Goal: Task Accomplishment & Management: Complete application form

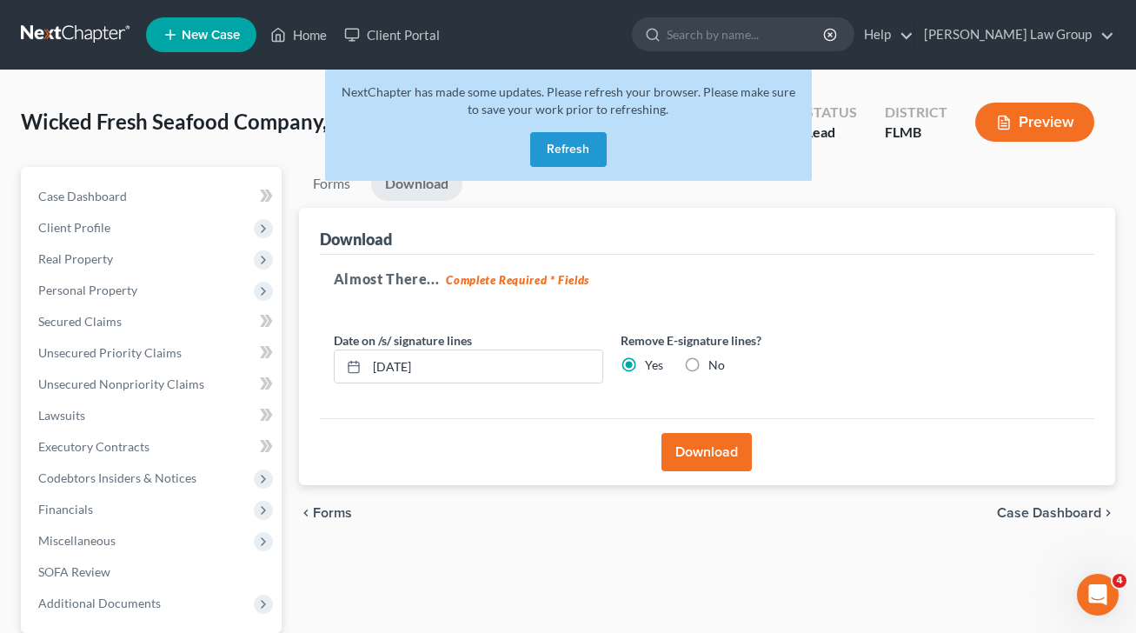
click at [590, 149] on button "Refresh" at bounding box center [568, 149] width 76 height 35
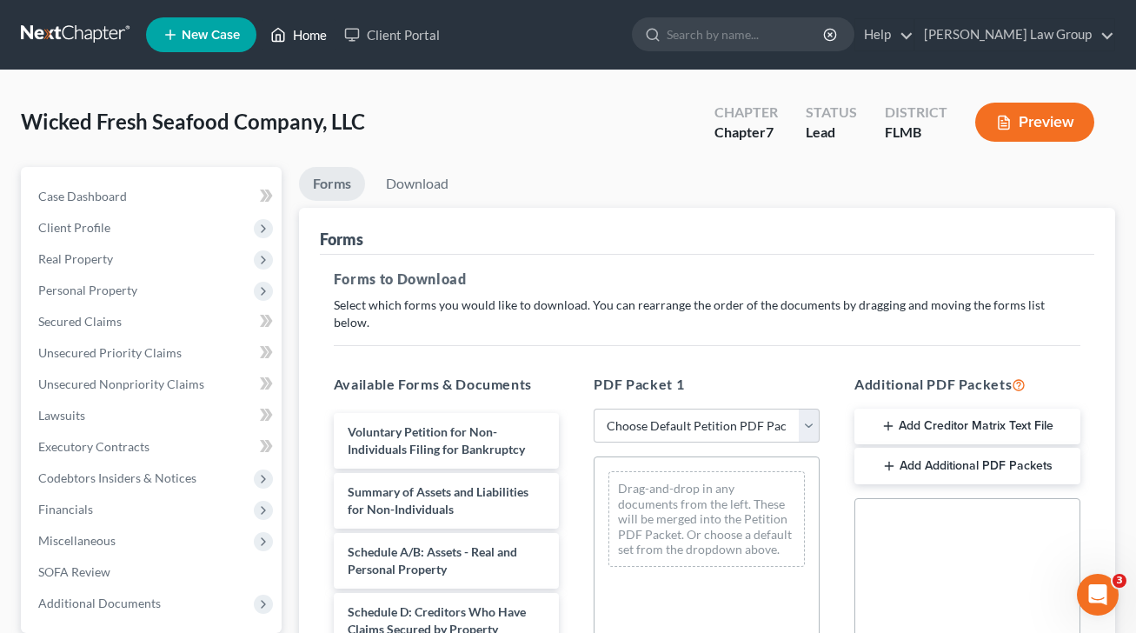
click at [292, 32] on link "Home" at bounding box center [299, 34] width 74 height 31
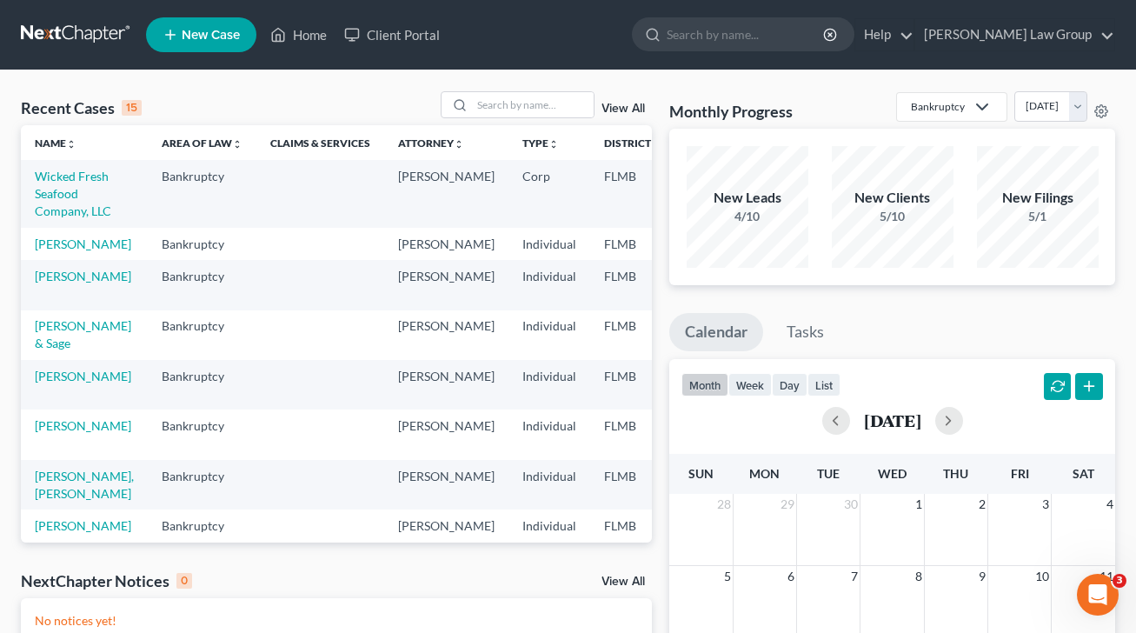
click at [210, 38] on span "New Case" at bounding box center [211, 35] width 58 height 13
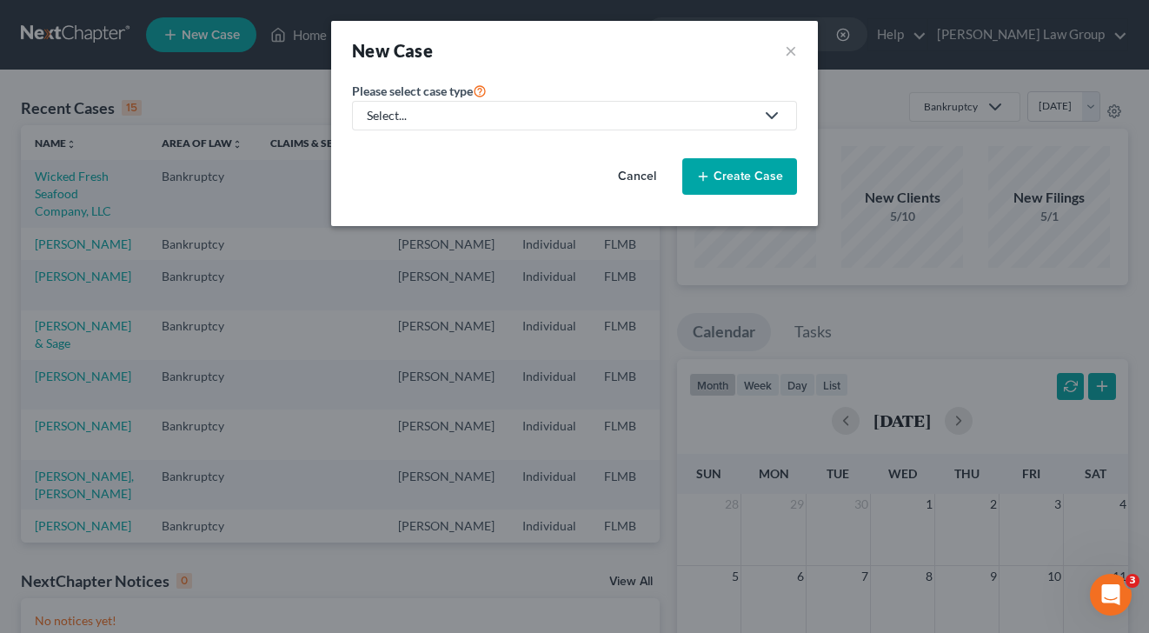
click at [640, 179] on button "Cancel" at bounding box center [637, 176] width 76 height 35
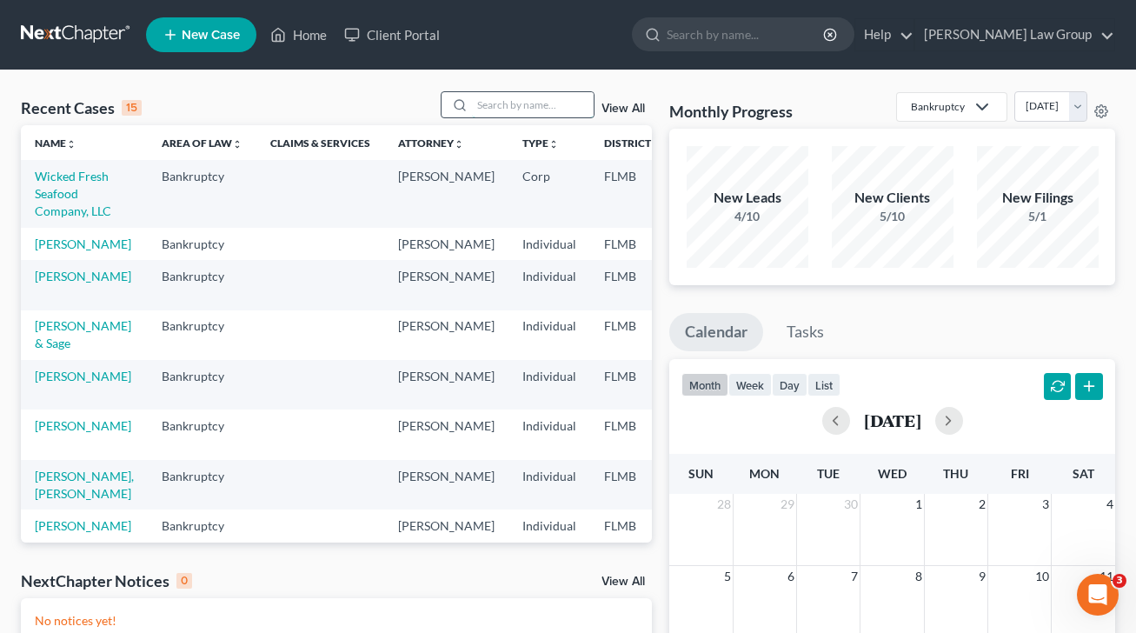
click at [530, 101] on input "search" at bounding box center [533, 104] width 122 height 25
type input "[PERSON_NAME]"
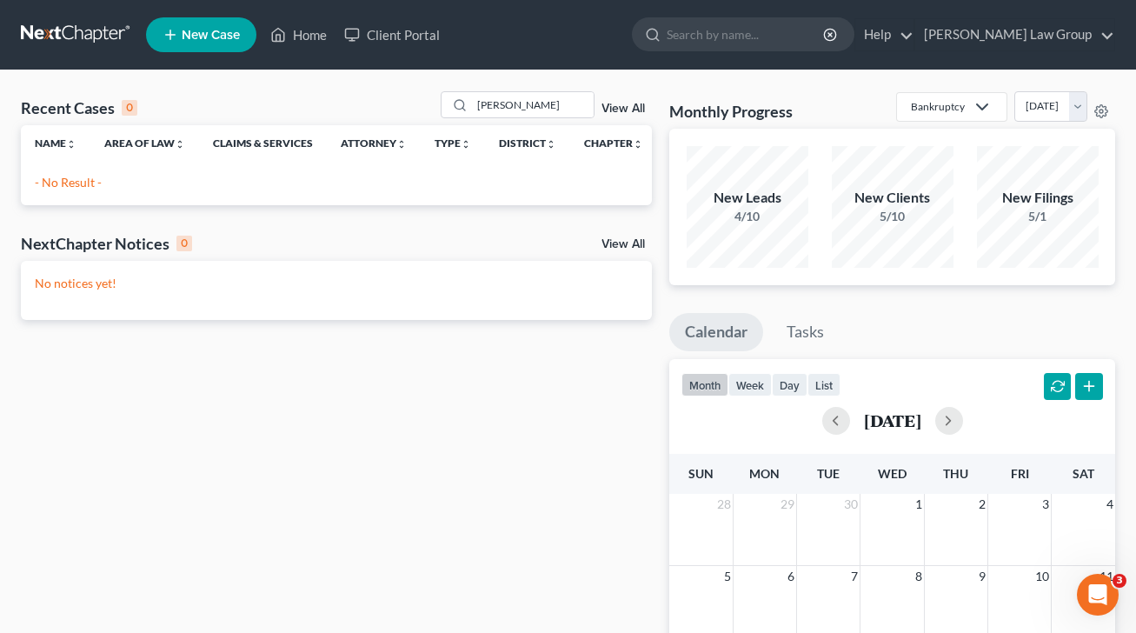
click at [203, 43] on link "New Case" at bounding box center [201, 34] width 110 height 35
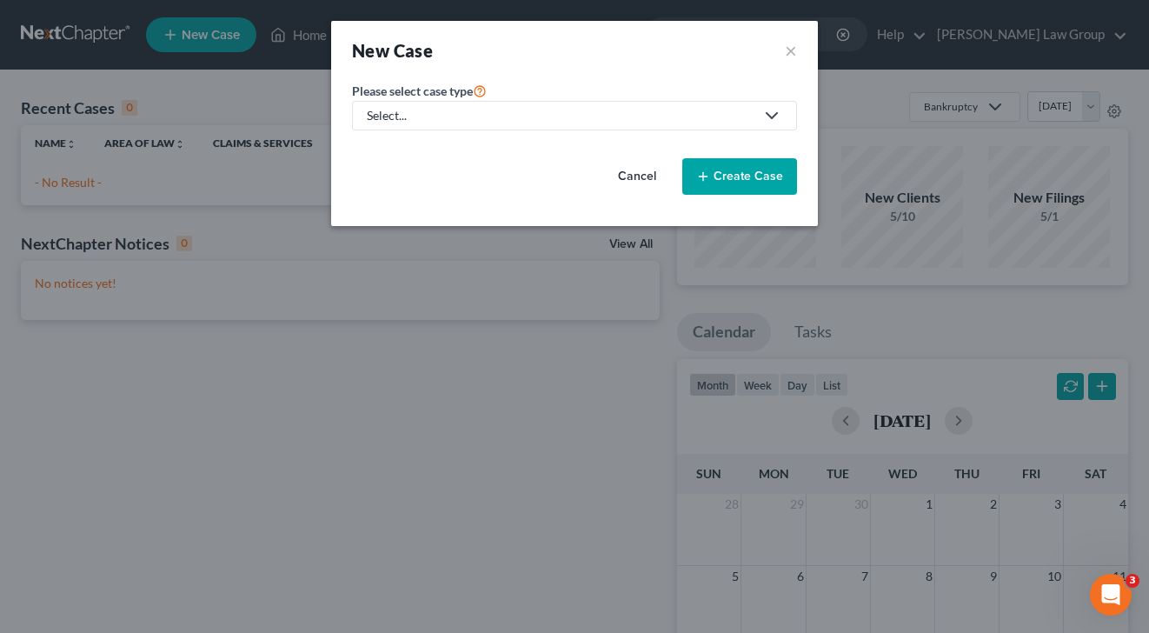
click at [462, 116] on div "Select..." at bounding box center [561, 115] width 388 height 17
click at [444, 151] on div "Bankruptcy" at bounding box center [451, 150] width 166 height 17
select select "15"
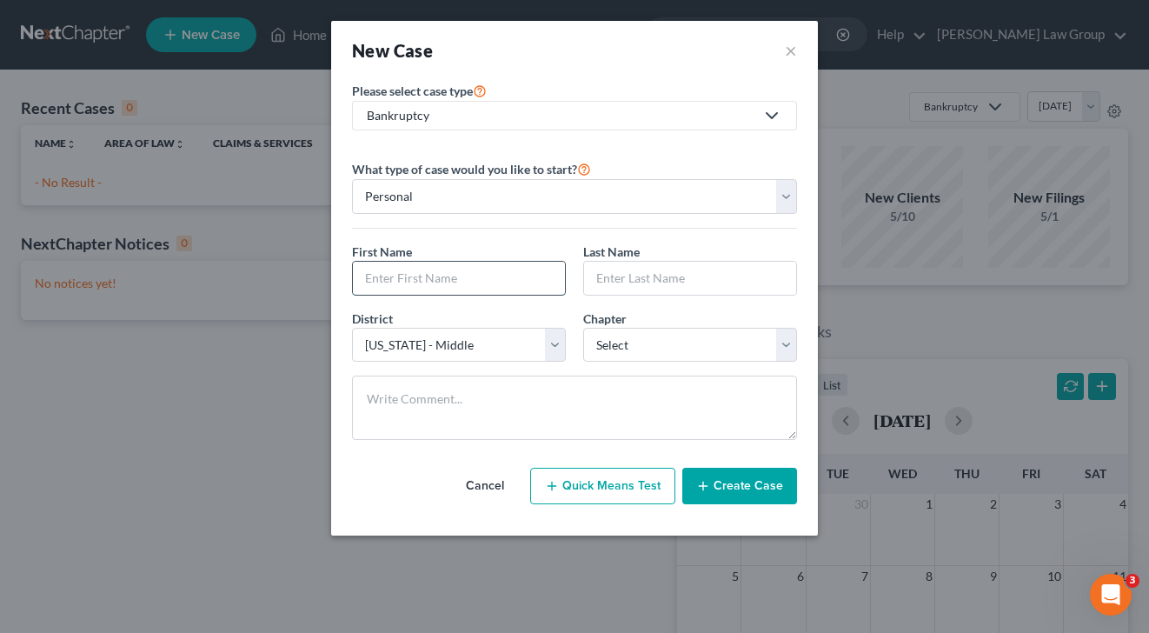
click at [439, 276] on input "text" at bounding box center [459, 278] width 212 height 33
paste input "[PERSON_NAME]"
drag, startPoint x: 406, startPoint y: 283, endPoint x: 309, endPoint y: 278, distance: 96.6
click at [309, 278] on div "New Case × Please select case type * Bankruptcy Bankruptcy Real Property Law Tr…" at bounding box center [574, 316] width 1149 height 633
type input ", [PERSON_NAME]"
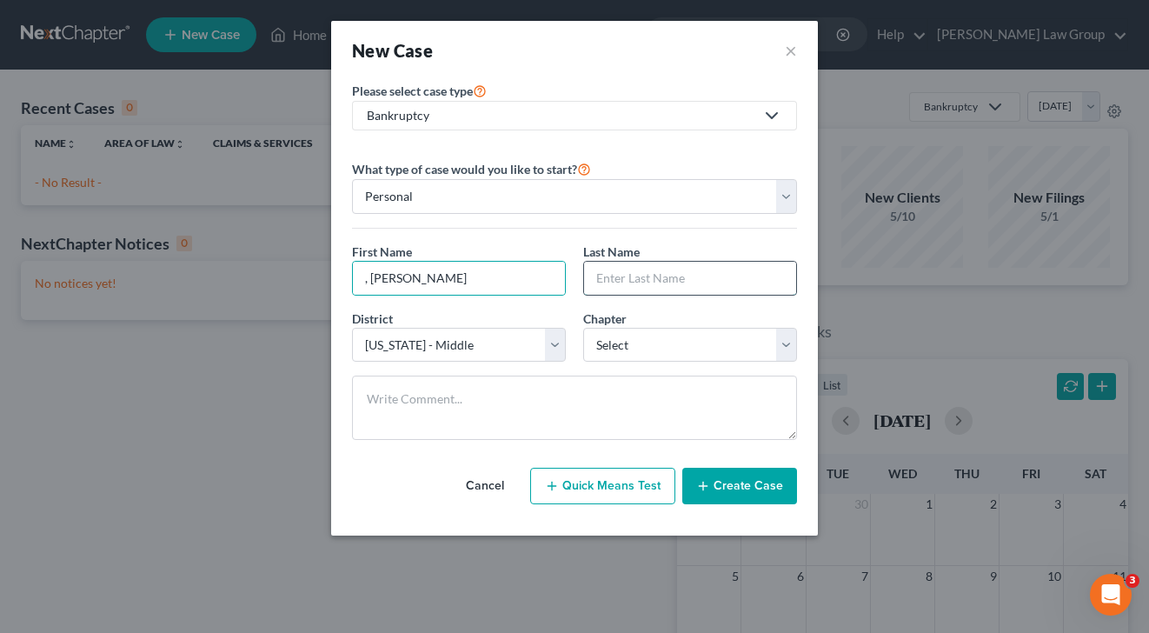
click at [665, 275] on input "text" at bounding box center [690, 278] width 212 height 33
paste input "[PERSON_NAME]"
type input "[PERSON_NAME]"
drag, startPoint x: 373, startPoint y: 282, endPoint x: 312, endPoint y: 282, distance: 60.8
click at [312, 282] on div "New Case × Please select case type * Bankruptcy Bankruptcy Real Property Law Tr…" at bounding box center [574, 316] width 1149 height 633
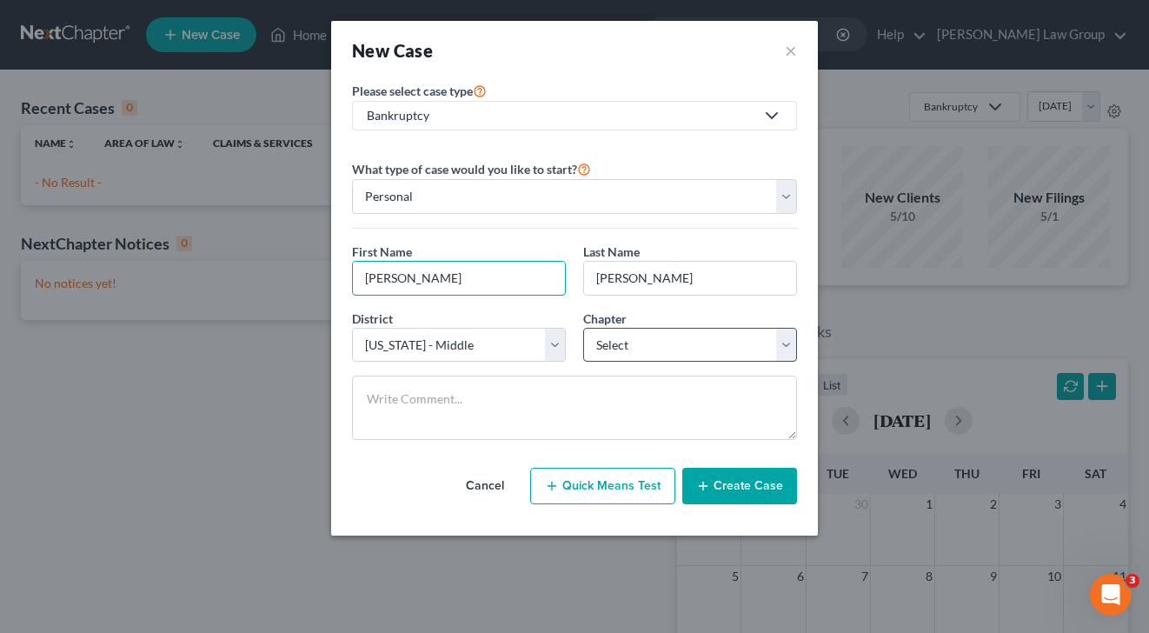
type input "[PERSON_NAME]"
click at [636, 346] on select "Select 7 11 12 13" at bounding box center [690, 345] width 214 height 35
select select "0"
click at [583, 328] on select "Select 7 11 12 13" at bounding box center [690, 345] width 214 height 35
drag, startPoint x: 642, startPoint y: 277, endPoint x: 449, endPoint y: 279, distance: 192.9
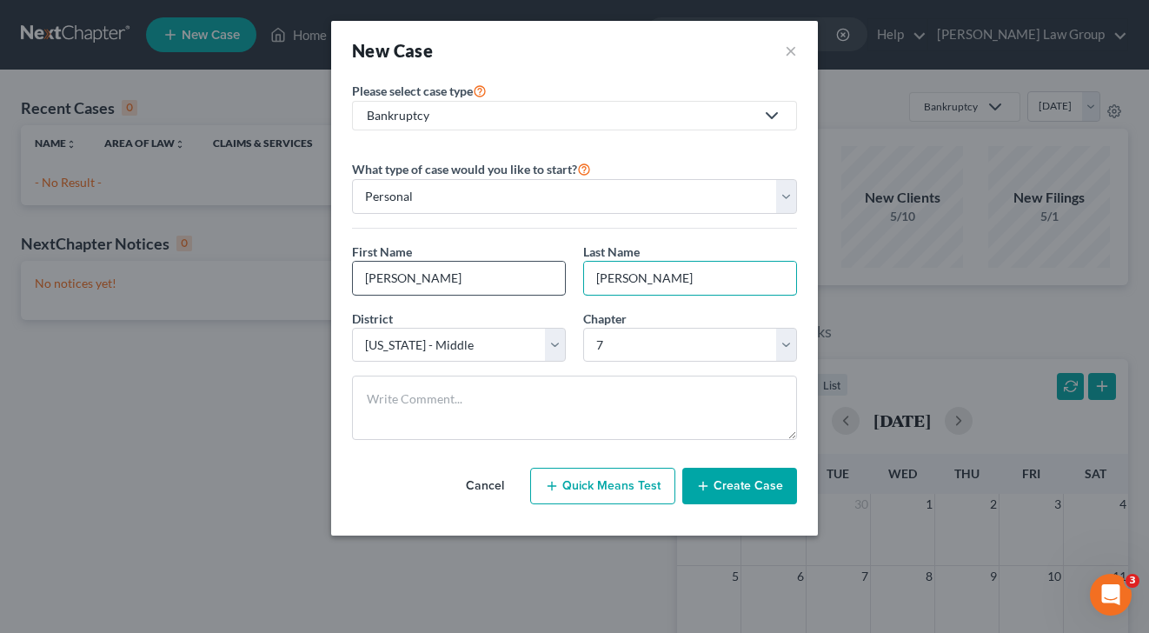
click at [449, 279] on div "First Name * [PERSON_NAME] Last Name * [PERSON_NAME]" at bounding box center [574, 275] width 462 height 67
drag, startPoint x: 441, startPoint y: 278, endPoint x: 233, endPoint y: 274, distance: 207.7
click at [233, 274] on div "New Case × Please select case type * Bankruptcy Bankruptcy Real Property Law Tr…" at bounding box center [574, 316] width 1149 height 633
click at [723, 494] on button "Create Case" at bounding box center [739, 486] width 115 height 36
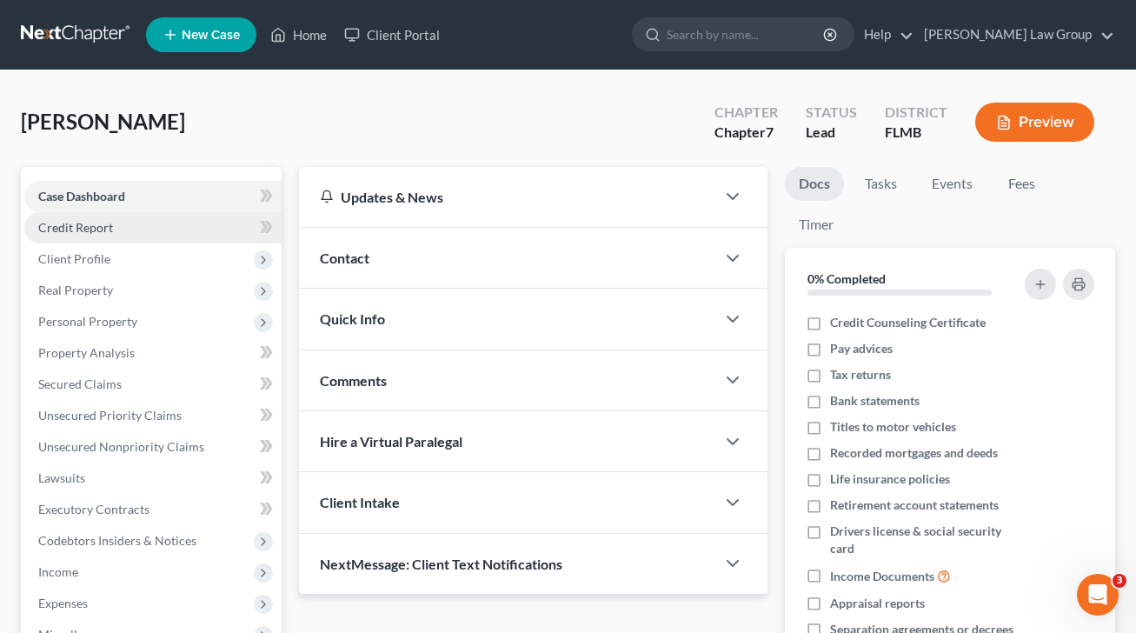
click at [184, 225] on link "Credit Report" at bounding box center [152, 227] width 257 height 31
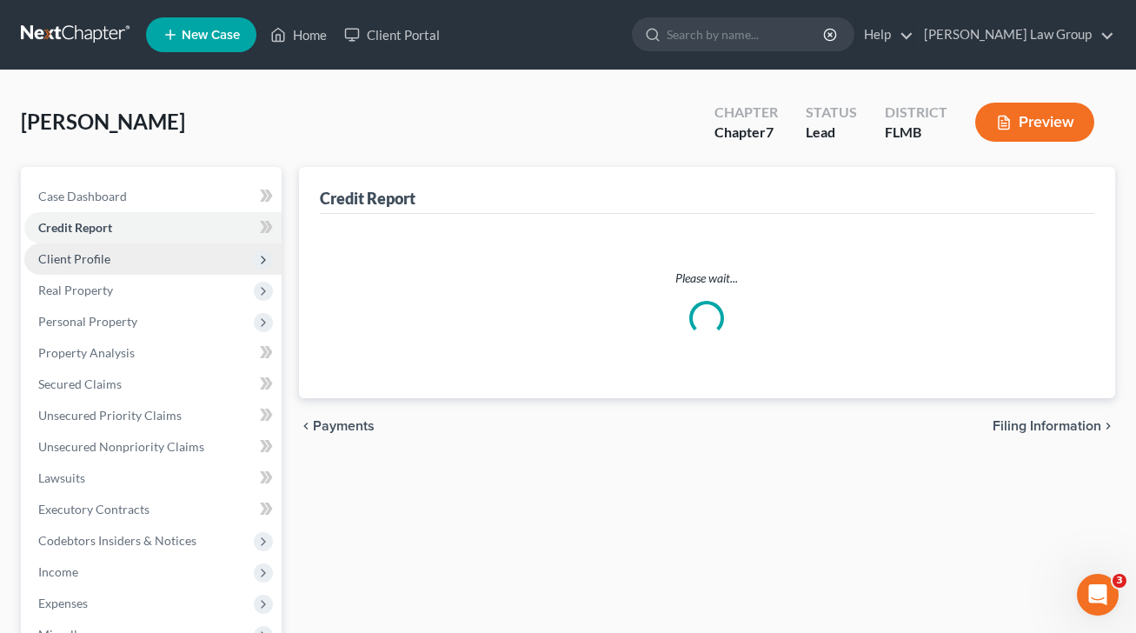
click at [189, 260] on span "Client Profile" at bounding box center [152, 258] width 257 height 31
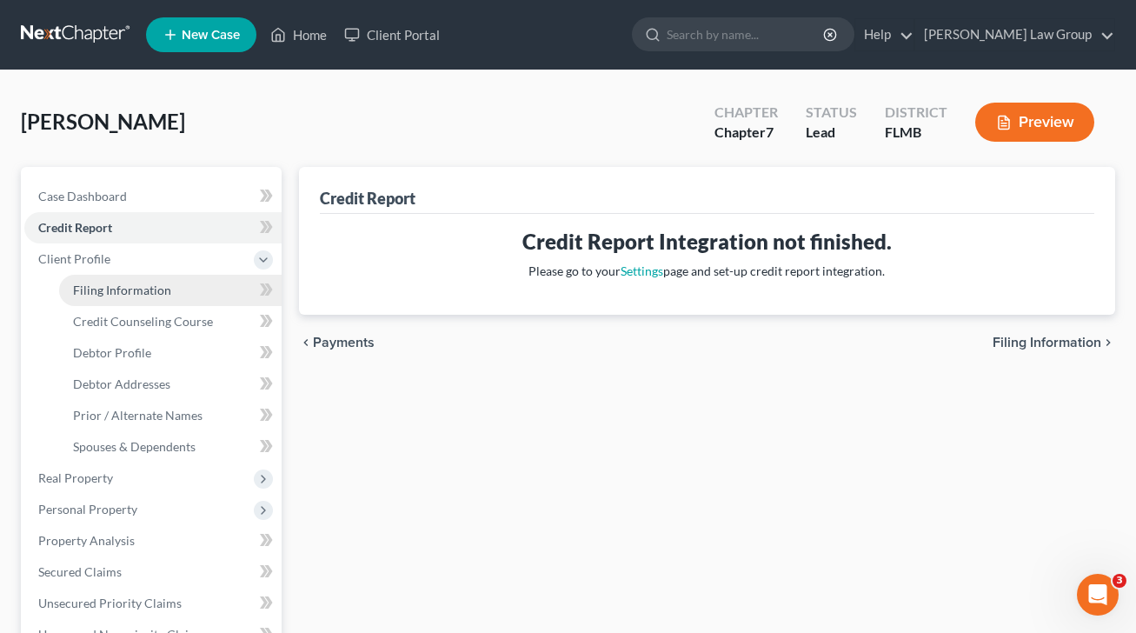
click at [197, 295] on link "Filing Information" at bounding box center [170, 290] width 222 height 31
select select "1"
select select "0"
select select "15"
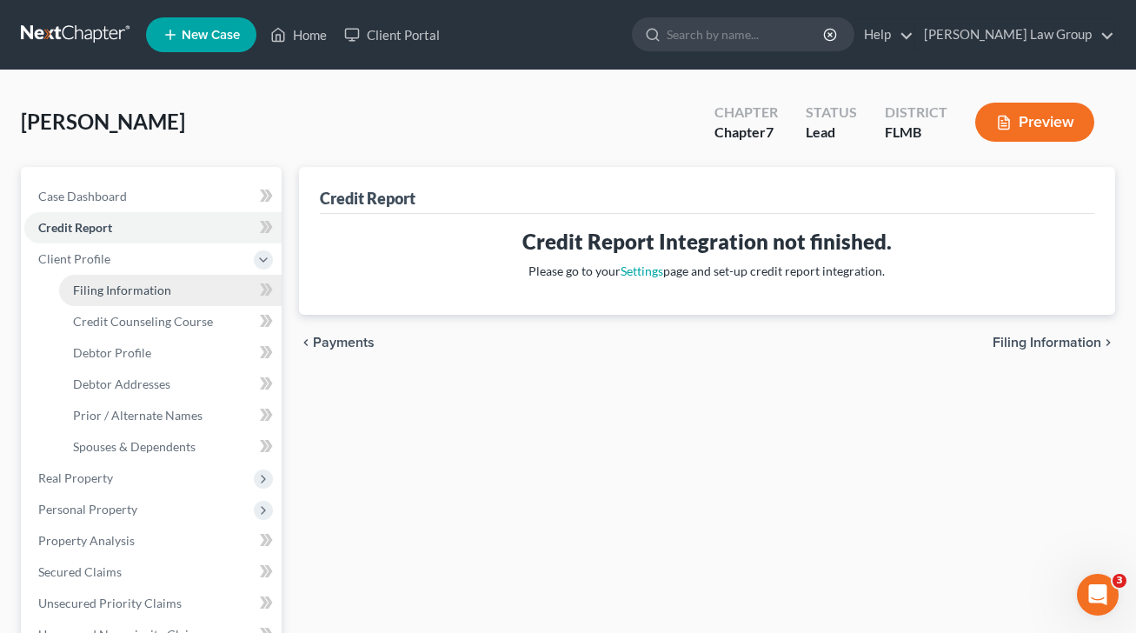
select select "9"
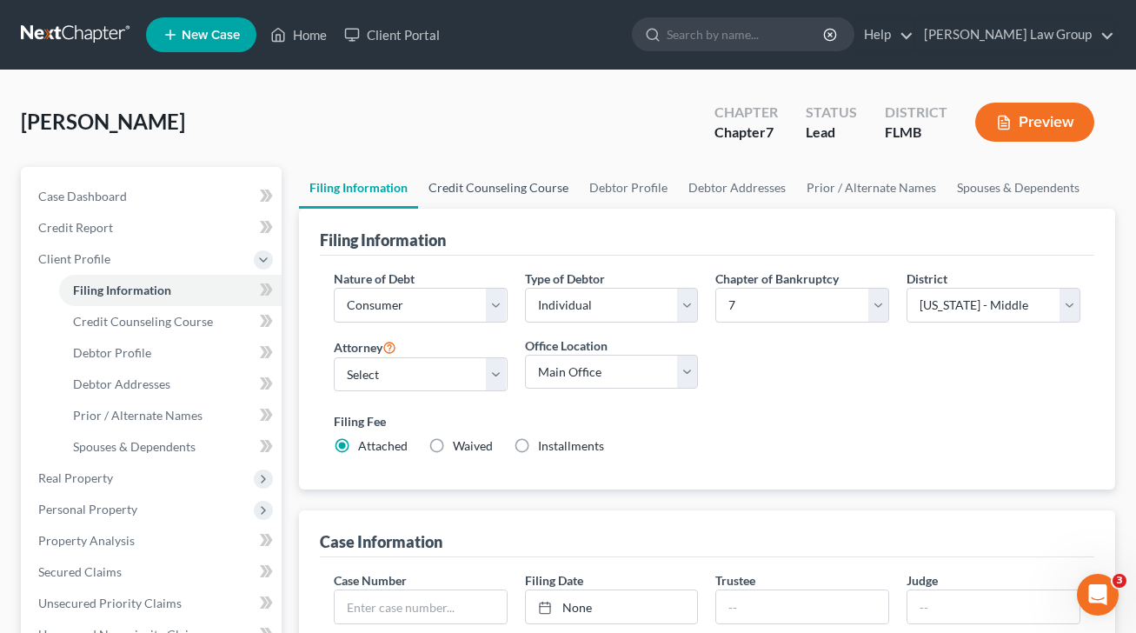
click at [488, 183] on link "Credit Counseling Course" at bounding box center [498, 188] width 161 height 42
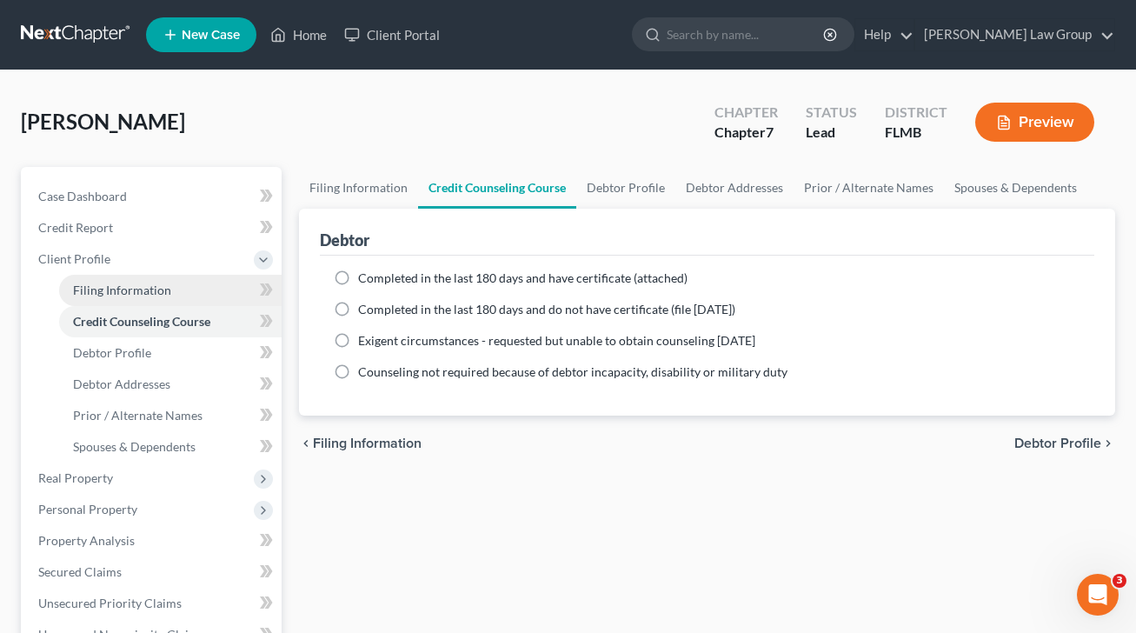
click at [173, 289] on link "Filing Information" at bounding box center [170, 290] width 222 height 31
select select "1"
select select "0"
select select "15"
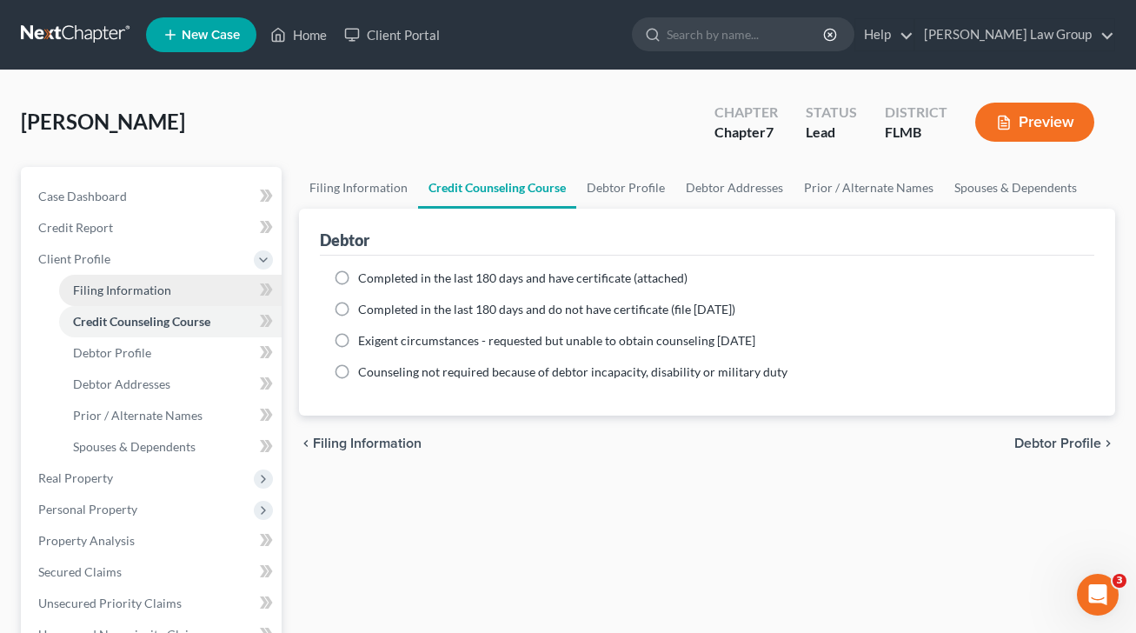
select select "0"
select select "9"
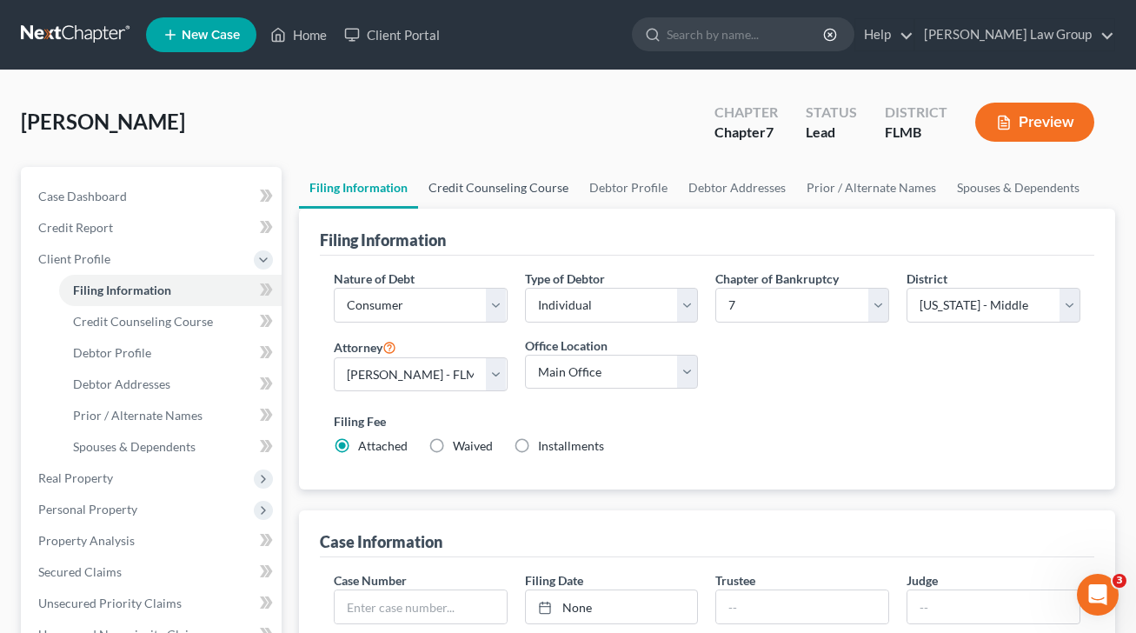
click at [491, 189] on link "Credit Counseling Course" at bounding box center [498, 188] width 161 height 42
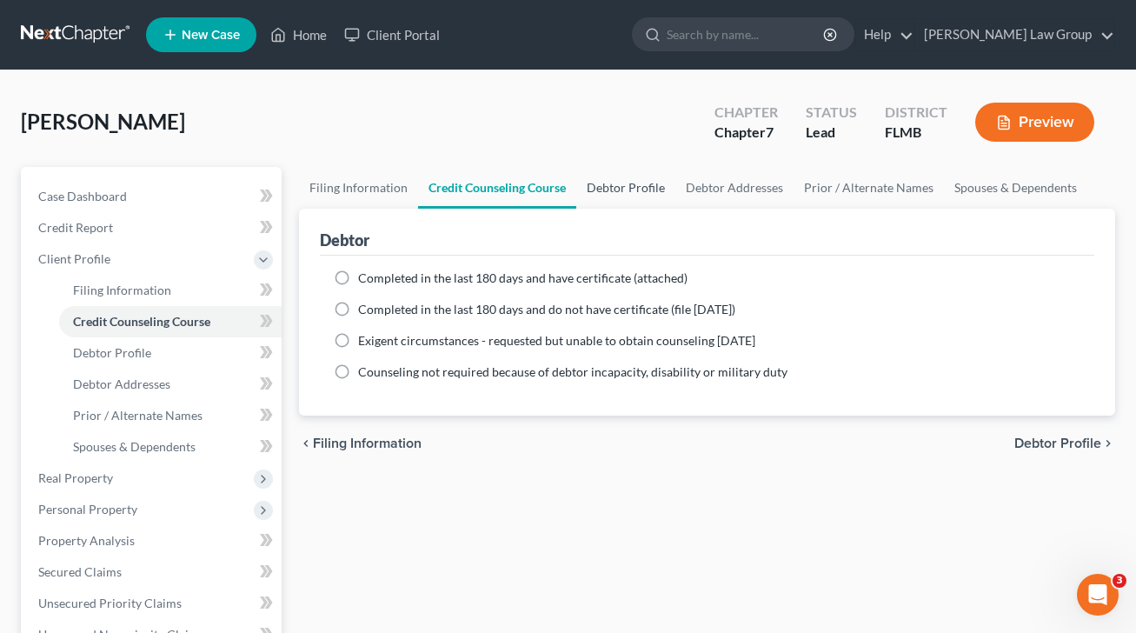
click at [666, 188] on link "Debtor Profile" at bounding box center [625, 188] width 99 height 42
select select "0"
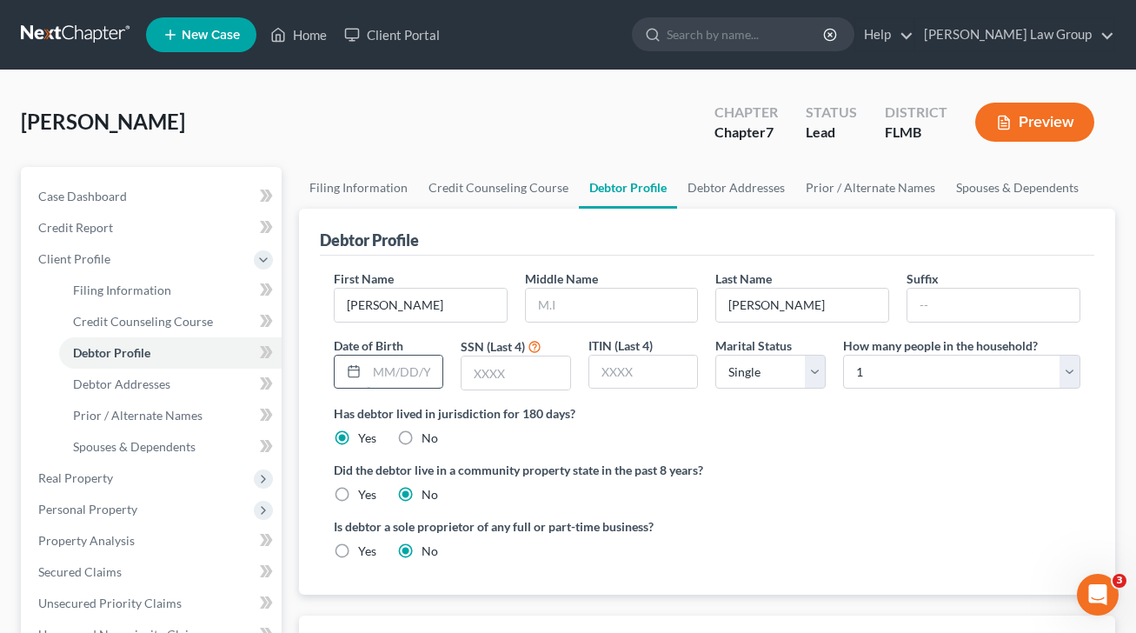
click at [405, 378] on input "text" at bounding box center [405, 371] width 76 height 33
type input "[DATE]"
click at [541, 368] on input "text" at bounding box center [515, 372] width 109 height 33
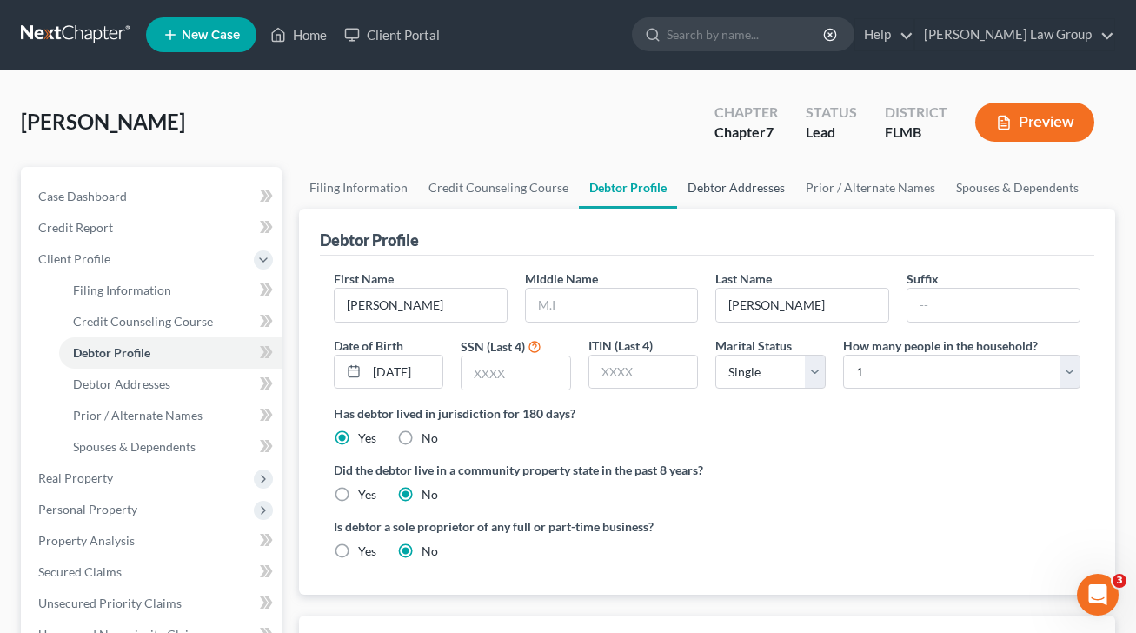
click at [731, 176] on link "Debtor Addresses" at bounding box center [736, 188] width 118 height 42
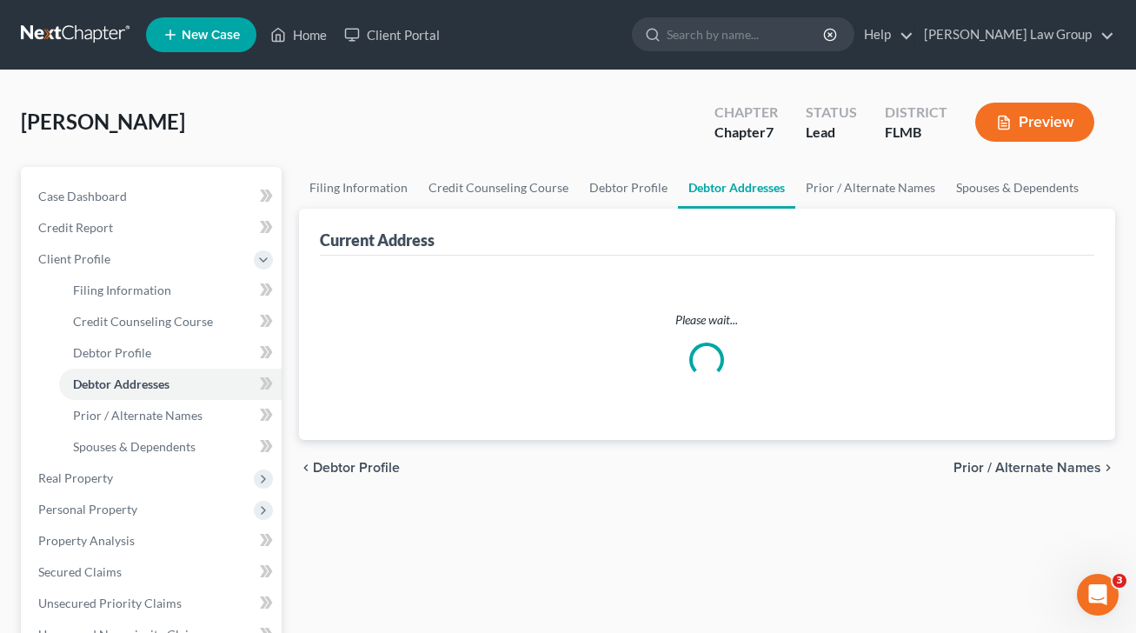
select select "0"
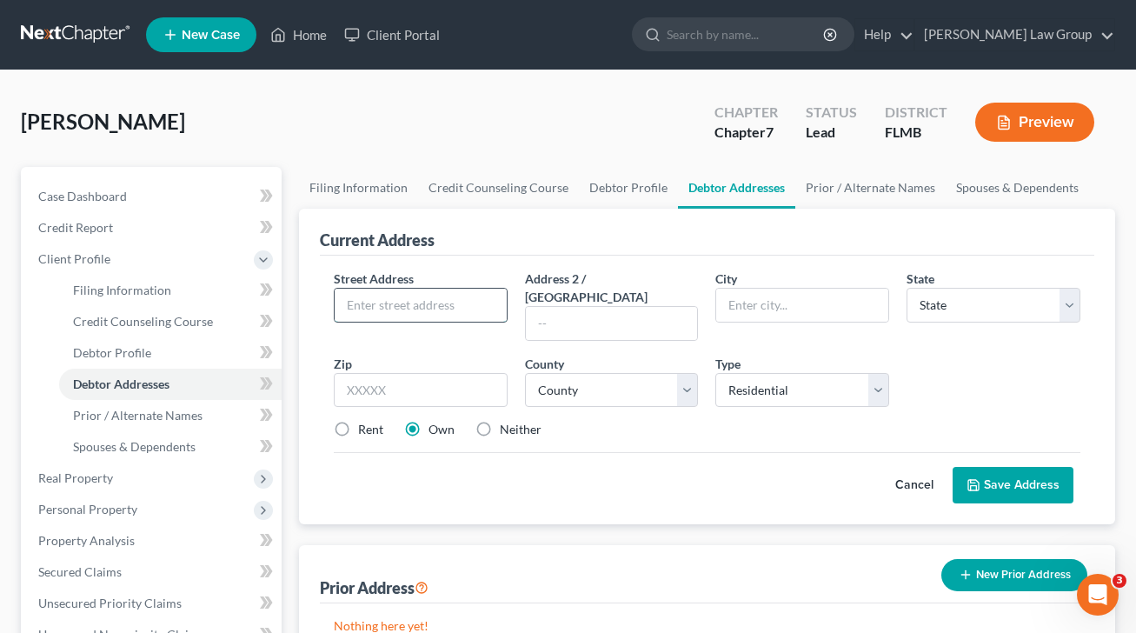
click at [451, 295] on input "text" at bounding box center [421, 305] width 172 height 33
type input "2010 NE 185th Terrace"
type input "33179"
type input "[GEOGRAPHIC_DATA]"
select select "9"
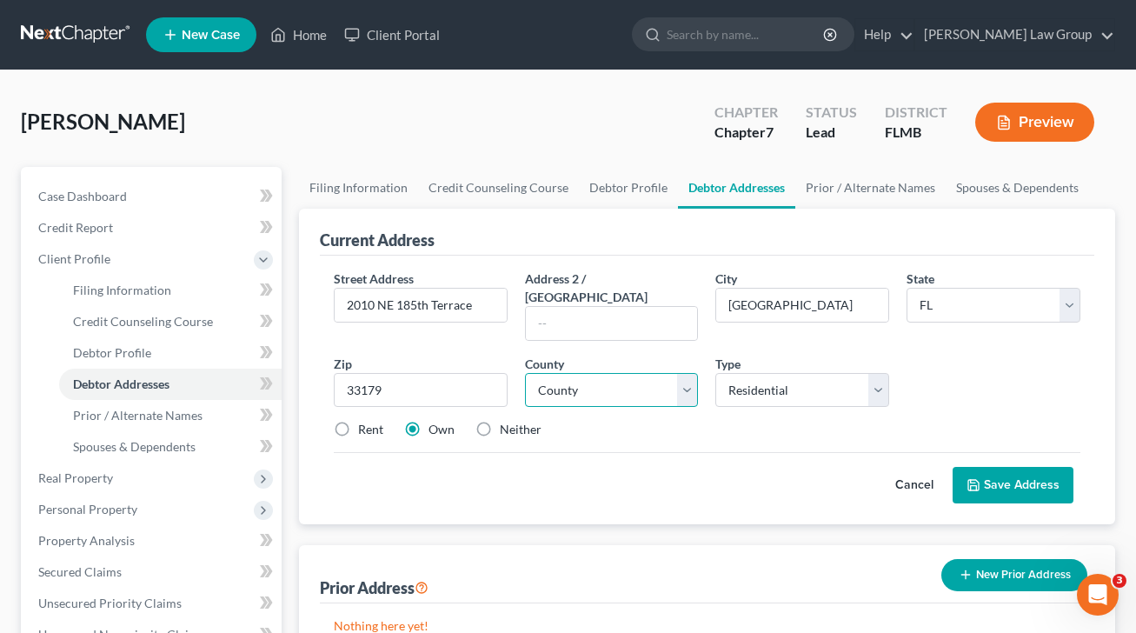
click at [666, 387] on select "County" at bounding box center [612, 390] width 174 height 35
select select "5"
click at [525, 373] on select "County [GEOGRAPHIC_DATA] [GEOGRAPHIC_DATA] [GEOGRAPHIC_DATA] [GEOGRAPHIC_DATA] …" at bounding box center [612, 390] width 174 height 35
click at [1012, 473] on button "Save Address" at bounding box center [1012, 485] width 121 height 36
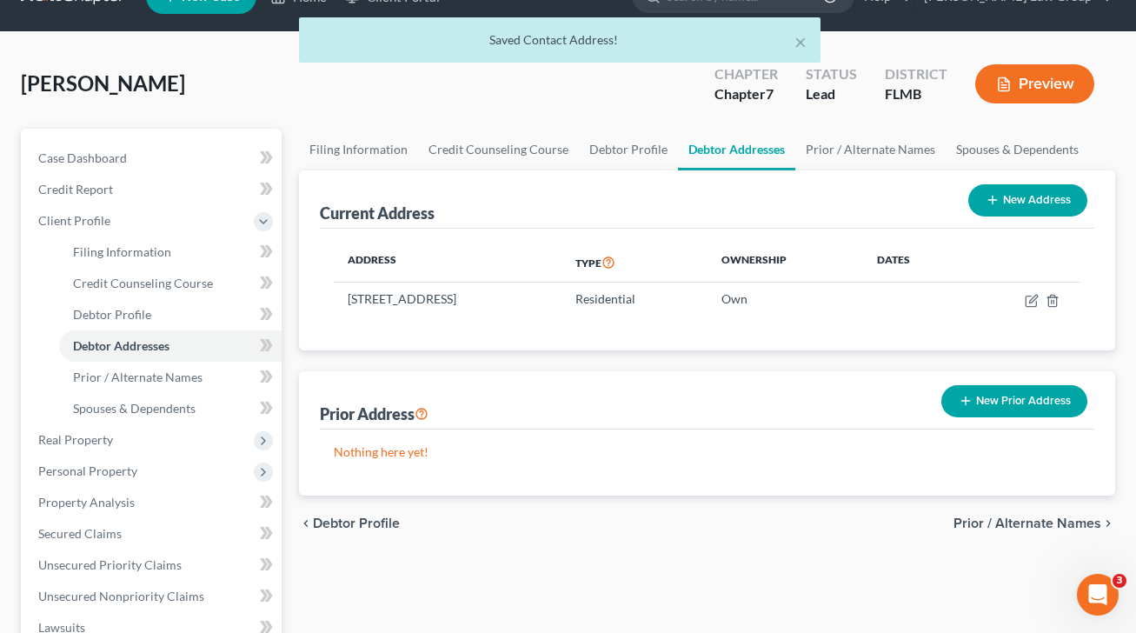
scroll to position [134, 0]
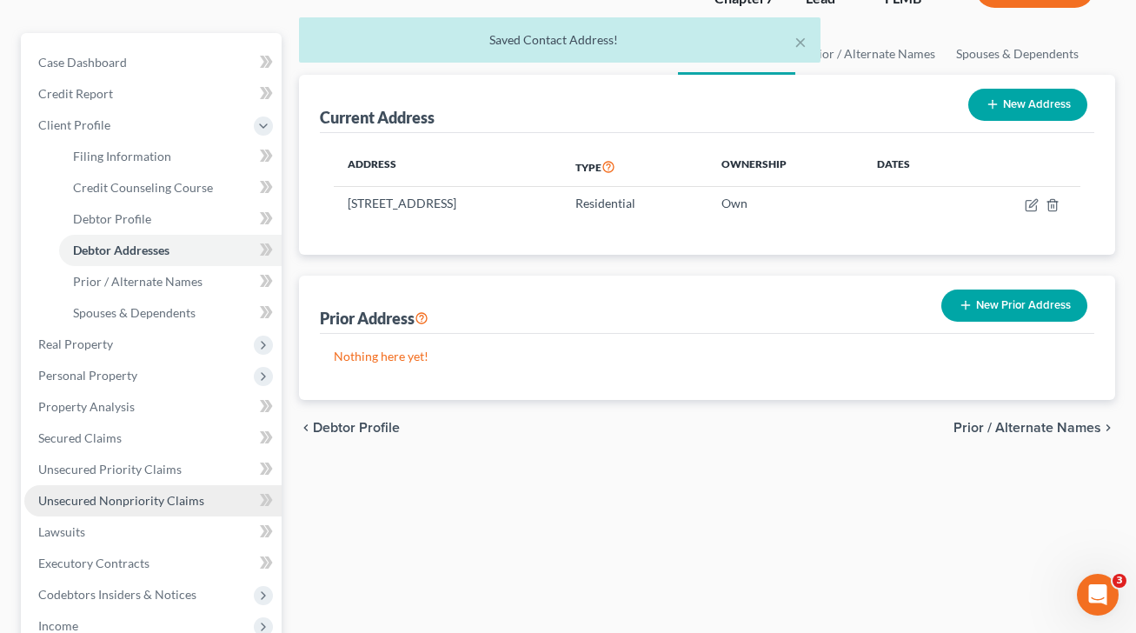
click at [190, 503] on span "Unsecured Nonpriority Claims" at bounding box center [121, 500] width 166 height 15
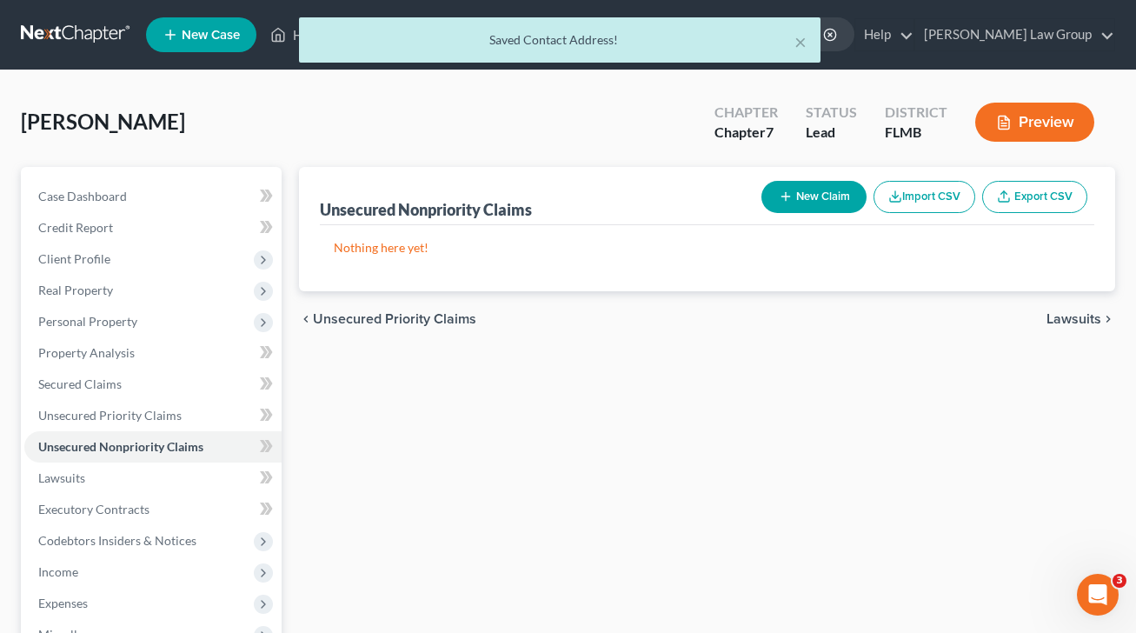
click at [832, 185] on button "New Claim" at bounding box center [813, 197] width 105 height 32
select select "0"
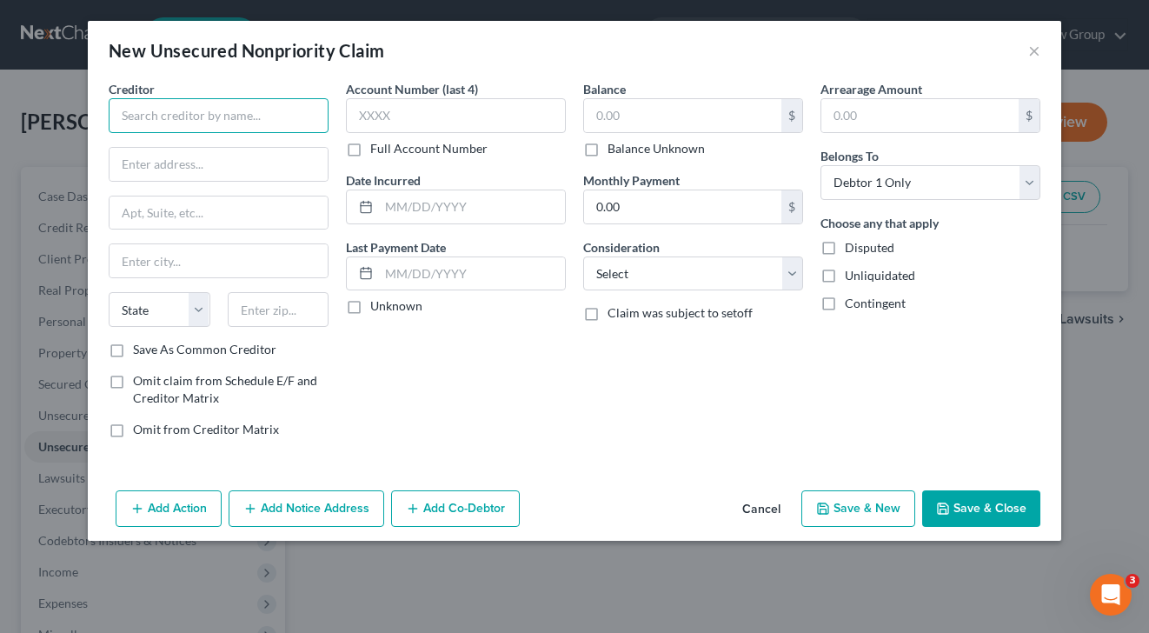
click at [200, 116] on input "text" at bounding box center [219, 115] width 220 height 35
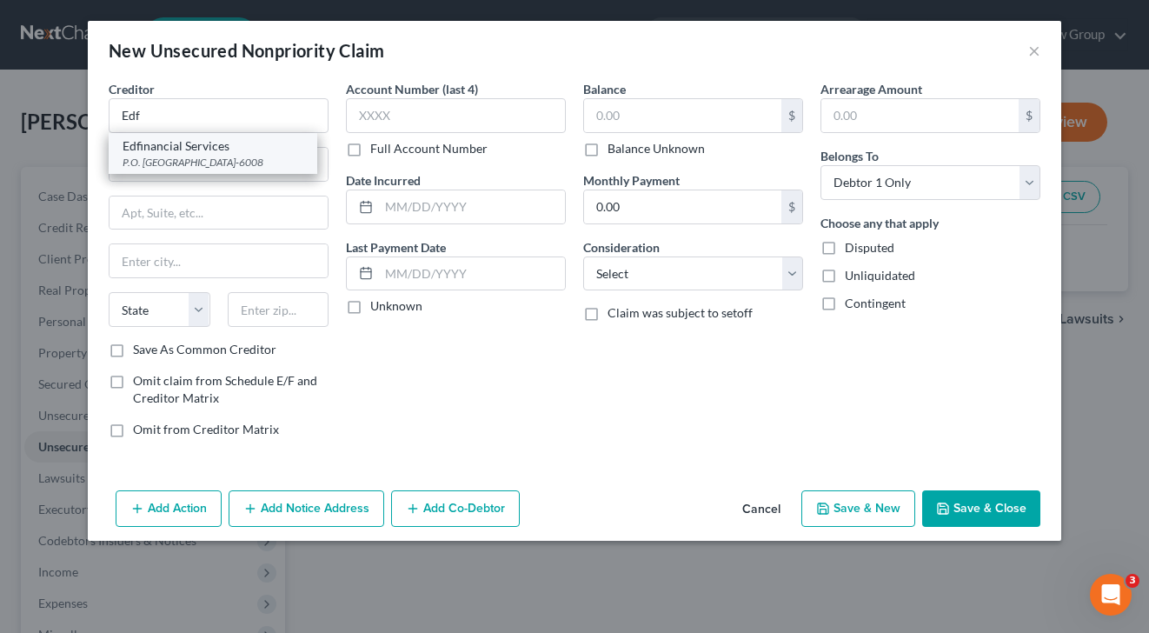
click at [211, 147] on div "Edfinancial Services" at bounding box center [213, 145] width 181 height 17
type input "Edfinancial Services"
type input "P.O. Box 36008"
type input "[GEOGRAPHIC_DATA]"
select select "44"
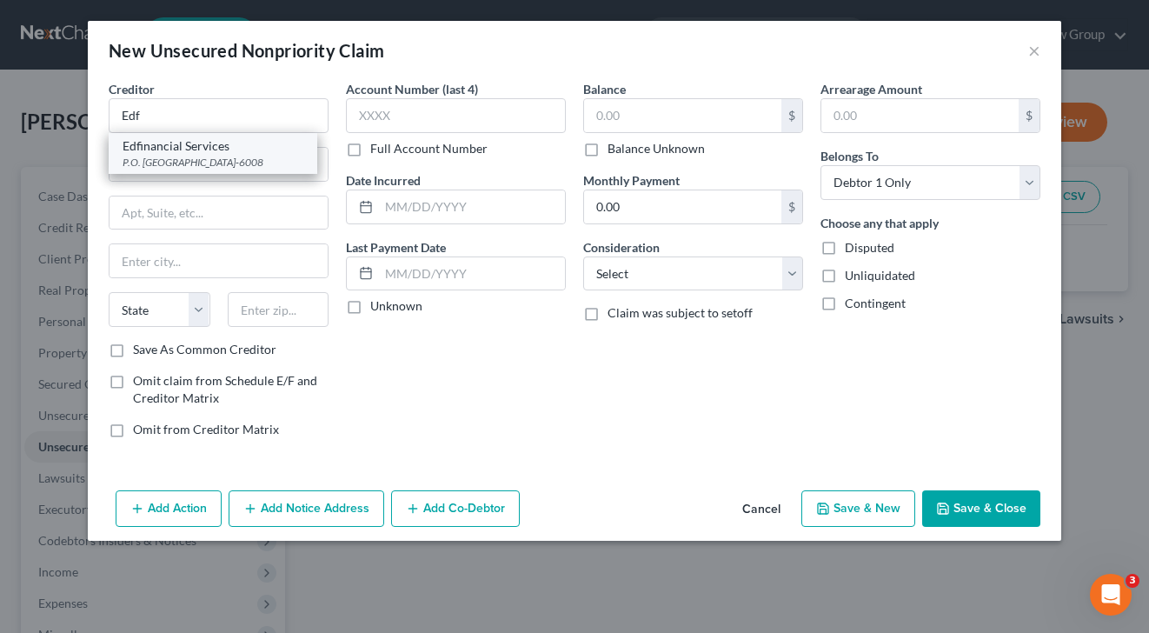
type input "37930-6008"
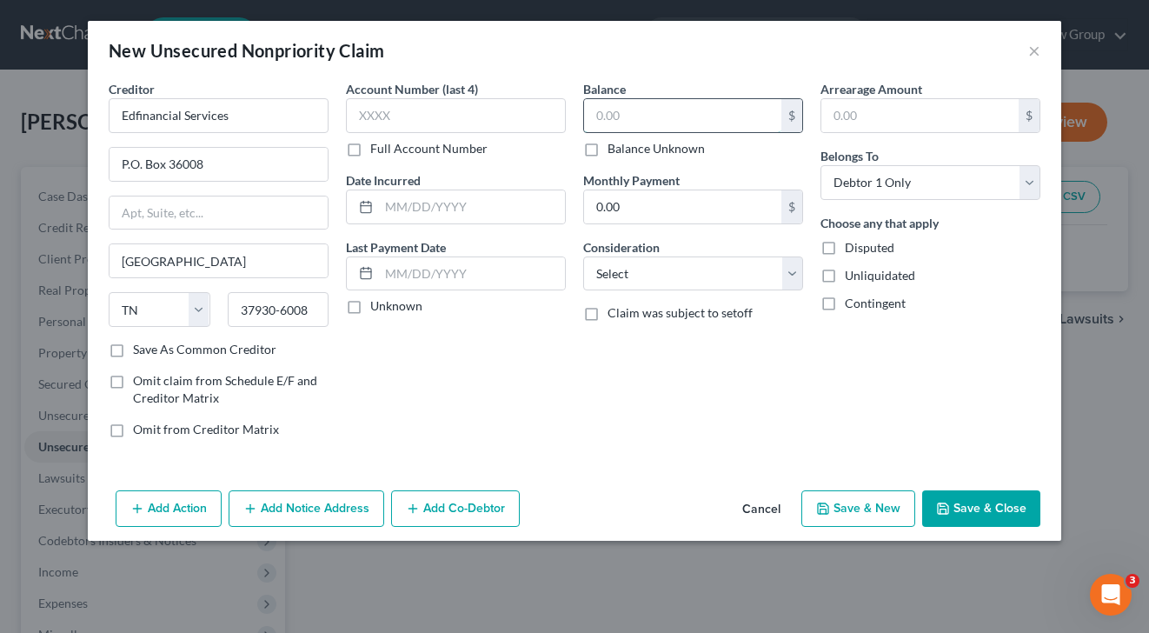
click at [630, 99] on input "text" at bounding box center [682, 115] width 197 height 33
type input "51,215"
click at [672, 279] on select "Select Cable / Satellite Services Collection Agency Credit Card Debt Debt Couns…" at bounding box center [693, 273] width 220 height 35
select select "17"
click at [583, 256] on select "Select Cable / Satellite Services Collection Agency Credit Card Debt Debt Couns…" at bounding box center [693, 273] width 220 height 35
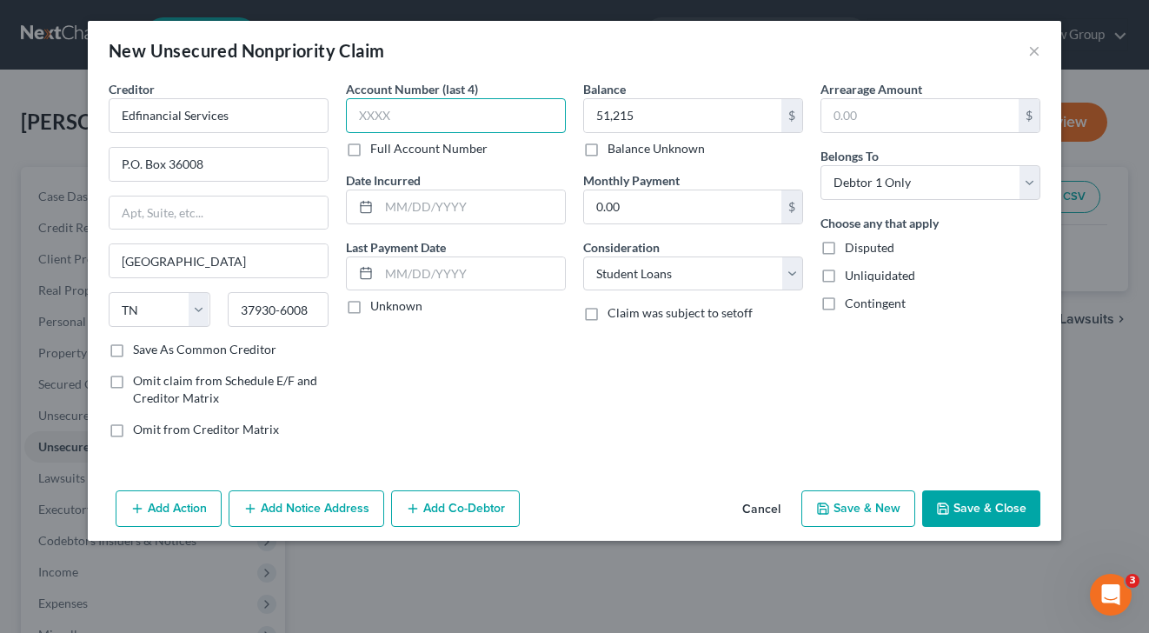
click at [441, 110] on input "text" at bounding box center [456, 115] width 220 height 35
type input "0705"
click at [873, 521] on button "Save & New" at bounding box center [858, 508] width 114 height 36
select select "0"
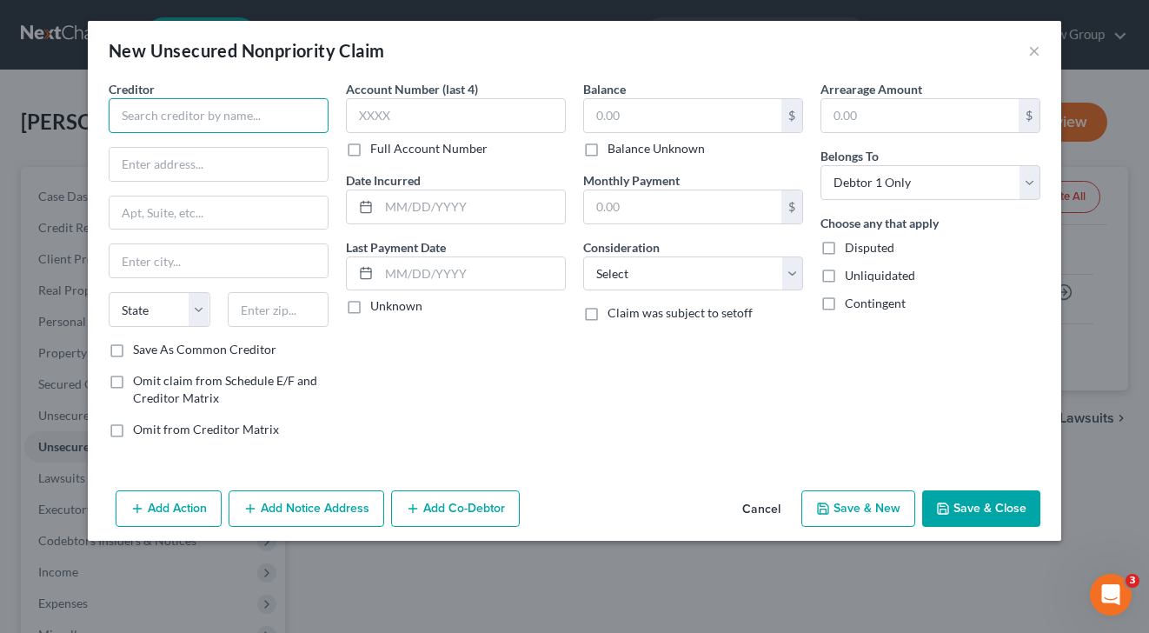
click at [288, 121] on input "text" at bounding box center [219, 115] width 220 height 35
click at [280, 144] on div "Creditor * Mercedes State [US_STATE] AK AR AZ CA CO [GEOGRAPHIC_DATA] DE DC [GE…" at bounding box center [219, 210] width 220 height 261
click at [262, 114] on input "Mercedes" at bounding box center [219, 115] width 220 height 35
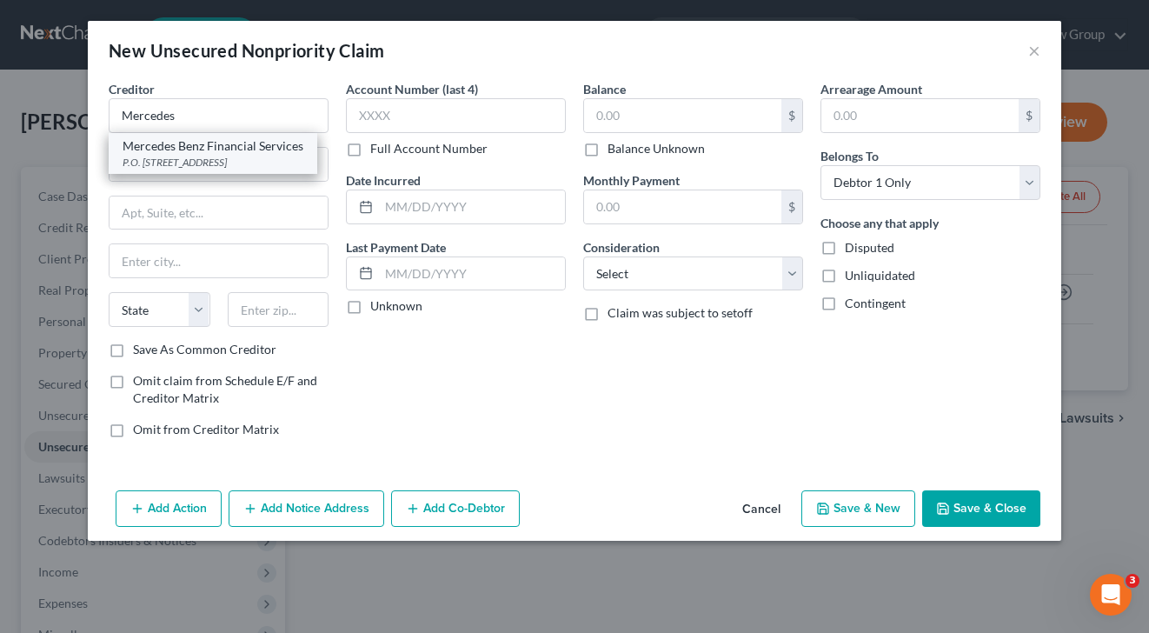
click at [253, 151] on div "Mercedes Benz Financial Services" at bounding box center [213, 145] width 181 height 17
type input "Mercedes Benz Financial Services"
type input "P.O. Box 685"
type input "Roanoke"
select select "45"
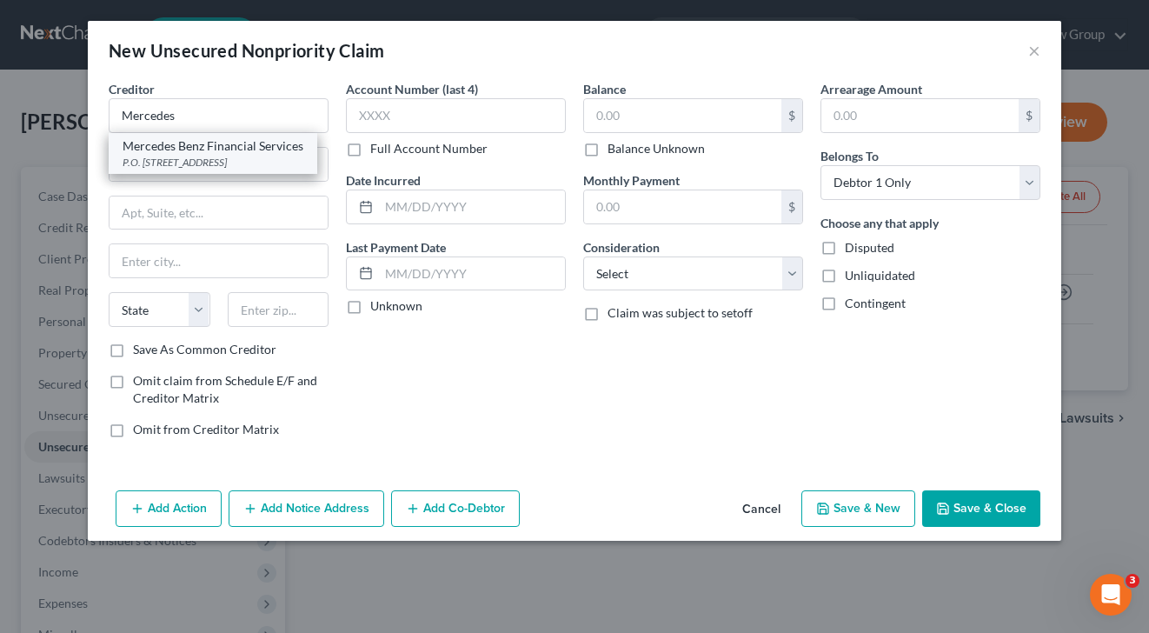
type input "76262-0000"
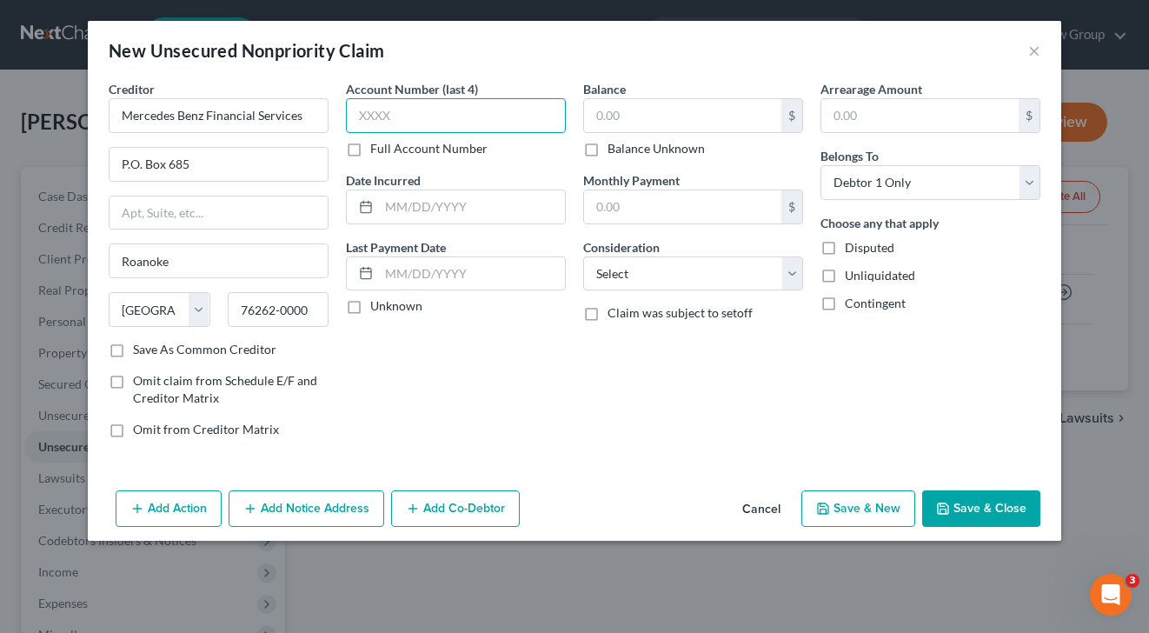
click at [462, 107] on input "text" at bounding box center [456, 115] width 220 height 35
type input "4001"
click at [720, 116] on input "text" at bounding box center [682, 115] width 197 height 33
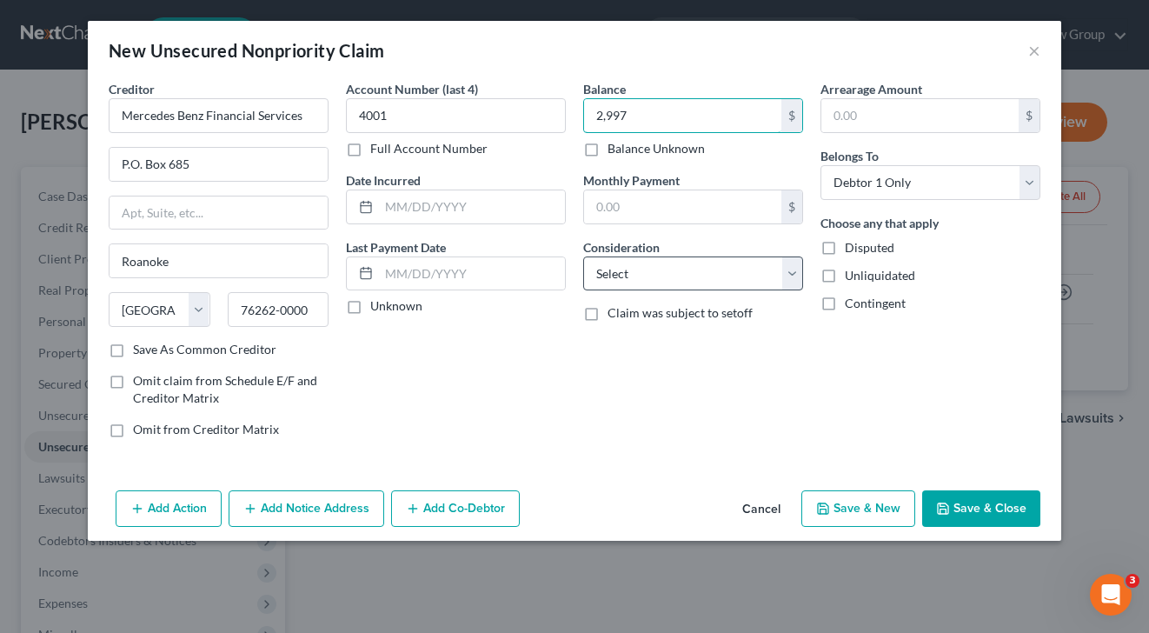
type input "2,997"
click at [667, 259] on select "Select Cable / Satellite Services Collection Agency Credit Card Debt Debt Couns…" at bounding box center [693, 273] width 220 height 35
select select "4"
click at [583, 256] on select "Select Cable / Satellite Services Collection Agency Credit Card Debt Debt Couns…" at bounding box center [693, 273] width 220 height 35
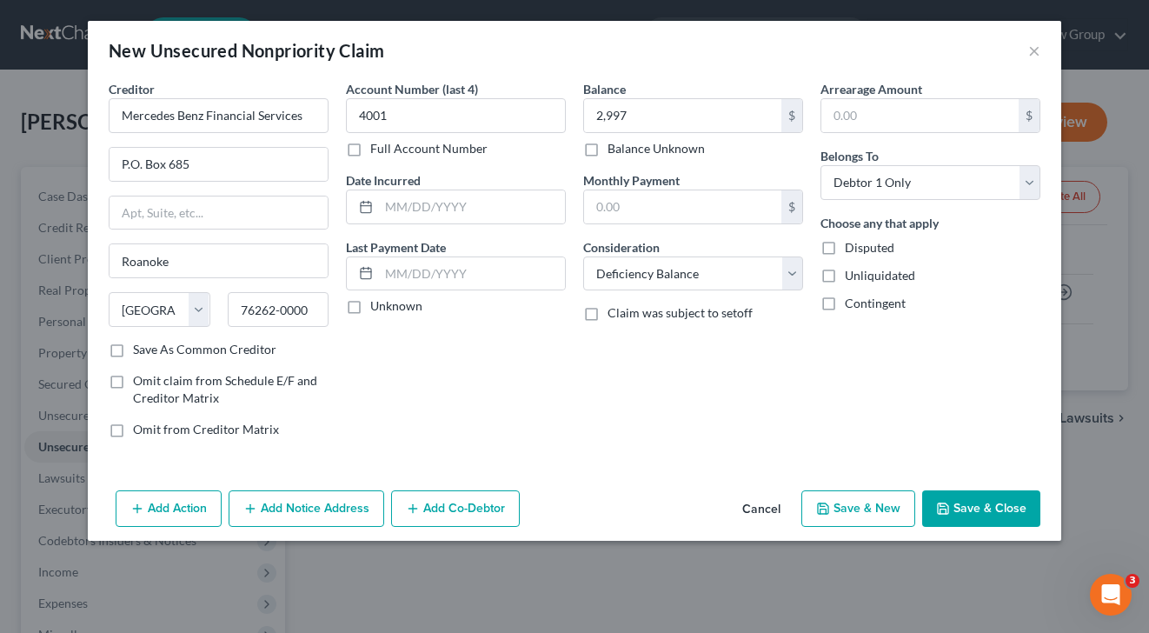
click at [853, 504] on button "Save & New" at bounding box center [858, 508] width 114 height 36
select select "0"
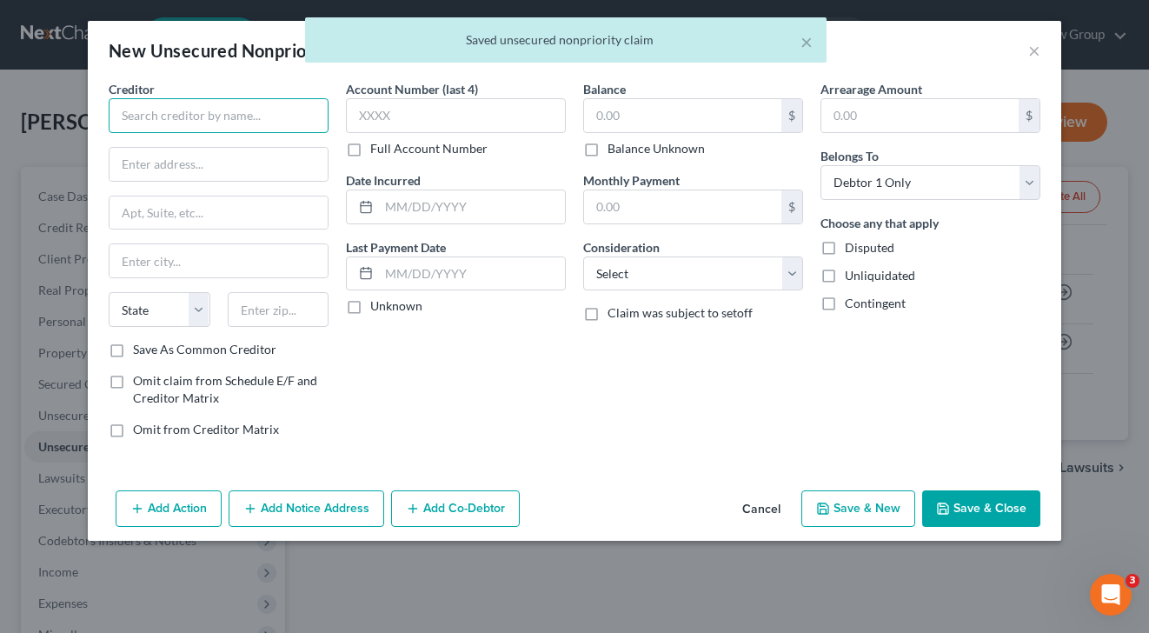
click at [206, 109] on input "text" at bounding box center [219, 115] width 220 height 35
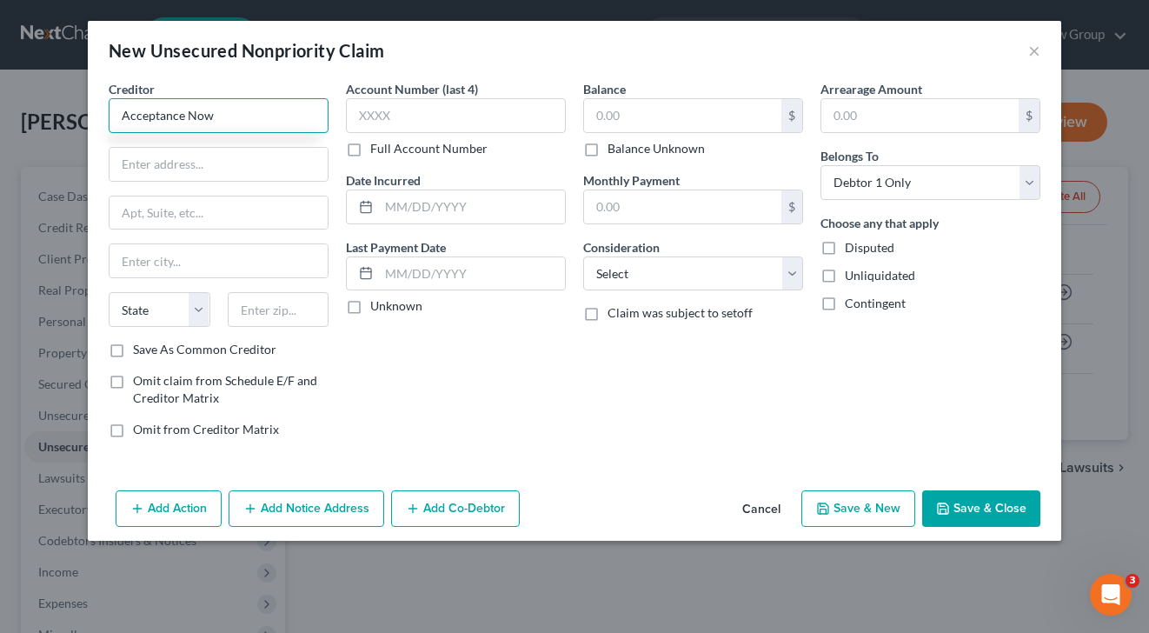
type input "Acceptance Now"
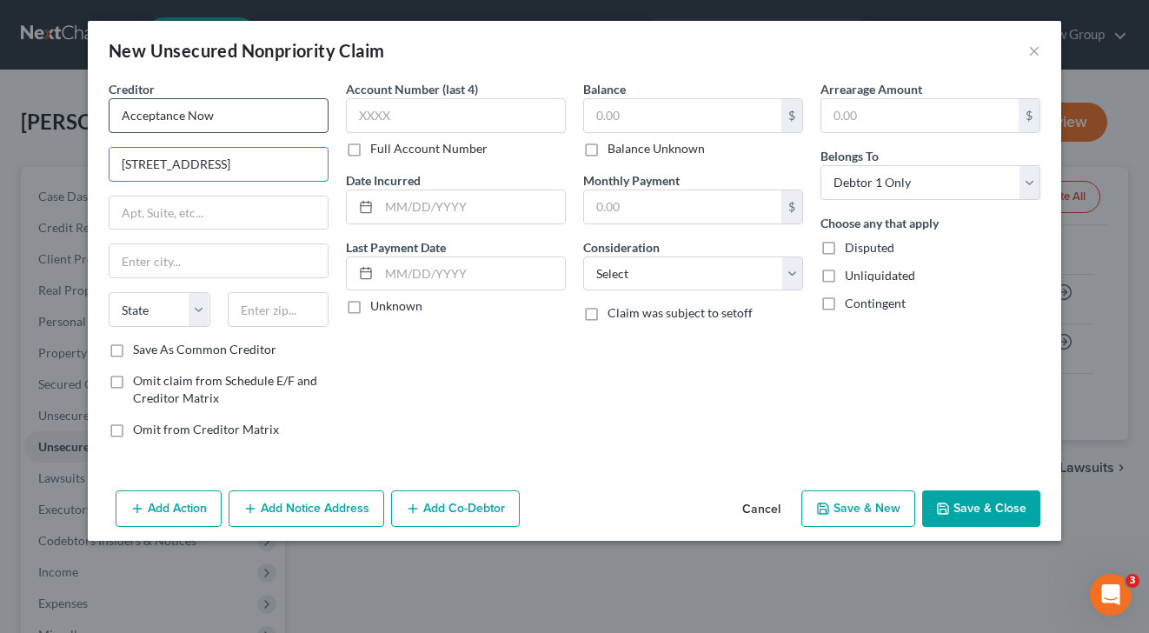
type input "[STREET_ADDRESS]"
type input "75024"
type input "Plano"
select select "45"
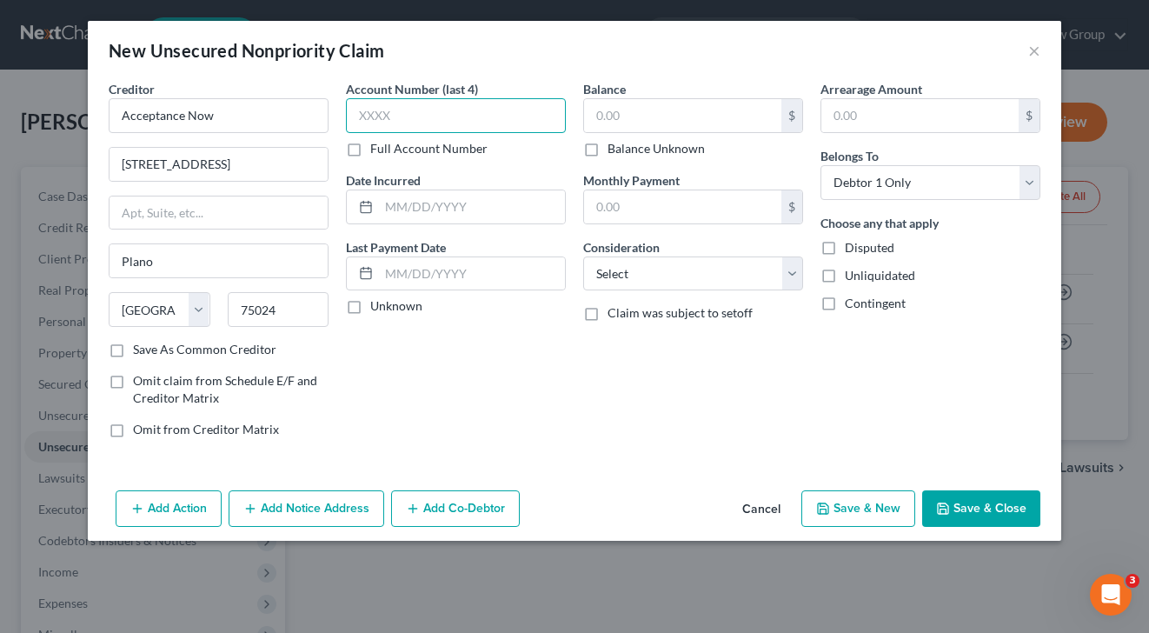
click at [445, 122] on input "text" at bounding box center [456, 115] width 220 height 35
type input "0236"
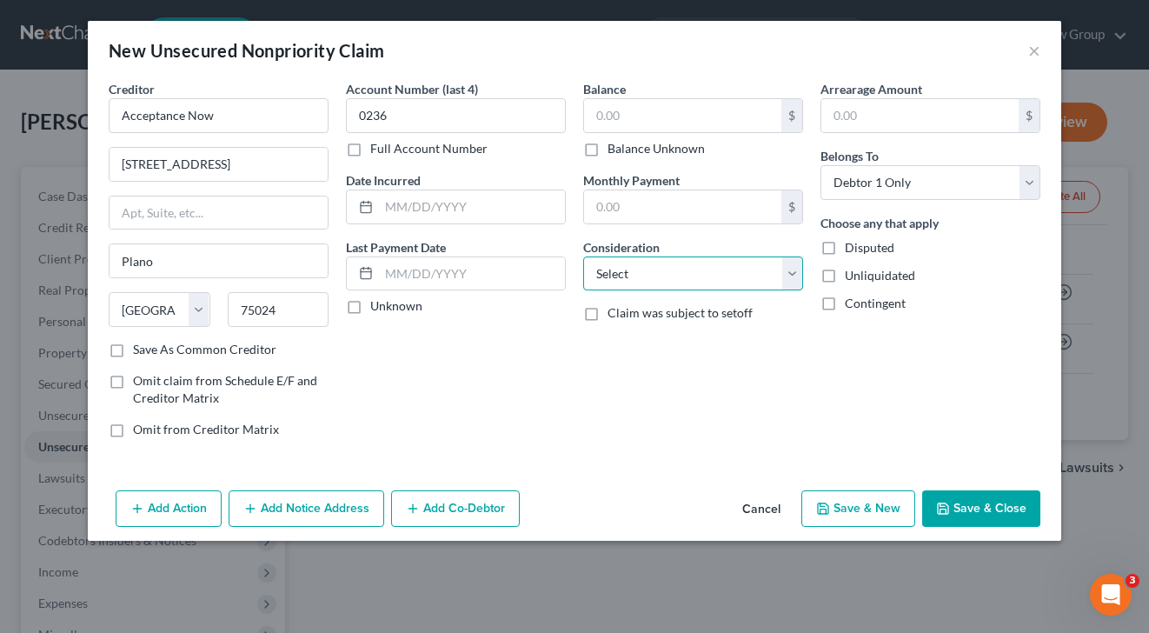
click at [757, 268] on select "Select Cable / Satellite Services Collection Agency Credit Card Debt Debt Couns…" at bounding box center [693, 273] width 220 height 35
select select "2"
click at [583, 256] on select "Select Cable / Satellite Services Collection Agency Credit Card Debt Debt Couns…" at bounding box center [693, 273] width 220 height 35
click at [665, 109] on input "text" at bounding box center [682, 115] width 197 height 33
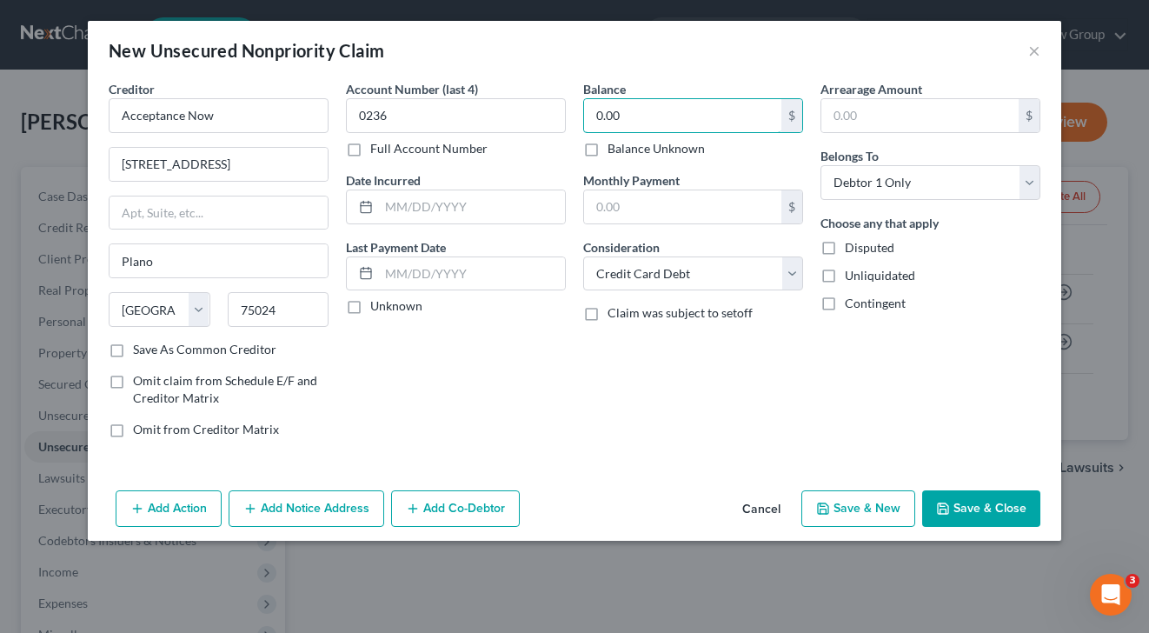
type input "0.00"
click at [963, 511] on button "Save & Close" at bounding box center [981, 508] width 118 height 36
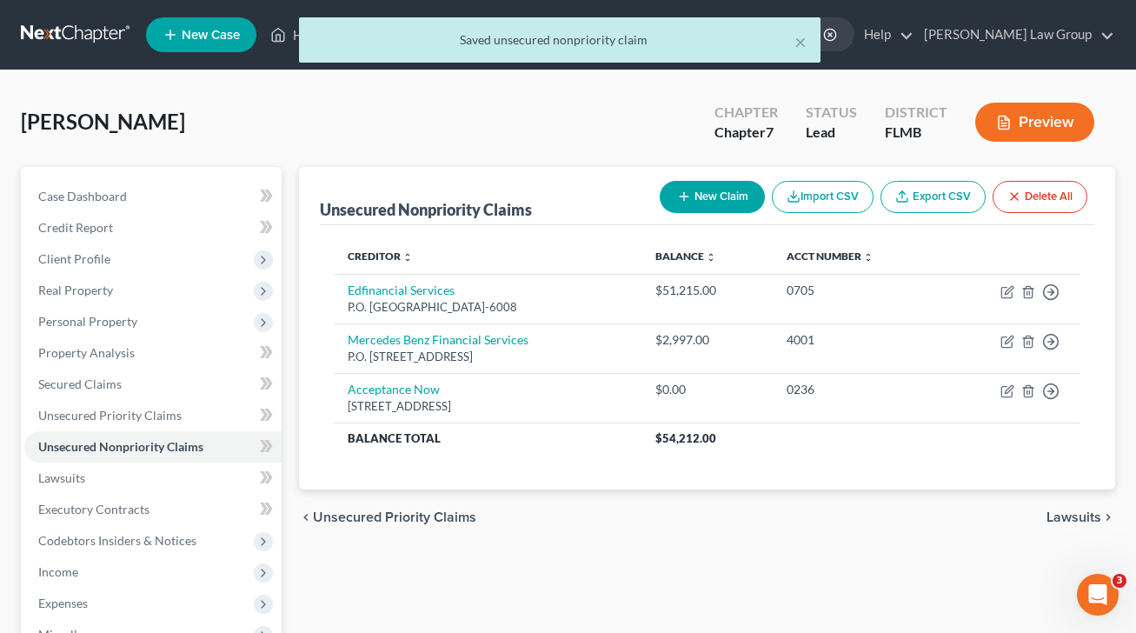
click at [724, 202] on button "New Claim" at bounding box center [712, 197] width 105 height 32
select select "0"
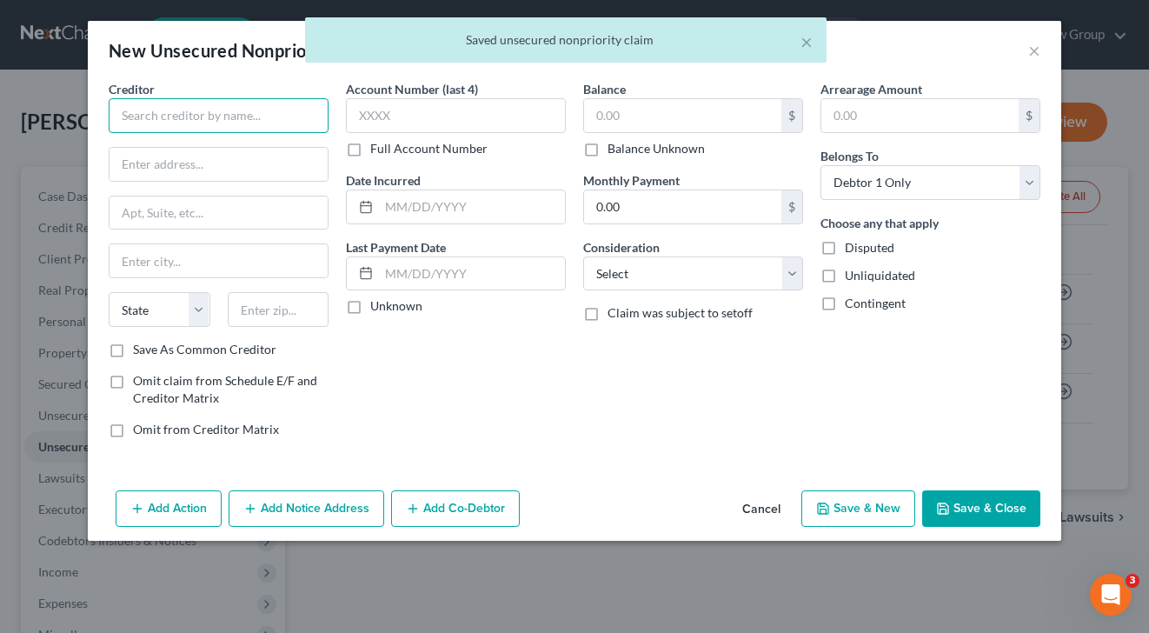
click at [234, 106] on input "text" at bounding box center [219, 115] width 220 height 35
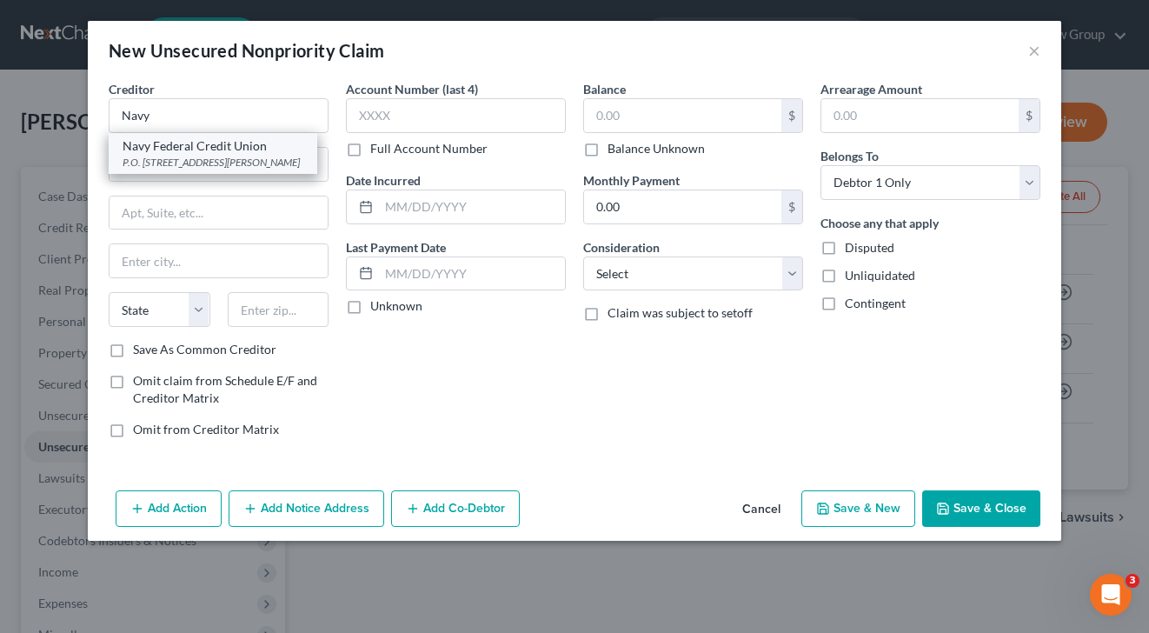
click at [248, 160] on div "P.O. [STREET_ADDRESS][PERSON_NAME]" at bounding box center [213, 162] width 181 height 15
type input "Navy Federal Credit Union"
type input "P.O. Box 3300"
type input "[PERSON_NAME]"
select select "48"
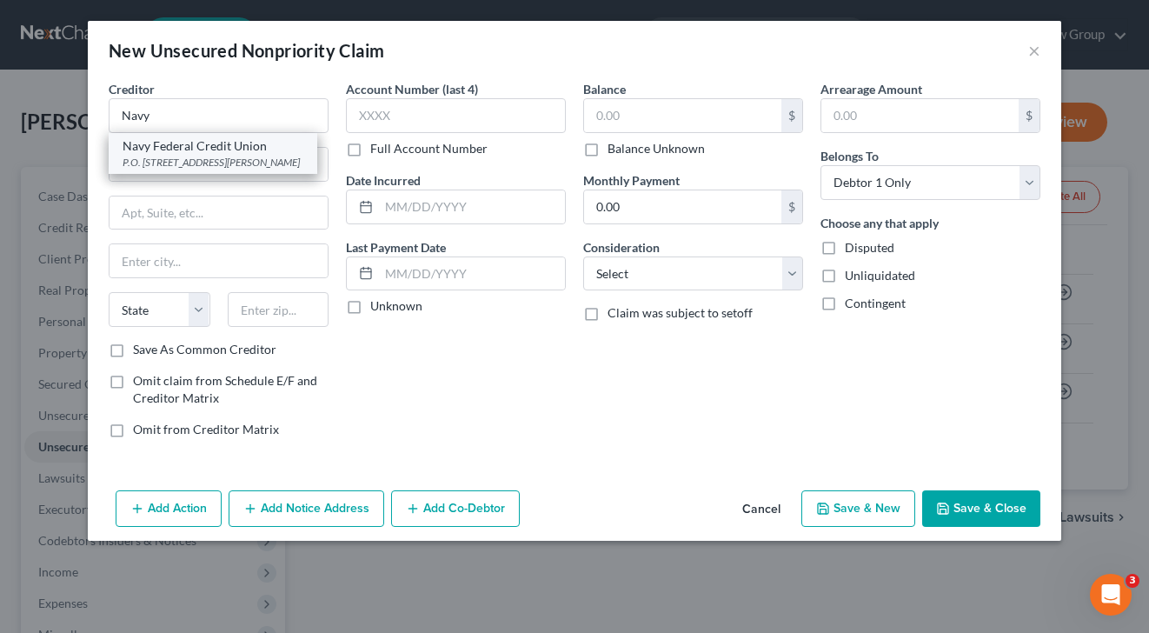
type input "22119-3300"
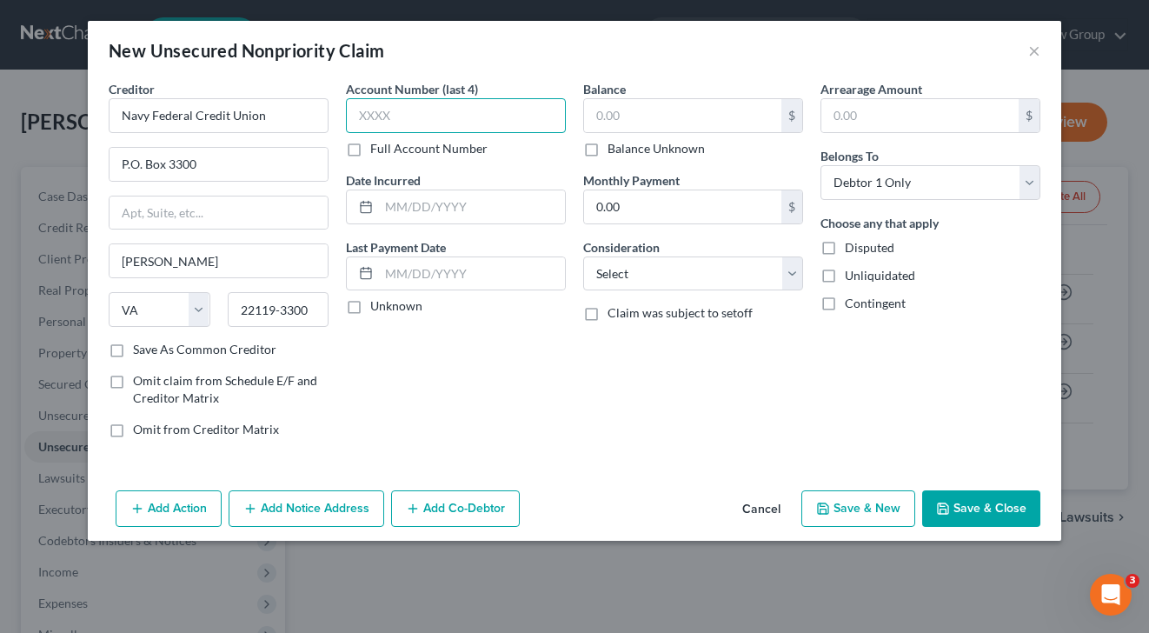
click at [468, 110] on input "text" at bounding box center [456, 115] width 220 height 35
type input "6523"
click at [643, 101] on input "text" at bounding box center [682, 115] width 197 height 33
type input "33,810"
click at [709, 126] on input "33,810" at bounding box center [682, 115] width 197 height 33
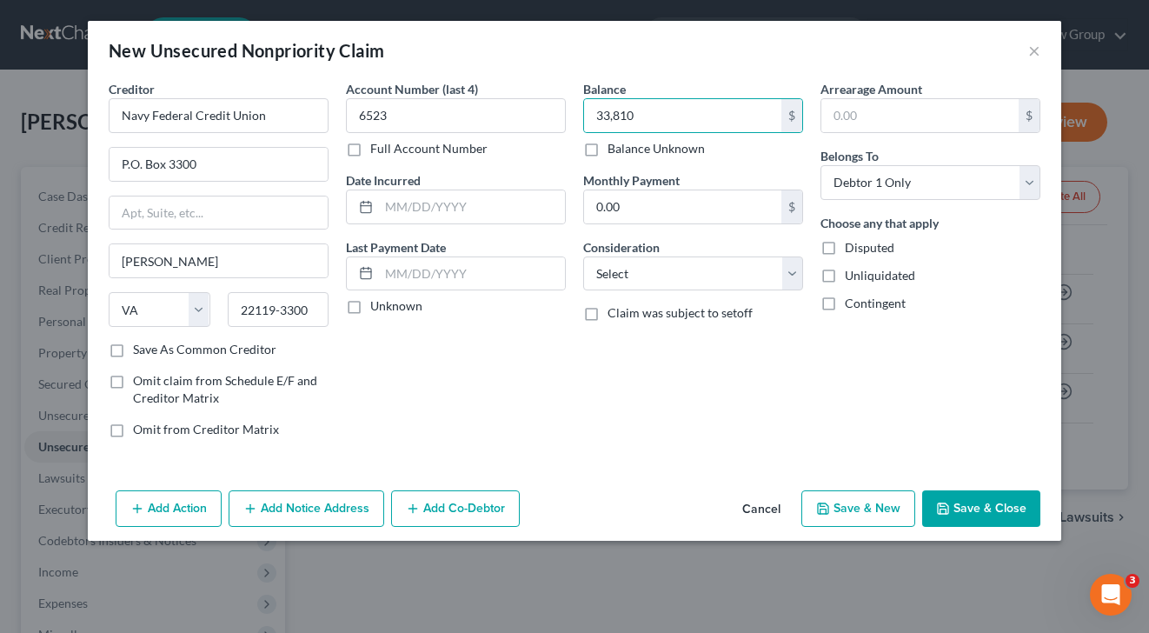
click at [706, 232] on div "Balance 33,810.00 $ Balance Unknown Balance Undetermined 33,810 $ Balance Unkno…" at bounding box center [692, 266] width 237 height 372
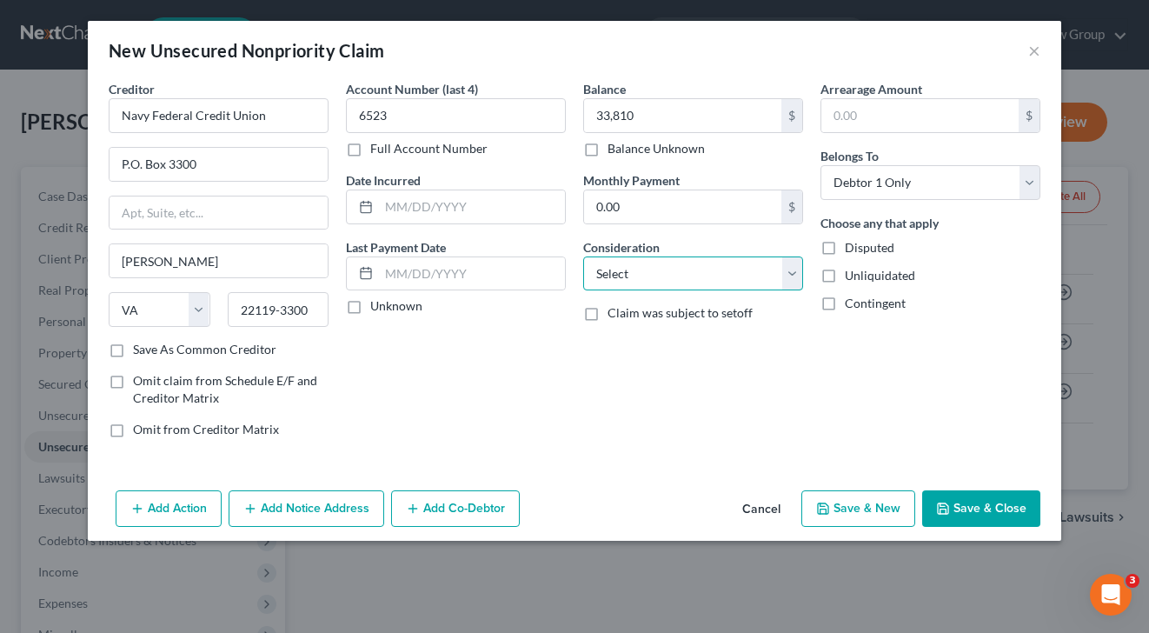
click at [702, 283] on select "Select Cable / Satellite Services Collection Agency Credit Card Debt Debt Couns…" at bounding box center [693, 273] width 220 height 35
select select "2"
click at [583, 256] on select "Select Cable / Satellite Services Collection Agency Credit Card Debt Debt Couns…" at bounding box center [693, 273] width 220 height 35
click at [854, 514] on button "Save & New" at bounding box center [858, 508] width 114 height 36
select select "0"
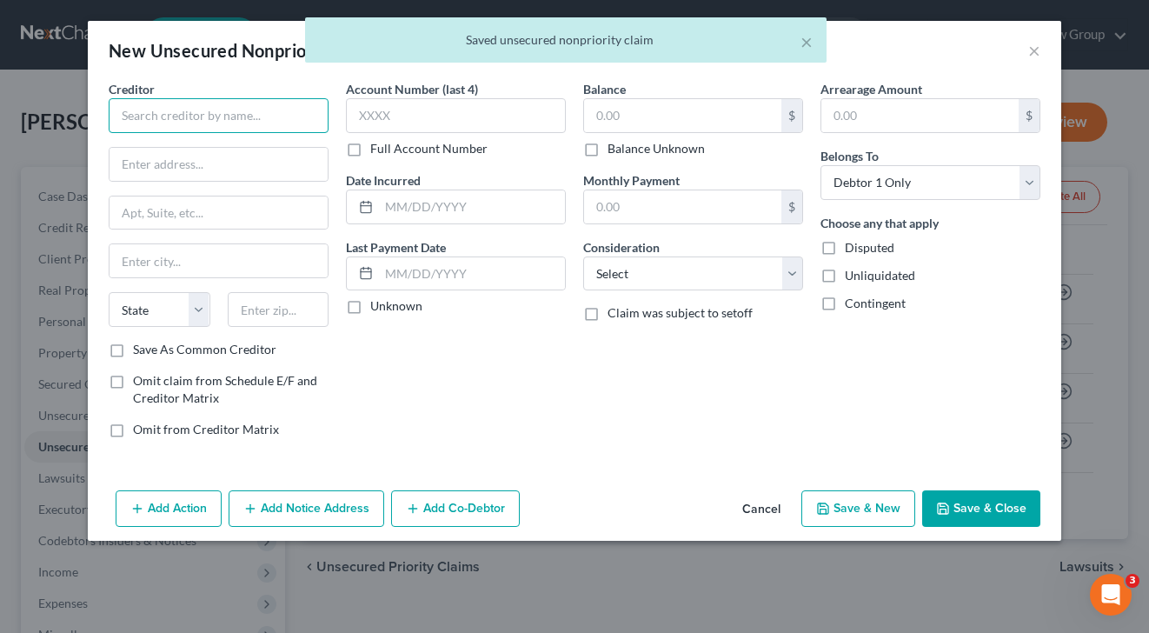
click at [209, 106] on input "text" at bounding box center [219, 115] width 220 height 35
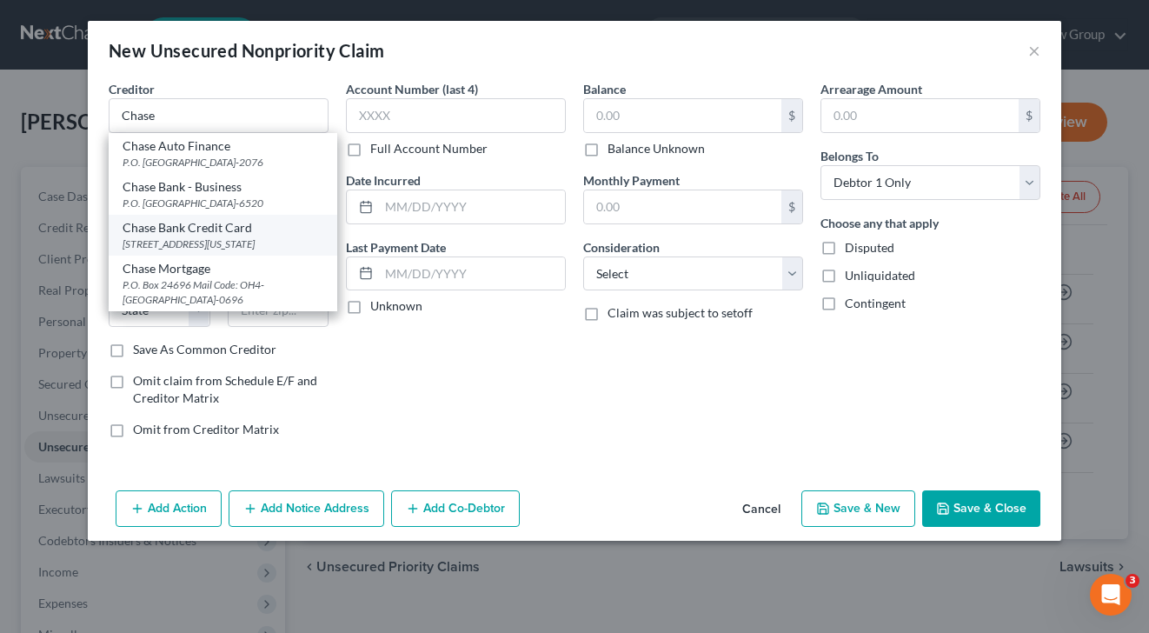
click at [225, 236] on div "Chase Bank Credit Card" at bounding box center [223, 227] width 201 height 17
type input "Chase Bank Credit Card"
type input "[STREET_ADDRESS][US_STATE]"
type input "Monroe"
select select "19"
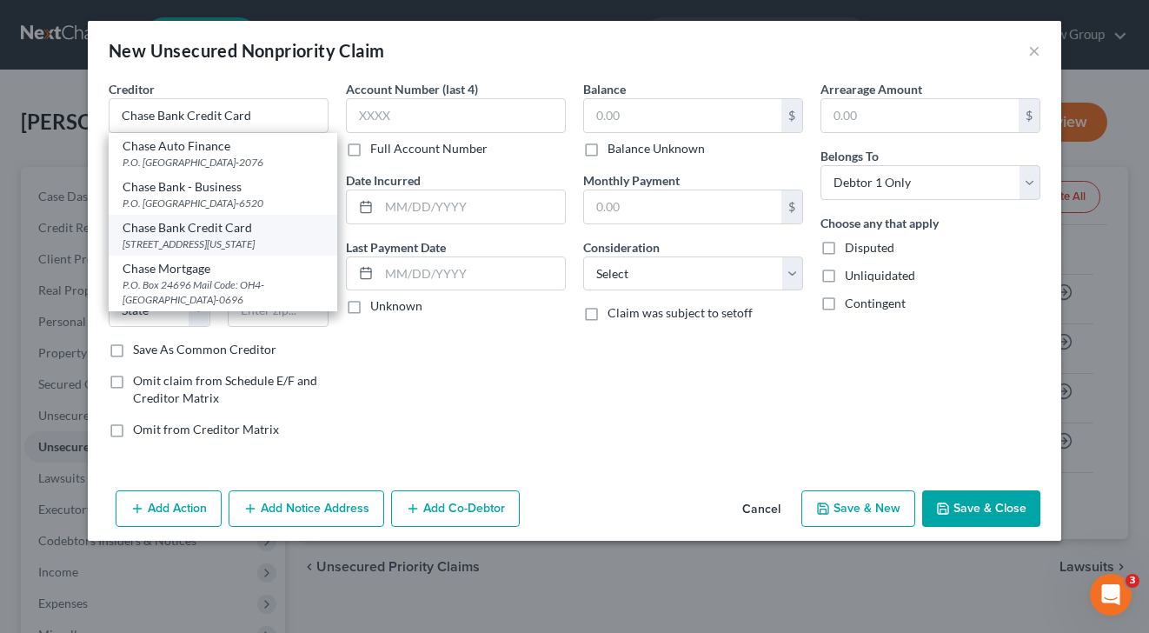
type input "71203-4774"
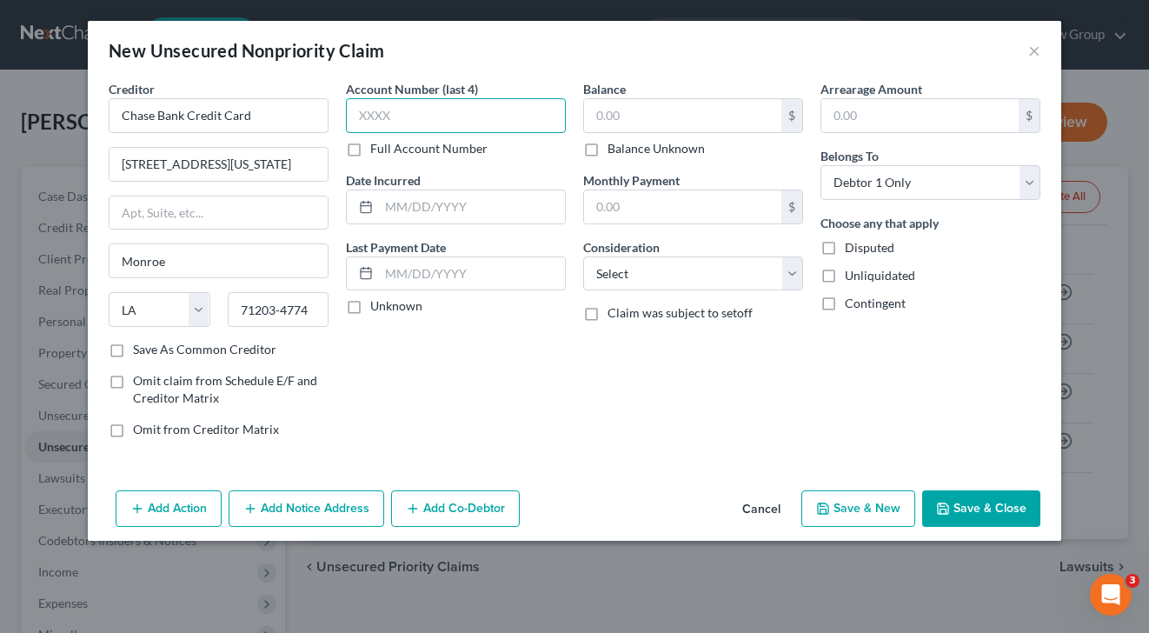
click at [457, 120] on input "text" at bounding box center [456, 115] width 220 height 35
type input "4560"
click at [676, 119] on input "text" at bounding box center [682, 115] width 197 height 33
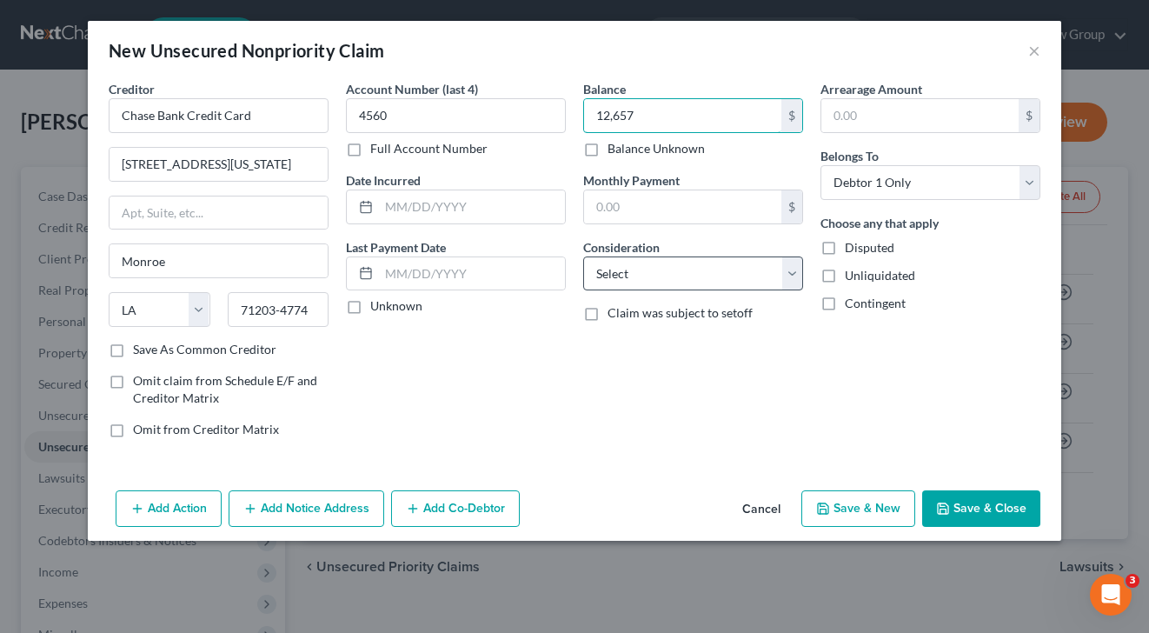
type input "12,657"
click at [642, 278] on select "Select Cable / Satellite Services Collection Agency Credit Card Debt Debt Couns…" at bounding box center [693, 273] width 220 height 35
select select "2"
click at [583, 256] on select "Select Cable / Satellite Services Collection Agency Credit Card Debt Debt Couns…" at bounding box center [693, 273] width 220 height 35
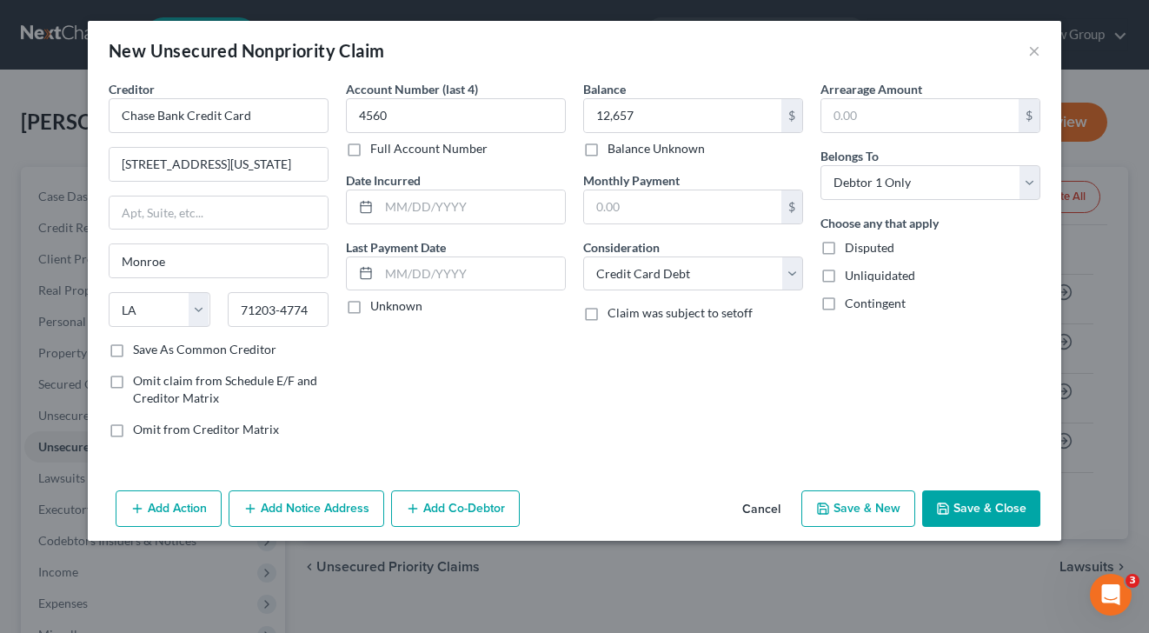
click at [885, 494] on button "Save & New" at bounding box center [858, 508] width 114 height 36
select select "0"
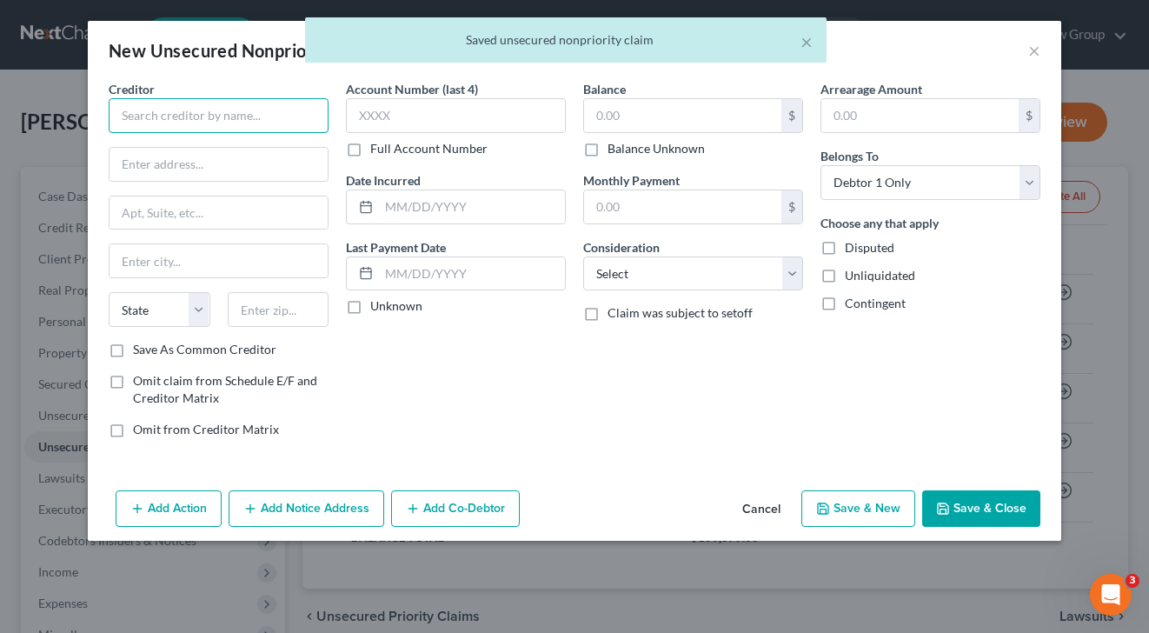
click at [276, 110] on input "text" at bounding box center [219, 115] width 220 height 35
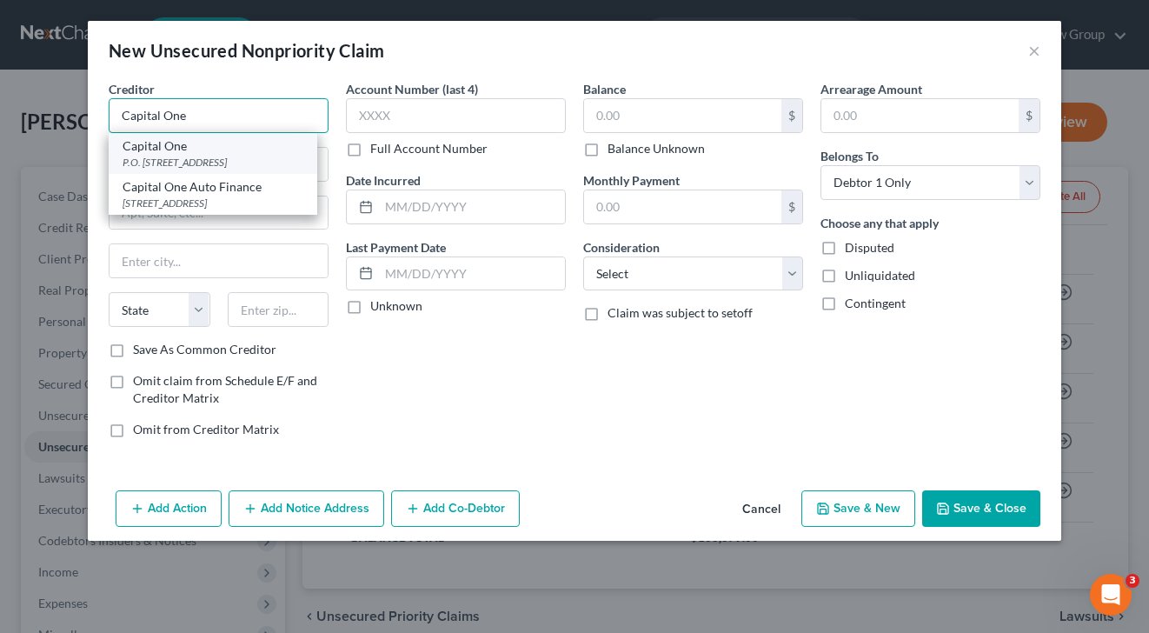
type input "Capital One"
click at [196, 160] on div "P.O. [STREET_ADDRESS]" at bounding box center [213, 162] width 181 height 15
type input "P.O. Box 30285"
type input "[GEOGRAPHIC_DATA]"
select select "46"
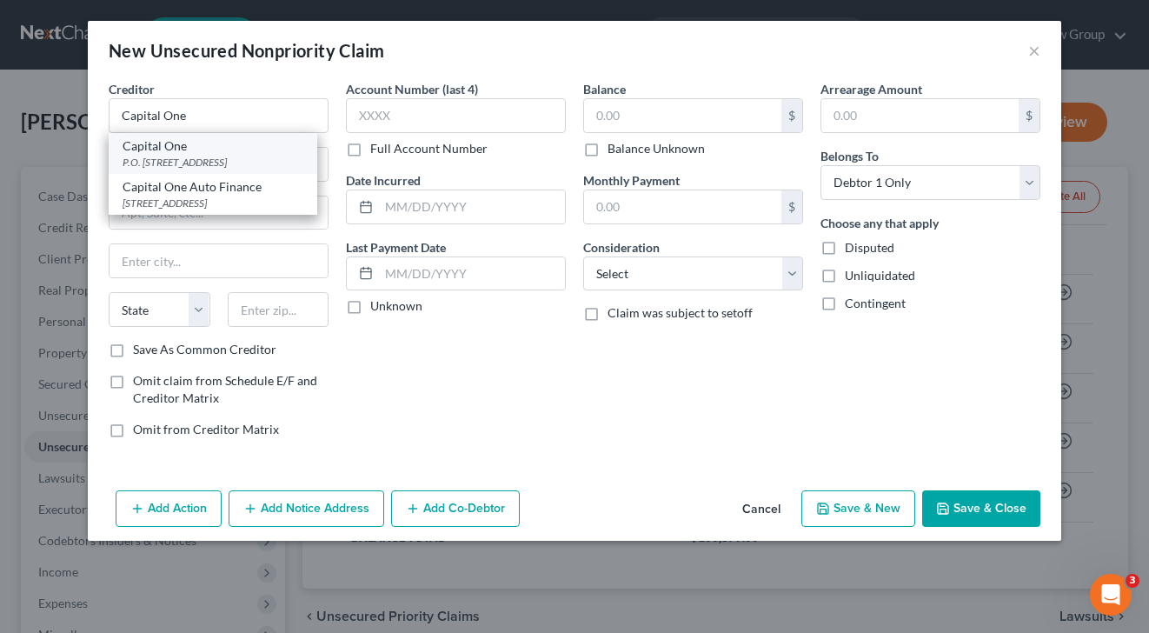
type input "84130-0185"
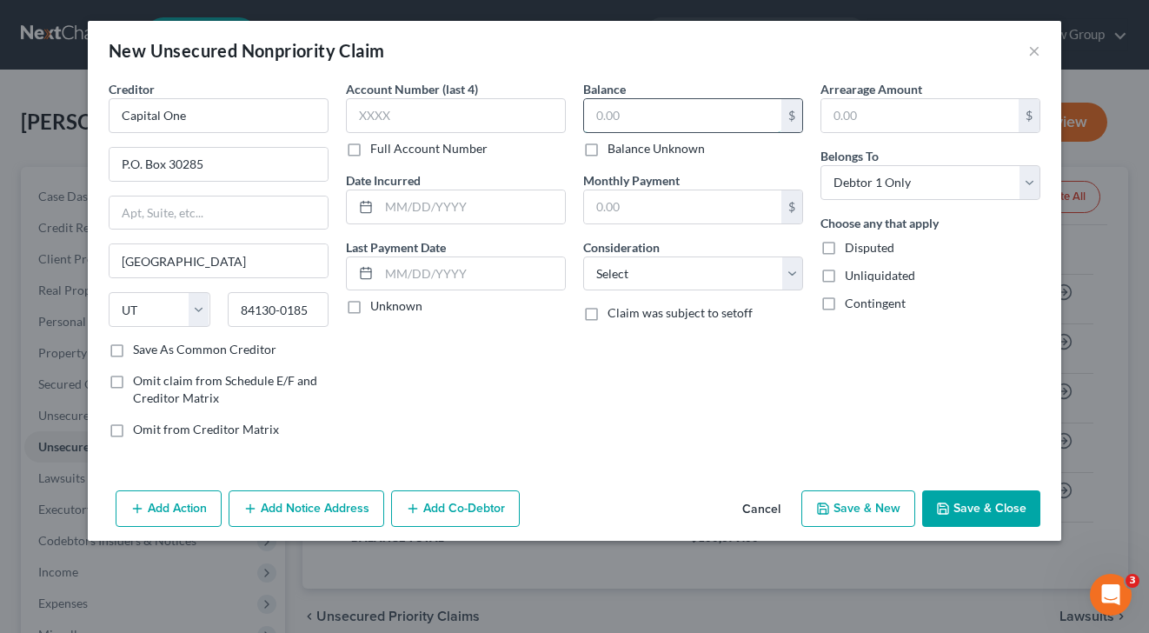
click at [671, 111] on input "text" at bounding box center [682, 115] width 197 height 33
type input "11,338"
click at [632, 275] on select "Select Cable / Satellite Services Collection Agency Credit Card Debt Debt Couns…" at bounding box center [693, 273] width 220 height 35
select select "2"
click at [583, 256] on select "Select Cable / Satellite Services Collection Agency Credit Card Debt Debt Couns…" at bounding box center [693, 273] width 220 height 35
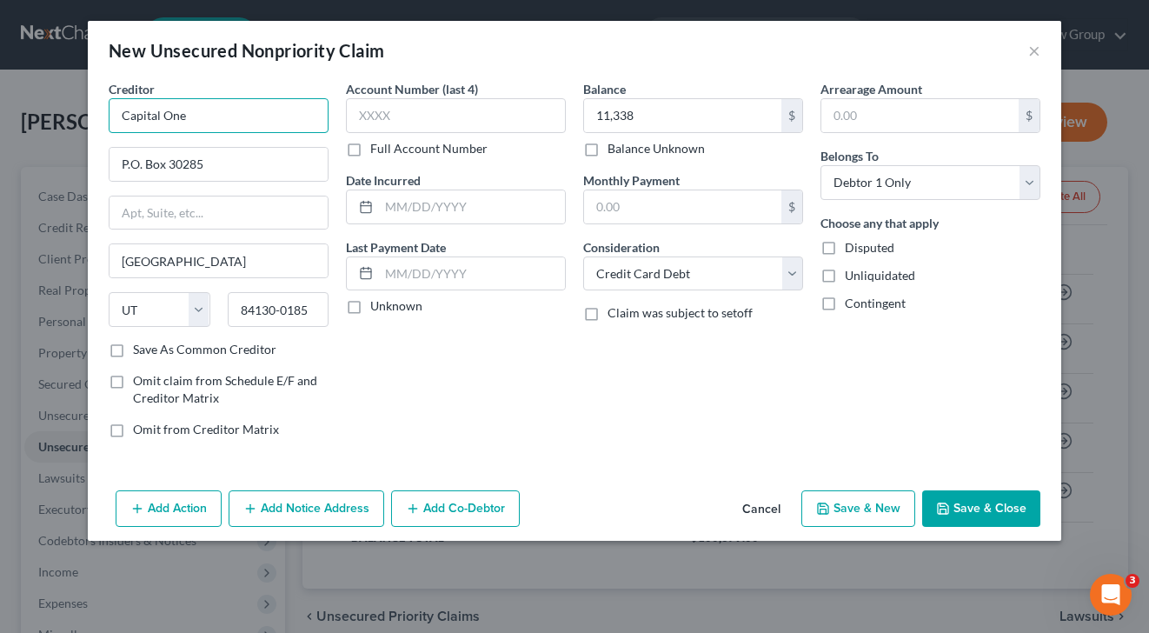
click at [231, 100] on input "Capital One" at bounding box center [219, 115] width 220 height 35
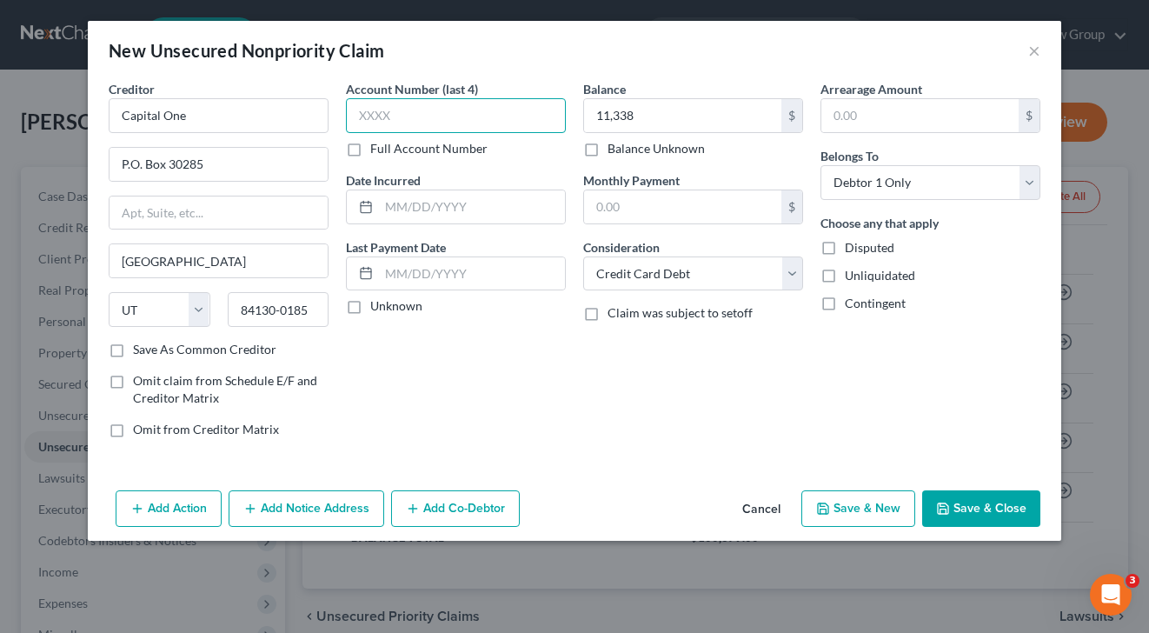
click at [433, 114] on input "text" at bounding box center [456, 115] width 220 height 35
type input "8198"
click at [839, 502] on button "Save & New" at bounding box center [858, 508] width 114 height 36
select select "0"
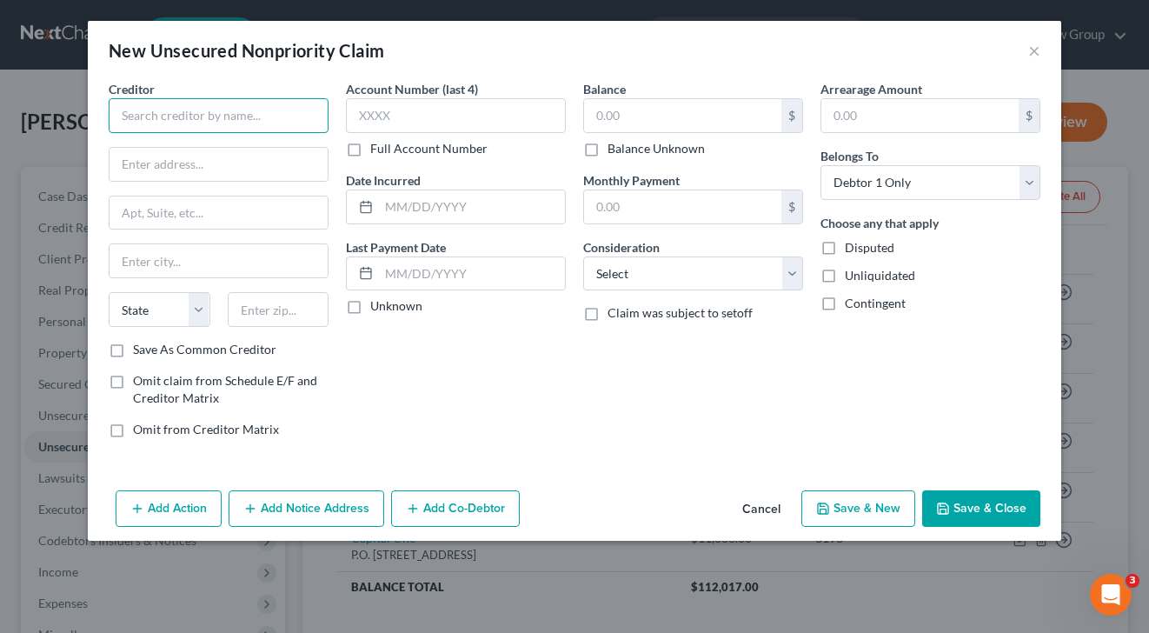
click at [169, 118] on input "text" at bounding box center [219, 115] width 220 height 35
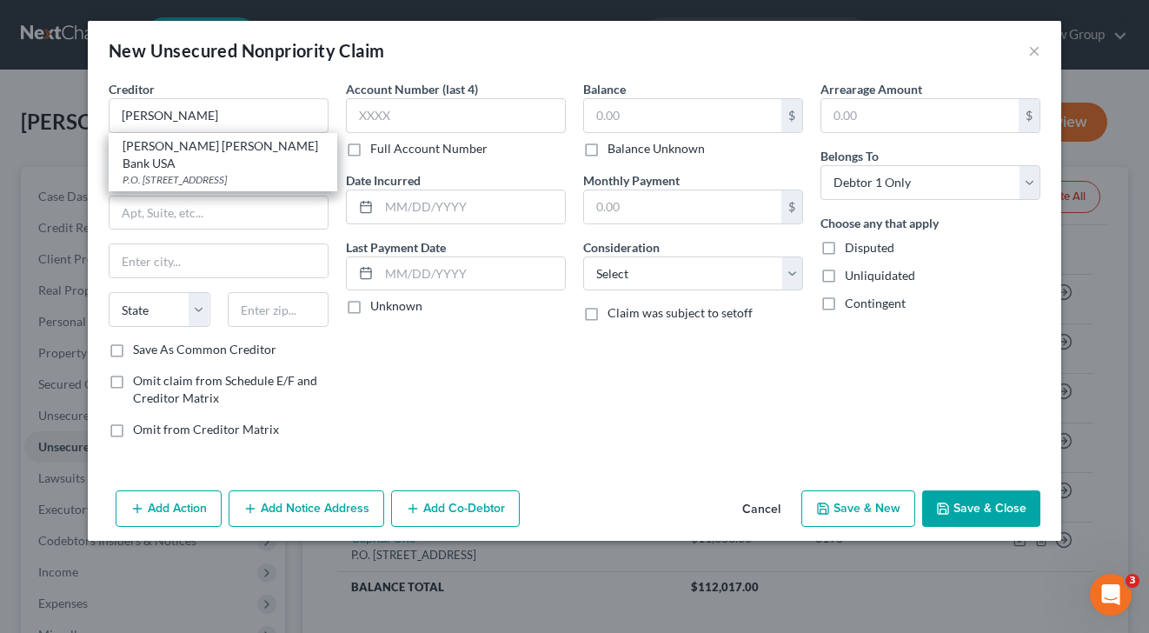
click at [218, 145] on div "[PERSON_NAME] [PERSON_NAME] Bank USA" at bounding box center [223, 154] width 201 height 35
type input "[PERSON_NAME] [PERSON_NAME] Bank USA"
type input "P.O. Box 7247"
type input "[GEOGRAPHIC_DATA]"
select select "39"
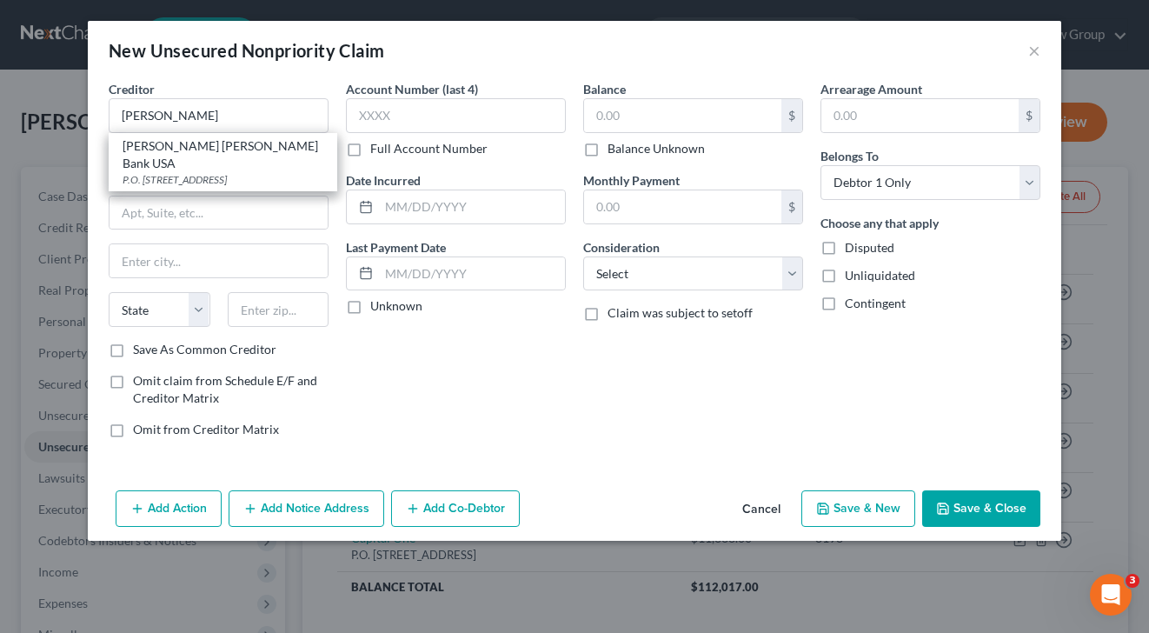
type input "19170-6112"
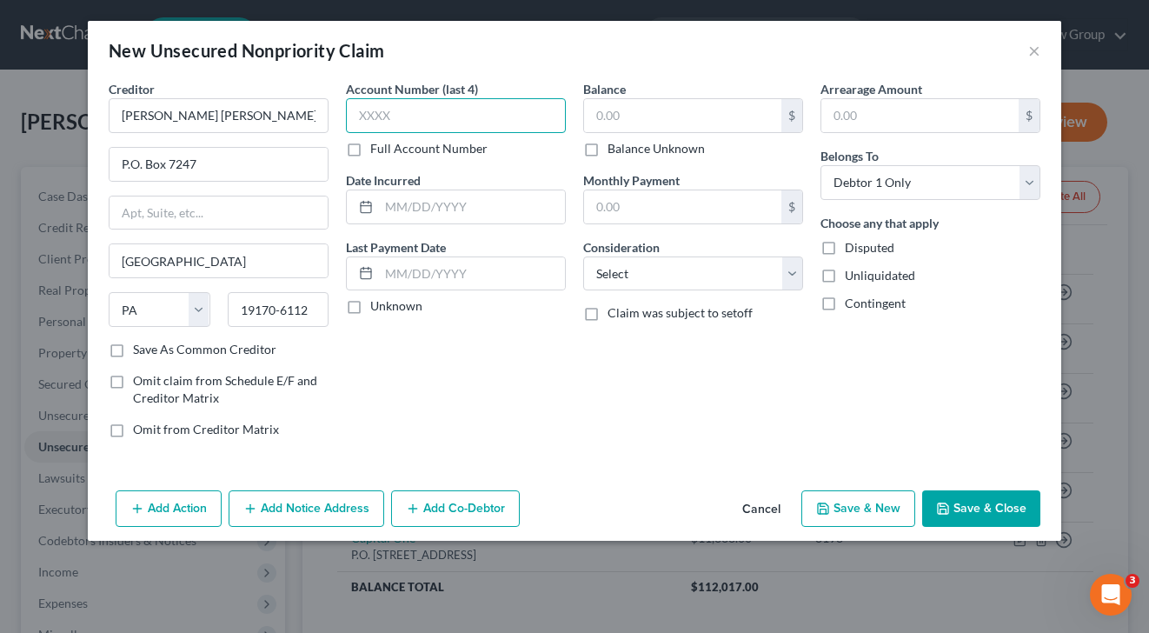
click at [439, 116] on input "text" at bounding box center [456, 115] width 220 height 35
type input "4184"
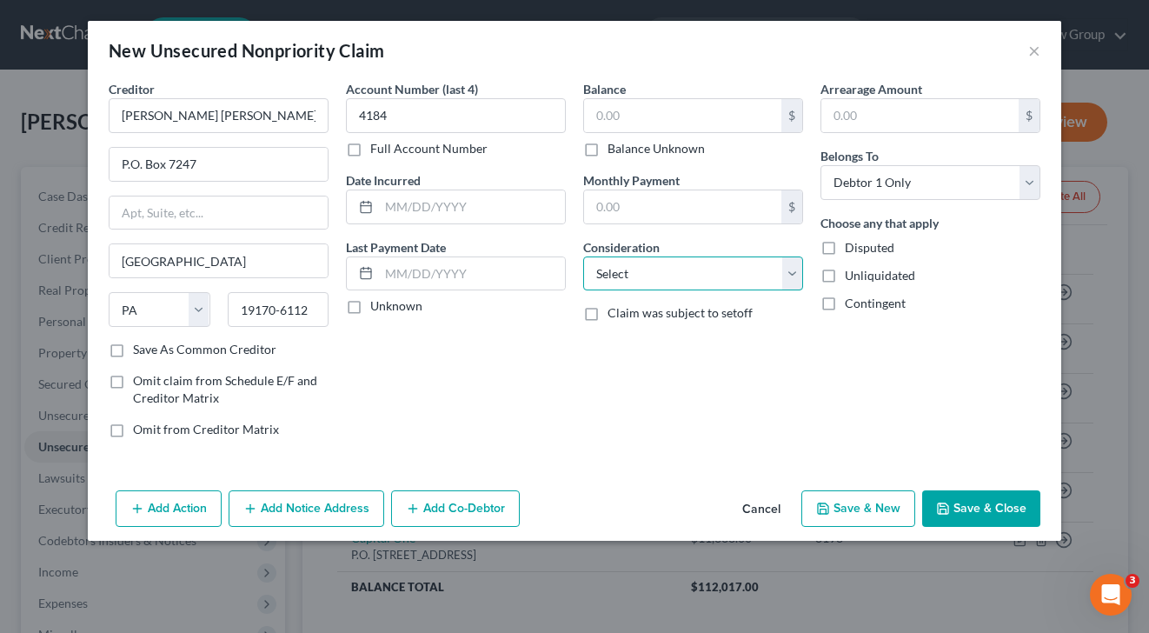
click at [649, 268] on select "Select Cable / Satellite Services Collection Agency Credit Card Debt Debt Couns…" at bounding box center [693, 273] width 220 height 35
select select "2"
click at [583, 256] on select "Select Cable / Satellite Services Collection Agency Credit Card Debt Debt Couns…" at bounding box center [693, 273] width 220 height 35
click at [650, 120] on input "text" at bounding box center [682, 115] width 197 height 33
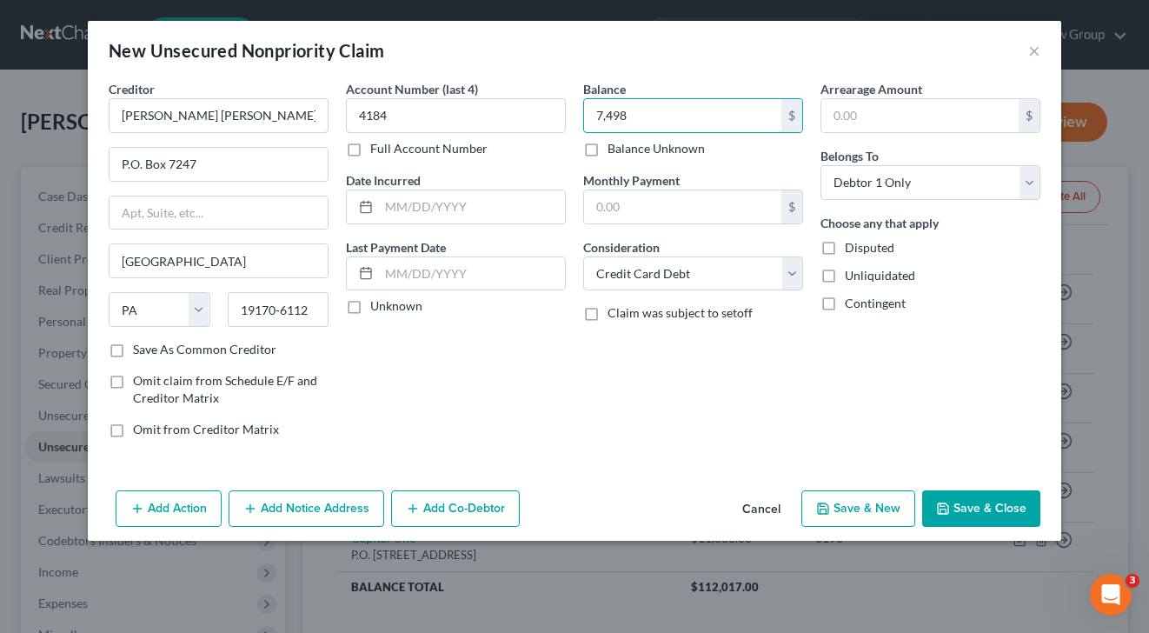
type input "7,498"
click at [322, 501] on button "Add Notice Address" at bounding box center [307, 508] width 156 height 36
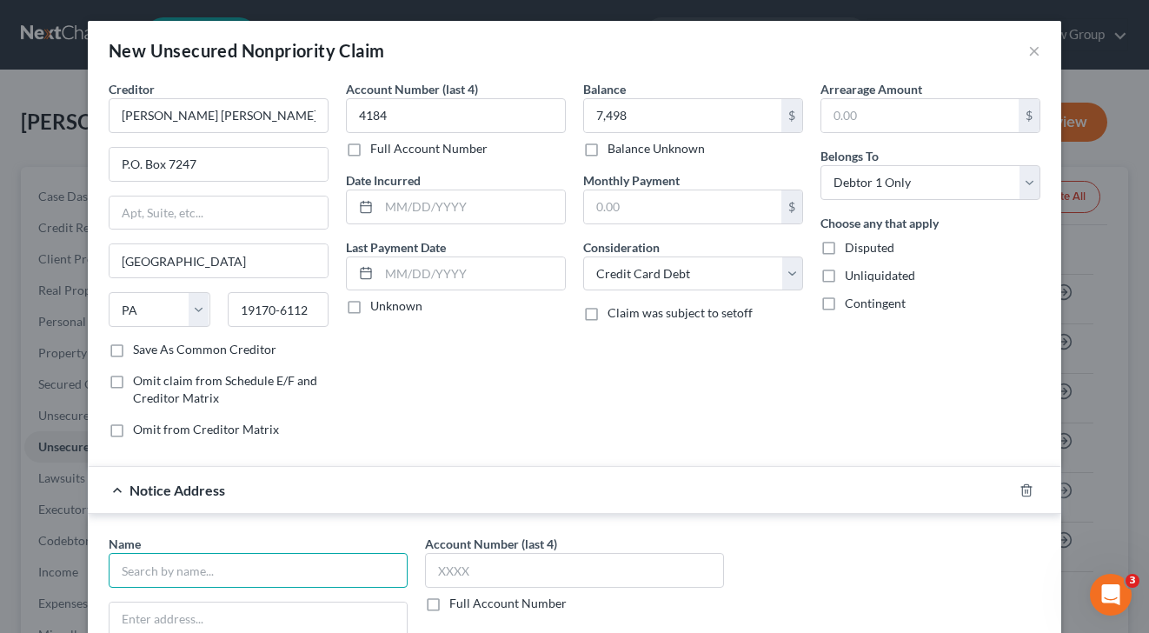
click at [262, 572] on input "text" at bounding box center [258, 570] width 299 height 35
type input "e"
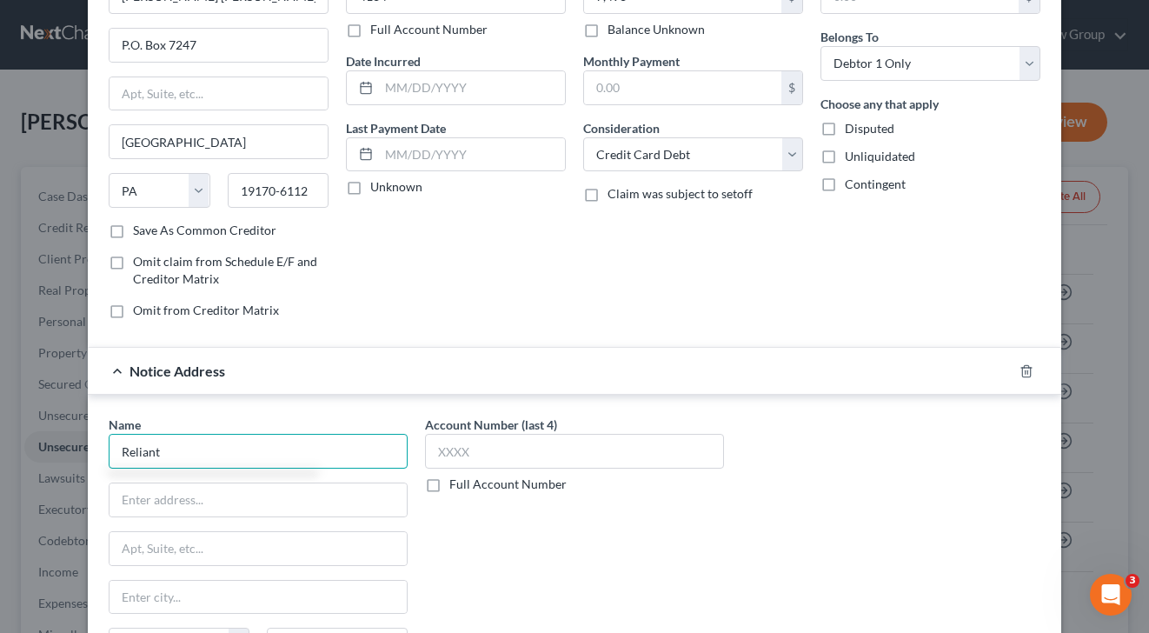
scroll to position [121, 0]
type input "Reliant Capital Solutions"
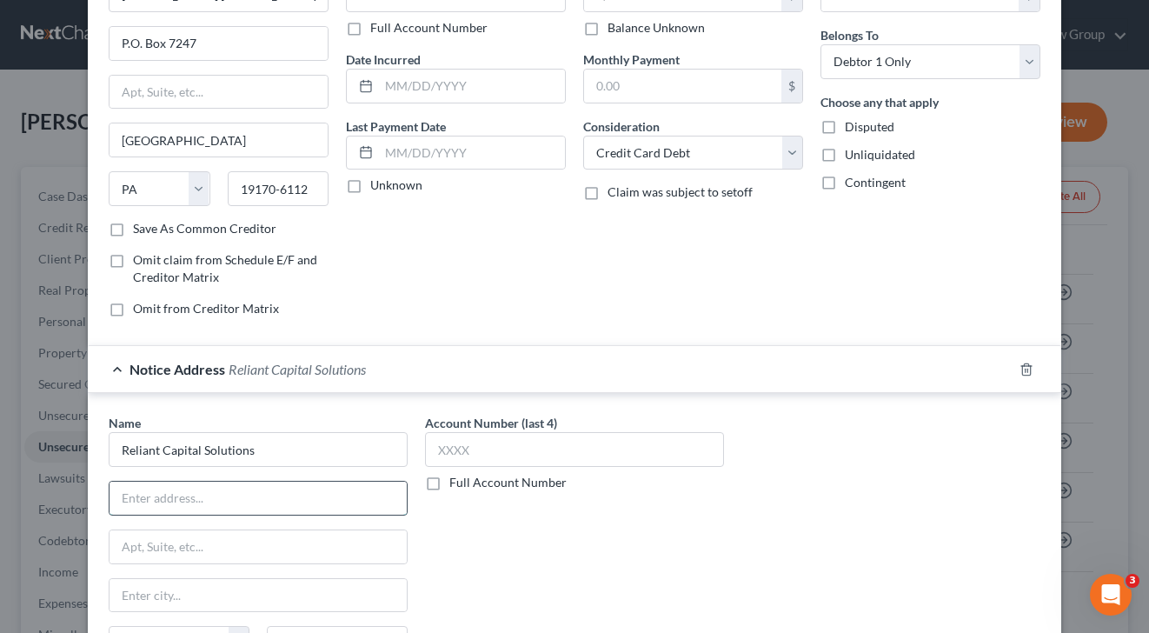
click at [187, 494] on input "text" at bounding box center [257, 497] width 297 height 33
paste input "[STREET_ADDRESS]"
type input "[STREET_ADDRESS]"
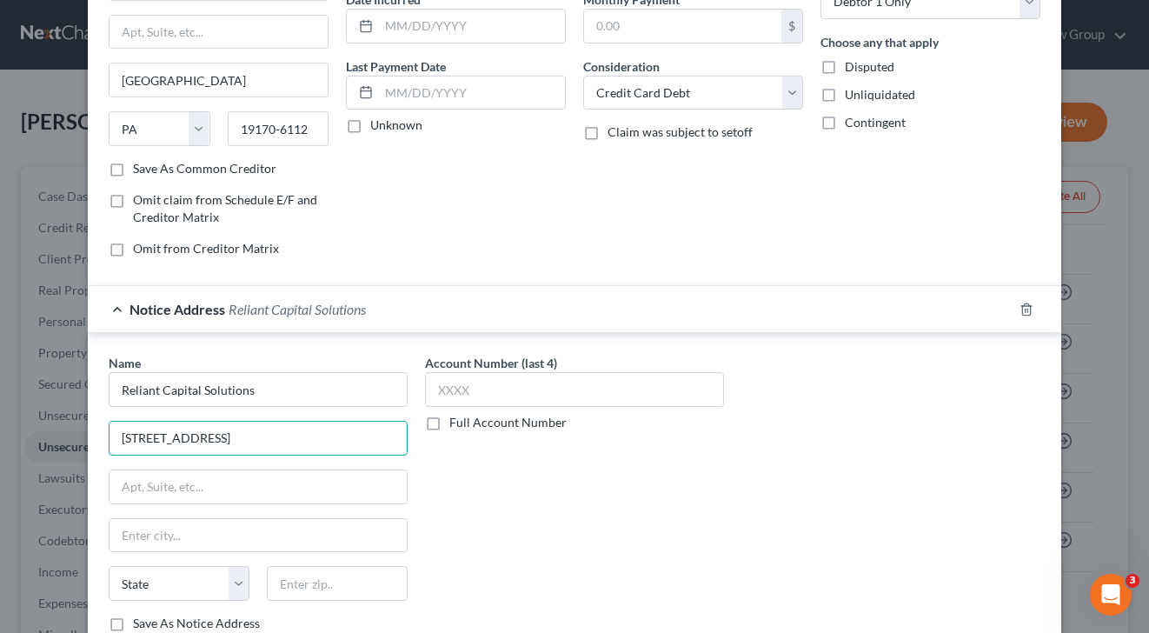
scroll to position [268, 0]
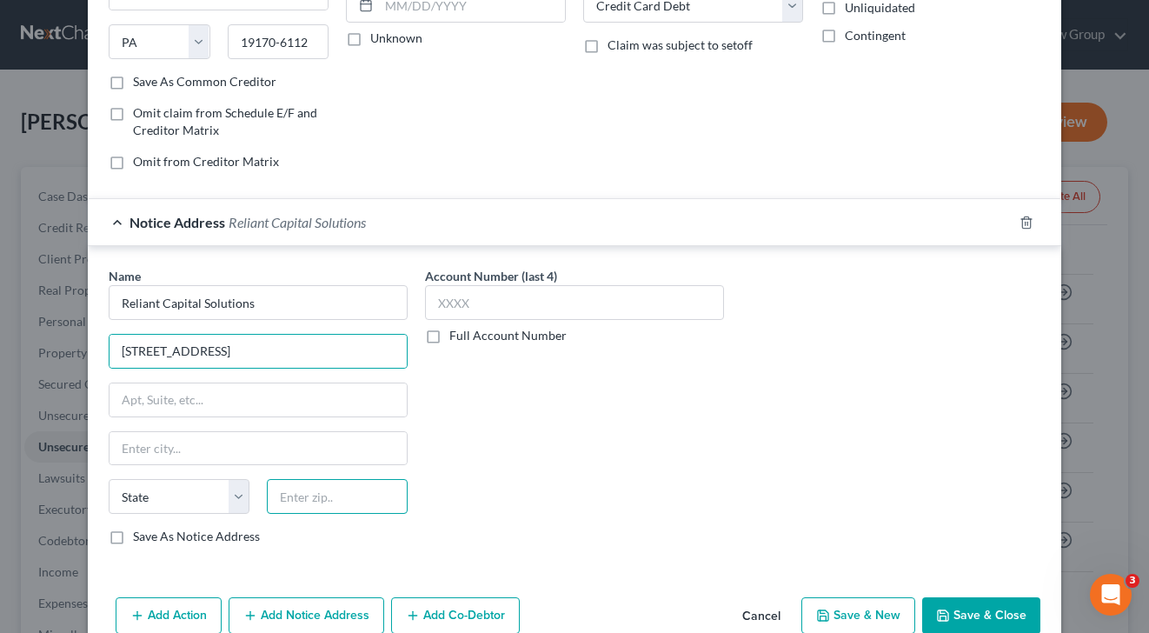
click at [358, 510] on input "text" at bounding box center [337, 496] width 141 height 35
type input "43230"
type input "Columbus"
select select "36"
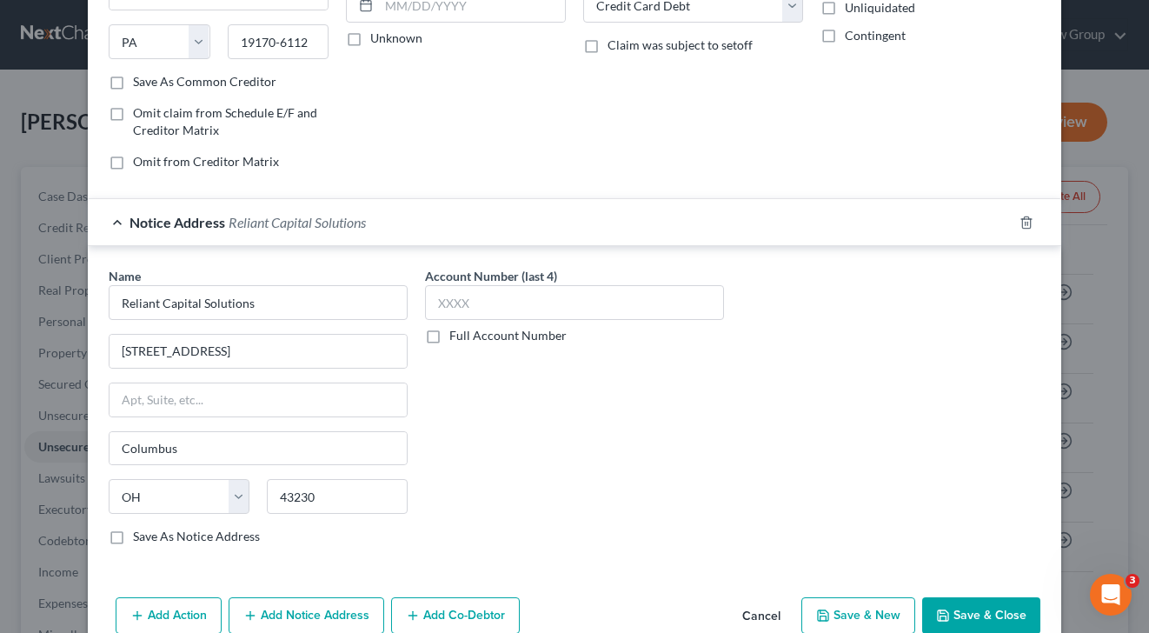
click at [449, 338] on label "Full Account Number" at bounding box center [507, 335] width 117 height 17
click at [456, 338] on input "Full Account Number" at bounding box center [461, 332] width 11 height 11
click at [461, 305] on input "text" at bounding box center [574, 302] width 299 height 35
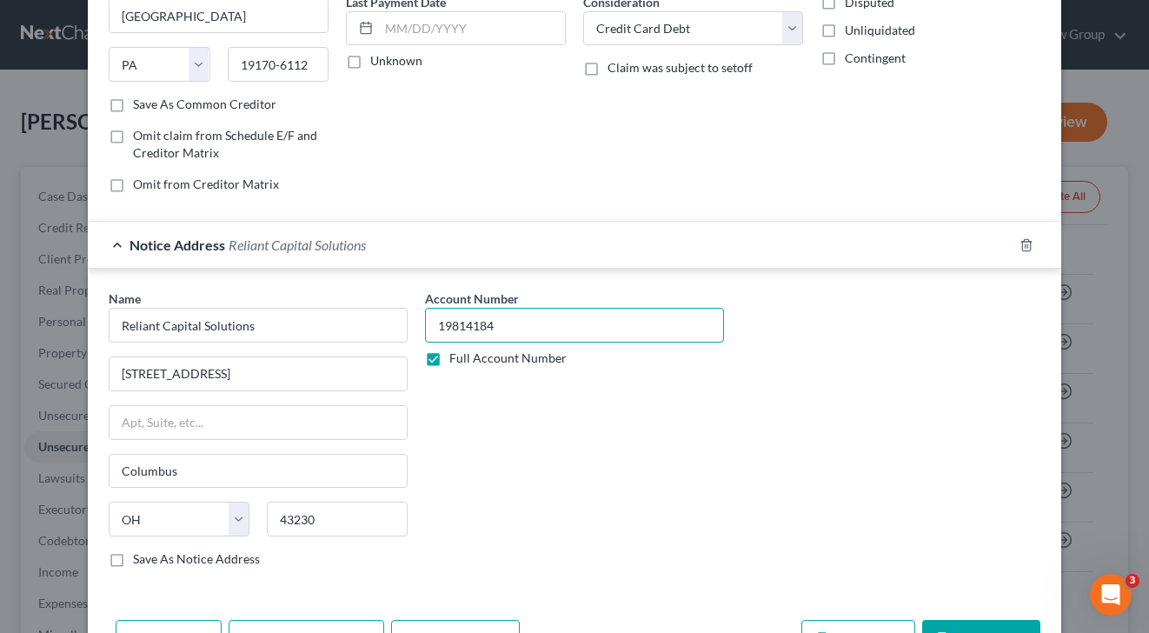
scroll to position [37, 0]
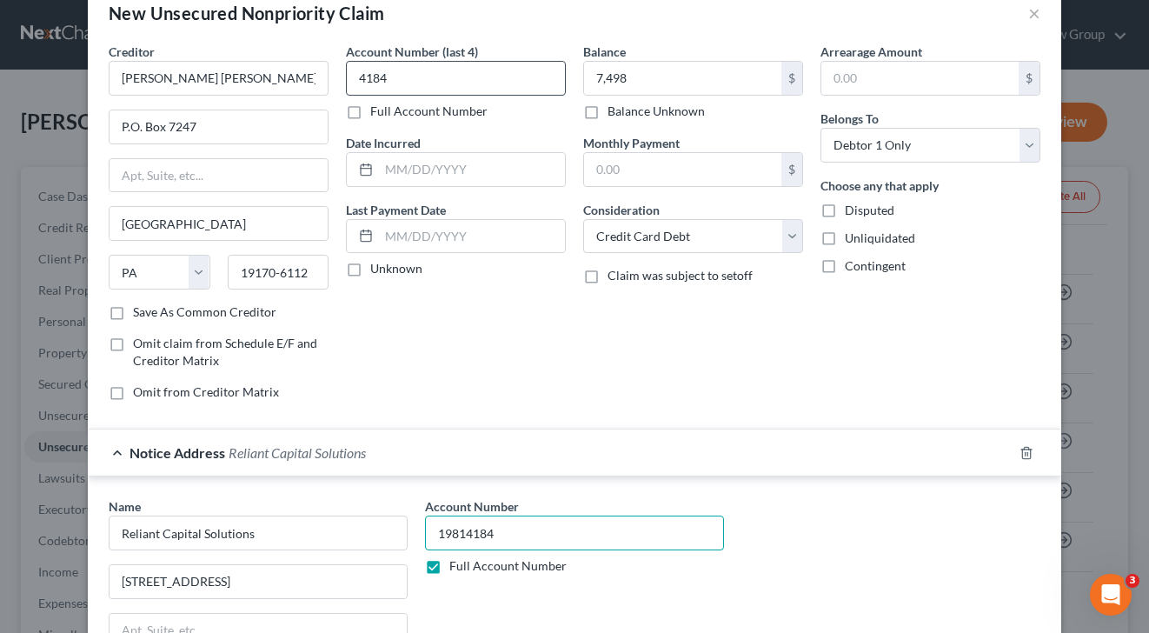
type input "19814184"
drag, startPoint x: 434, startPoint y: 76, endPoint x: 303, endPoint y: 74, distance: 131.2
click at [303, 74] on div "Creditor * [PERSON_NAME] [PERSON_NAME] Bank USA P.O. [GEOGRAPHIC_DATA] [US_STAT…" at bounding box center [574, 229] width 949 height 372
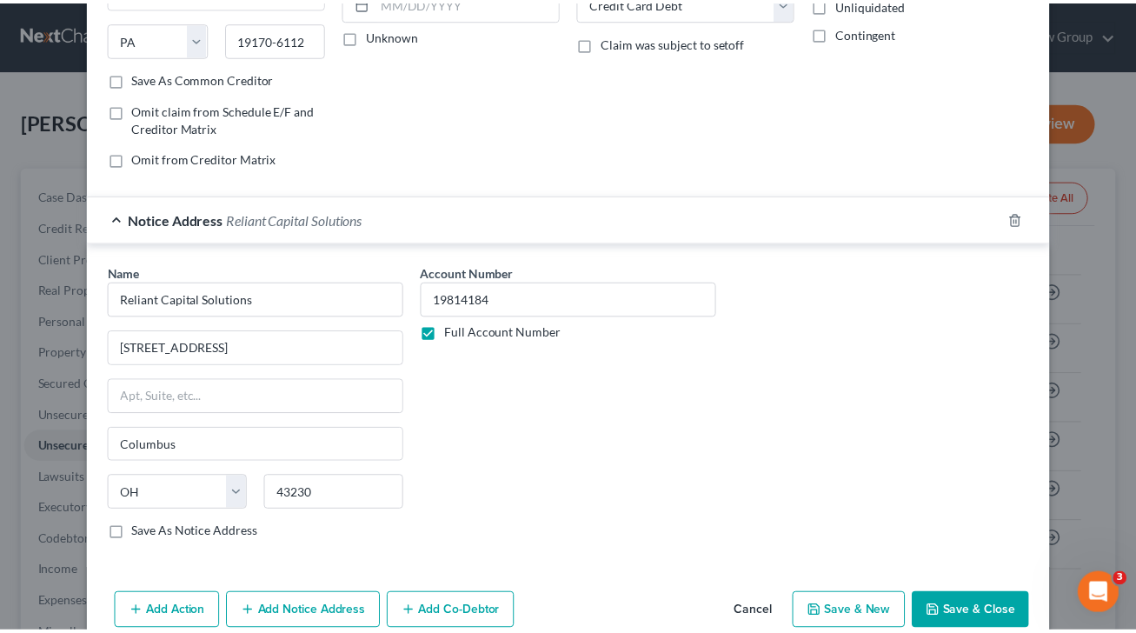
scroll to position [303, 0]
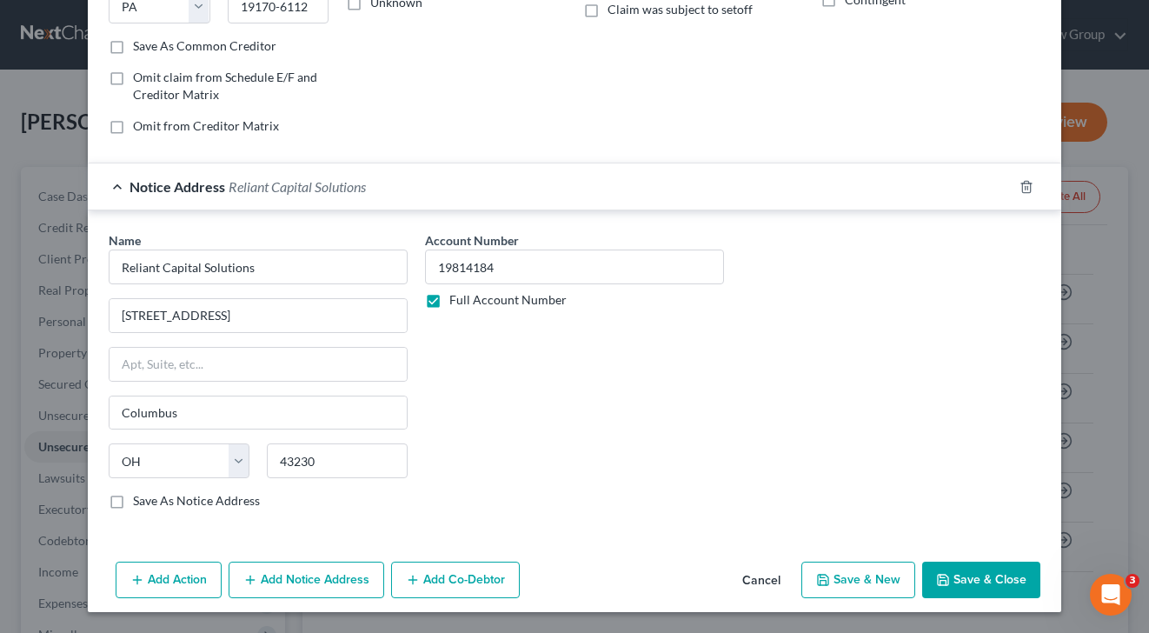
click at [961, 574] on button "Save & Close" at bounding box center [981, 579] width 118 height 36
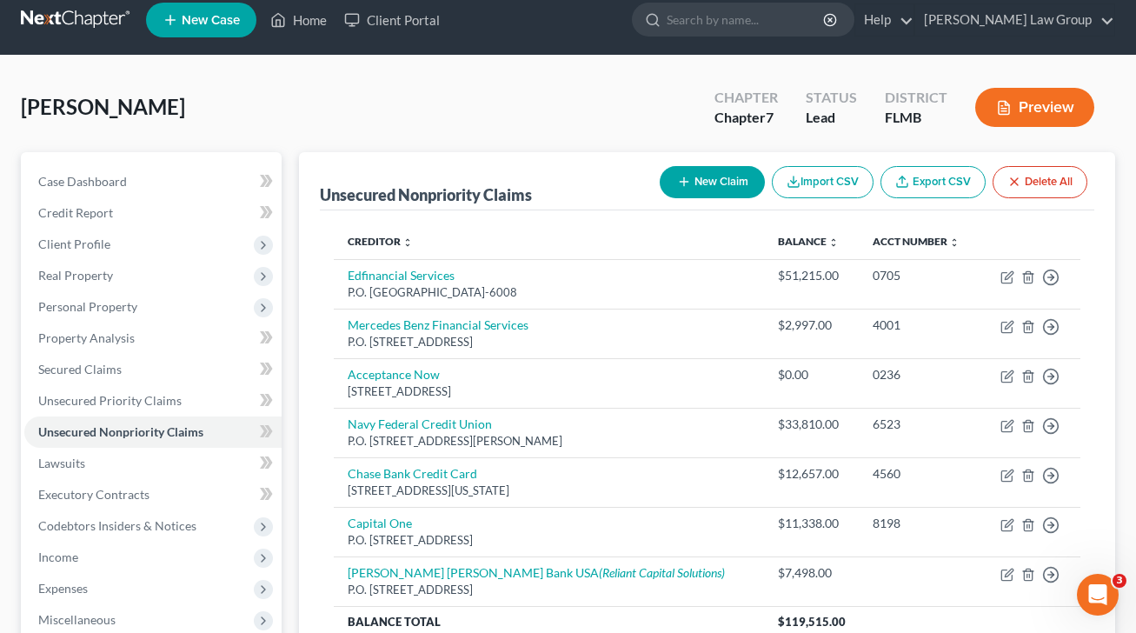
scroll to position [16, 0]
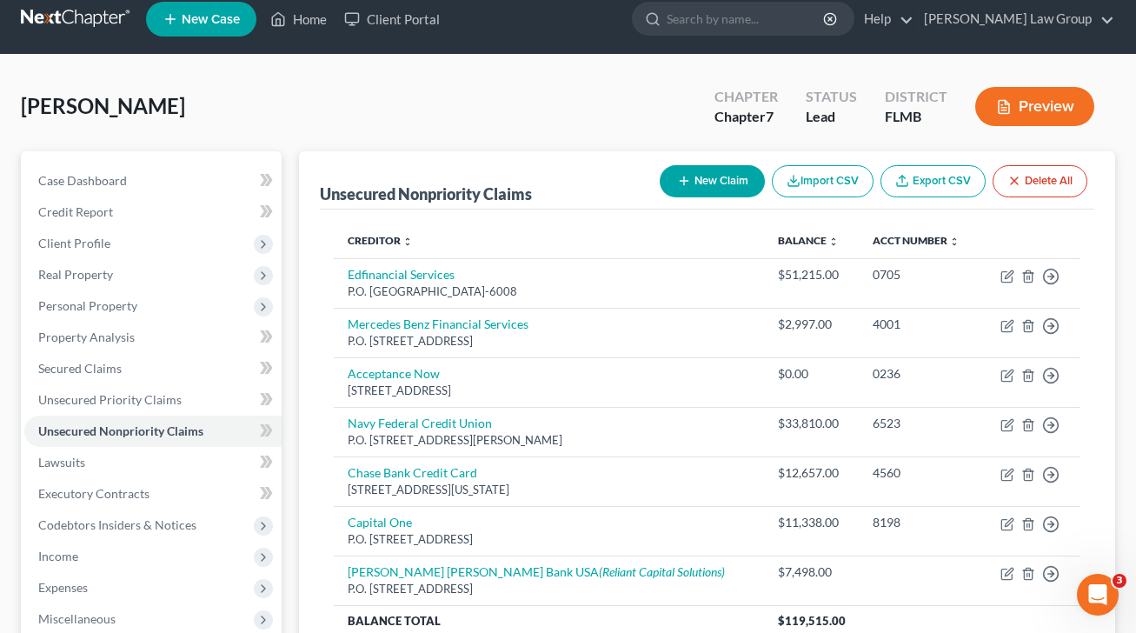
click at [722, 171] on button "New Claim" at bounding box center [712, 181] width 105 height 32
select select "0"
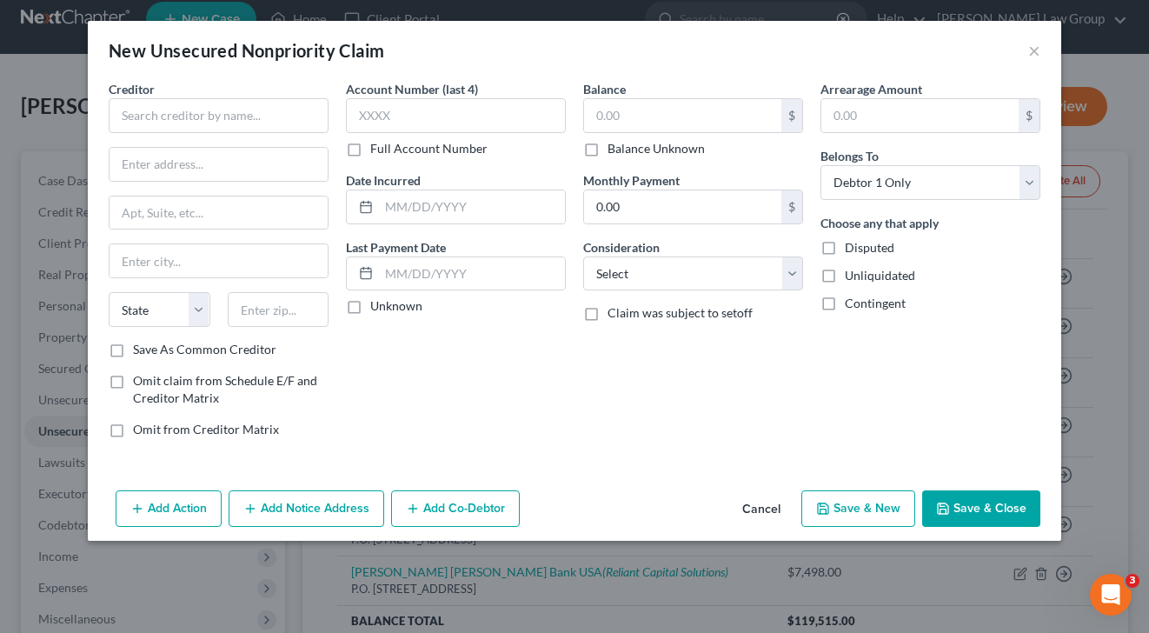
click at [153, 133] on div "Creditor * State [US_STATE] AK AR AZ CA CO [GEOGRAPHIC_DATA] DE DC [GEOGRAPHIC_…" at bounding box center [219, 210] width 220 height 261
click at [155, 123] on input "text" at bounding box center [219, 115] width 220 height 35
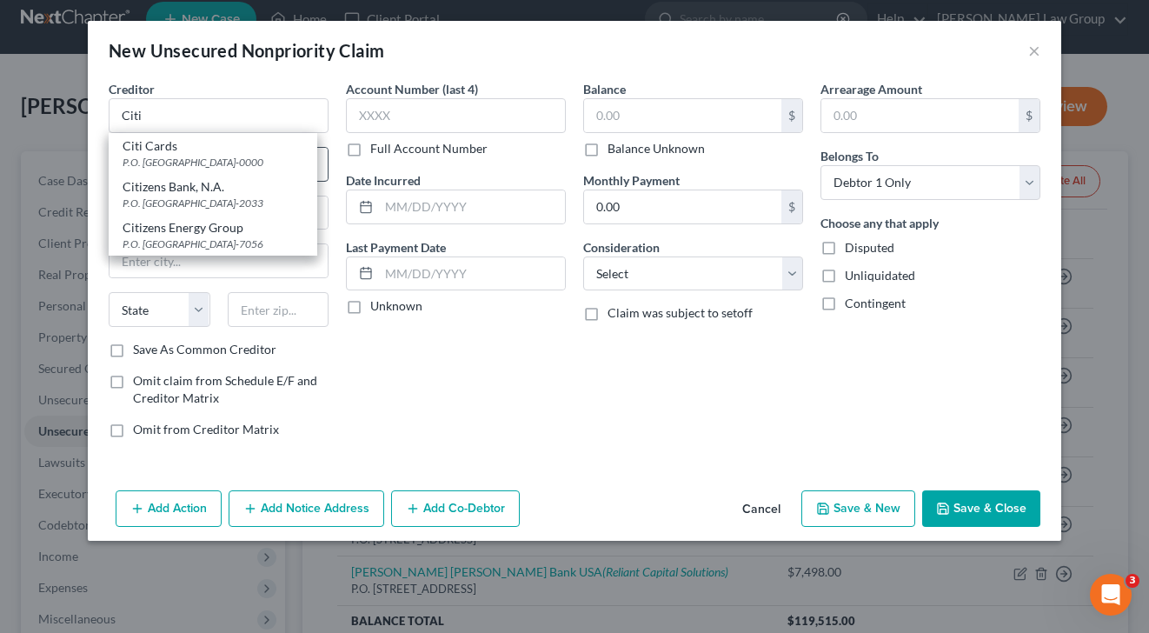
click at [186, 153] on div "Citi Cards" at bounding box center [213, 145] width 181 height 17
type input "Citi Cards"
type input "P.O. Box 6500"
type input "[GEOGRAPHIC_DATA]"
select select "43"
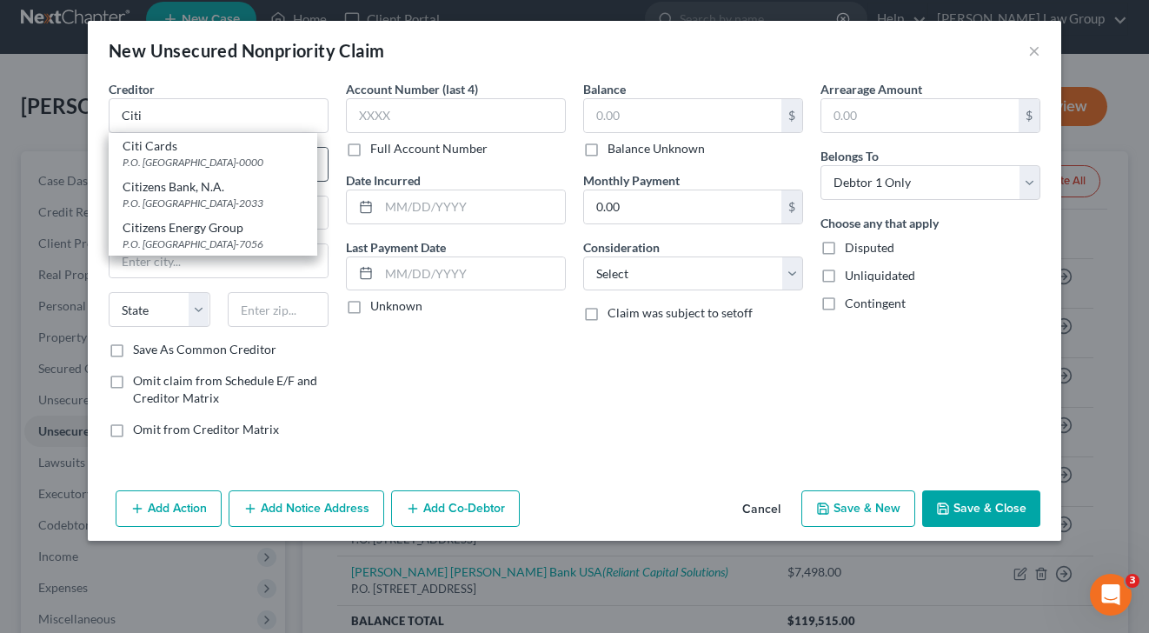
type input "57117-0000"
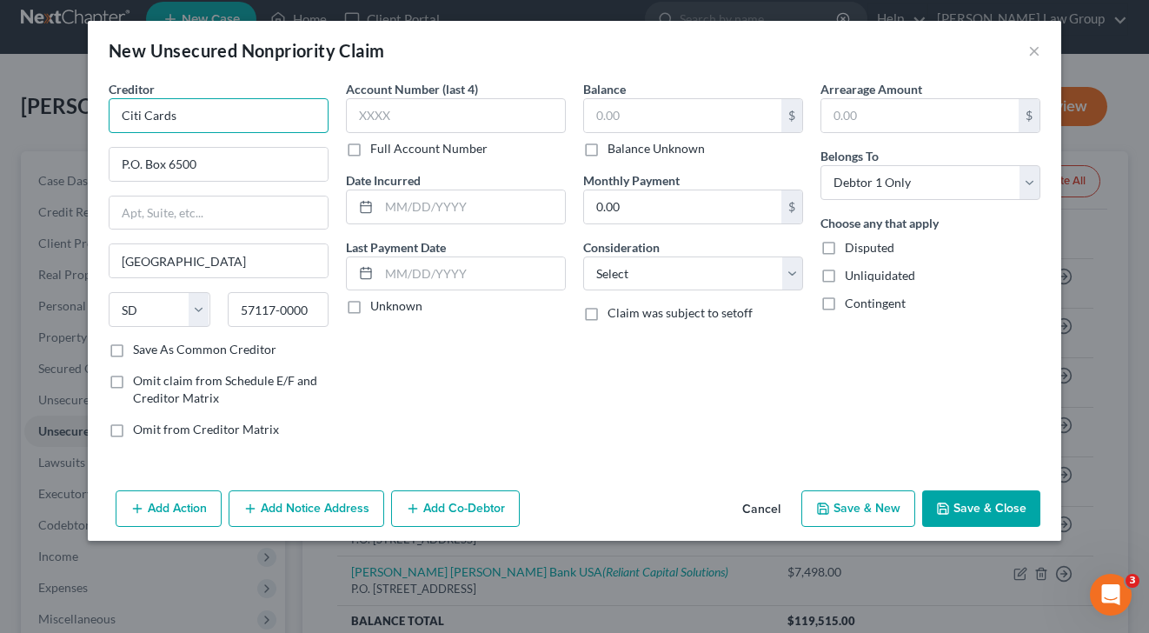
click at [196, 112] on input "Citi Cards" at bounding box center [219, 115] width 220 height 35
type input "Citi Cards/[PERSON_NAME]"
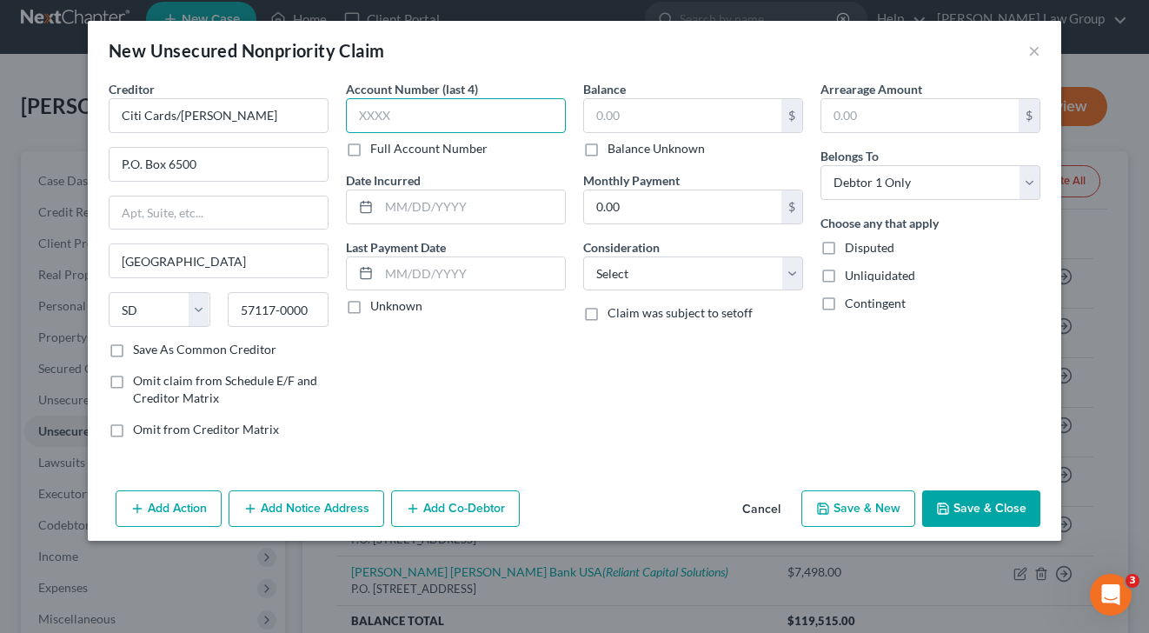
click at [400, 125] on input "text" at bounding box center [456, 115] width 220 height 35
type input "3019"
click at [669, 103] on input "text" at bounding box center [682, 115] width 197 height 33
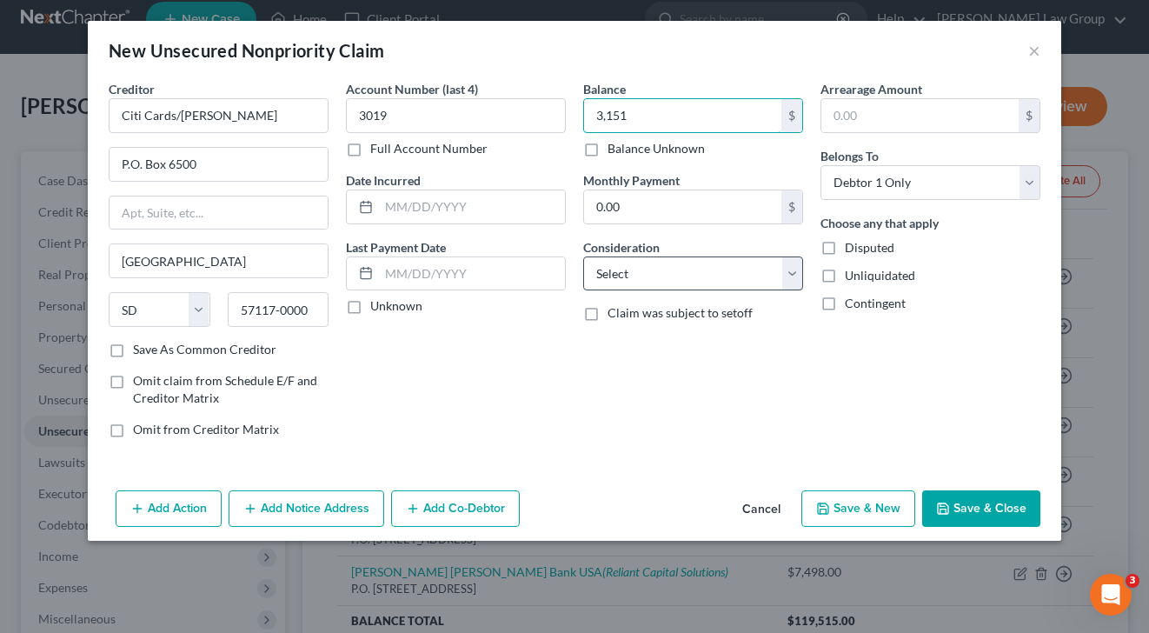
type input "3,151"
click at [739, 269] on select "Select Cable / Satellite Services Collection Agency Credit Card Debt Debt Couns…" at bounding box center [693, 273] width 220 height 35
select select "2"
click at [583, 256] on select "Select Cable / Satellite Services Collection Agency Credit Card Debt Debt Couns…" at bounding box center [693, 273] width 220 height 35
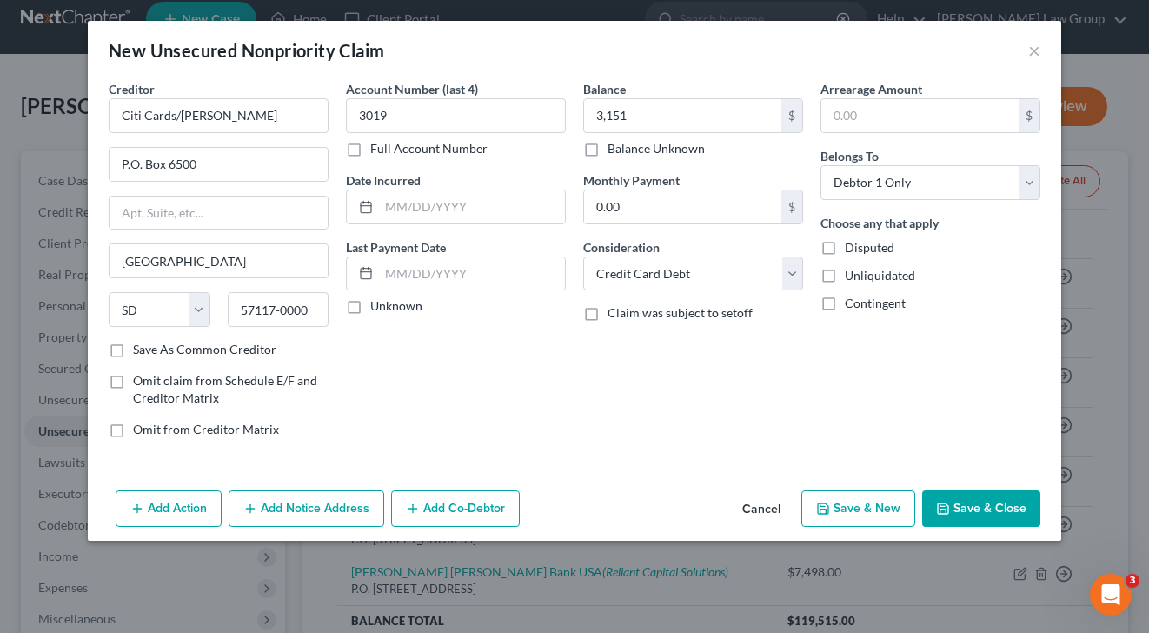
click at [872, 514] on button "Save & New" at bounding box center [858, 508] width 114 height 36
select select "0"
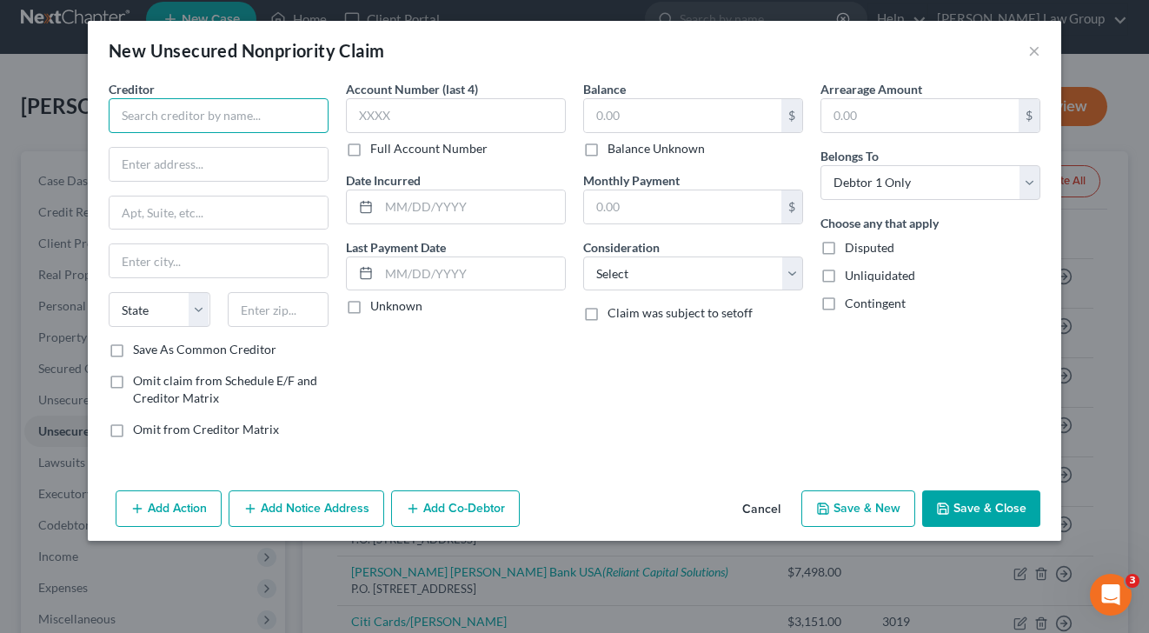
click at [227, 112] on input "text" at bounding box center [219, 115] width 220 height 35
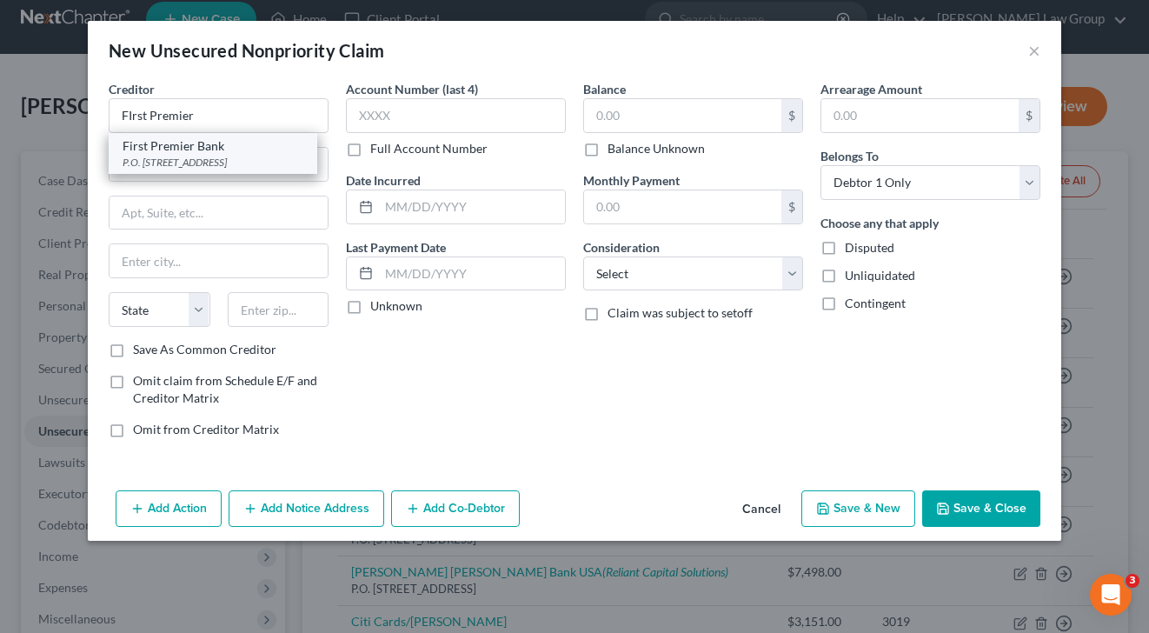
click at [212, 165] on div "P.O. [STREET_ADDRESS]" at bounding box center [213, 162] width 181 height 15
type input "First Premier Bank"
type input "P.O. Box 5524"
type input "[GEOGRAPHIC_DATA]"
select select "43"
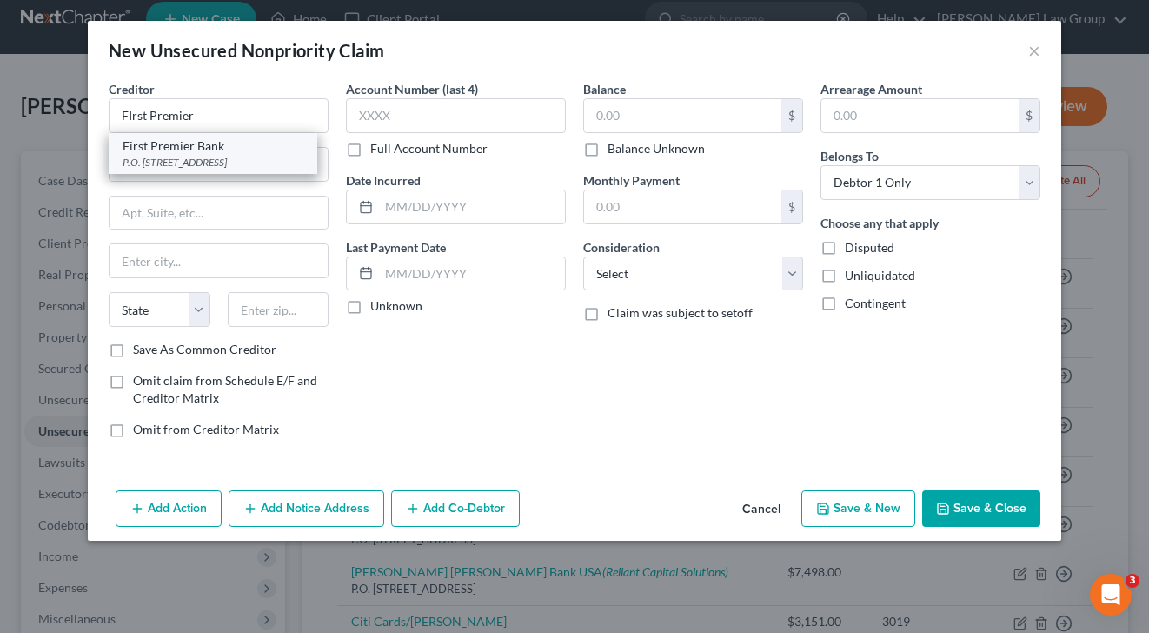
type input "57117-5524"
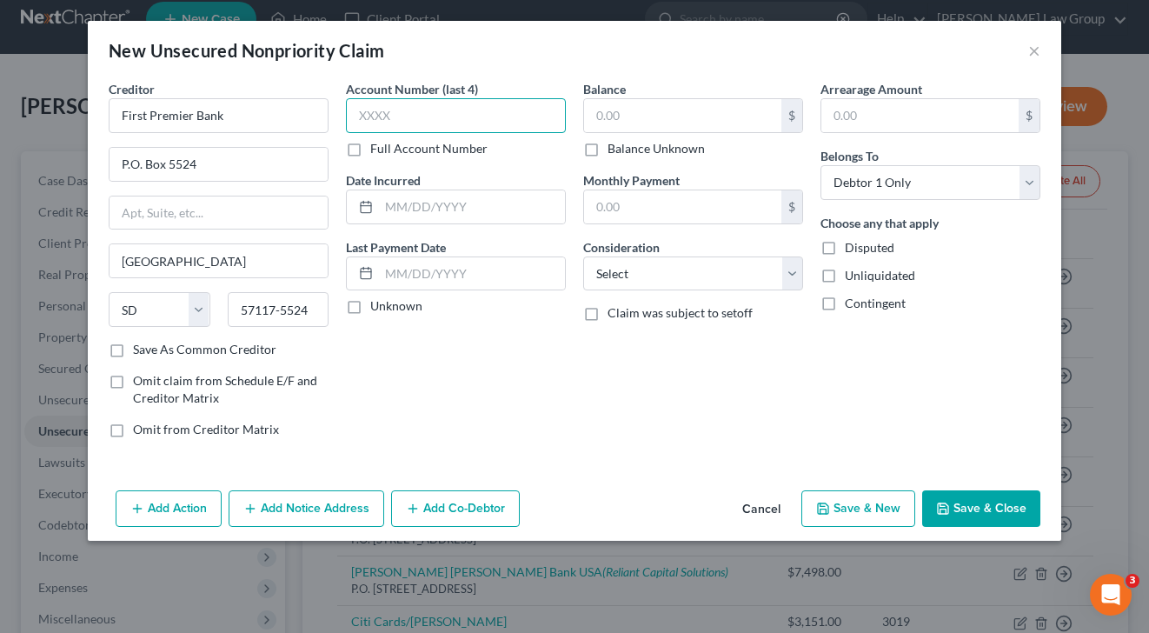
click at [421, 116] on input "text" at bounding box center [456, 115] width 220 height 35
type input "5236"
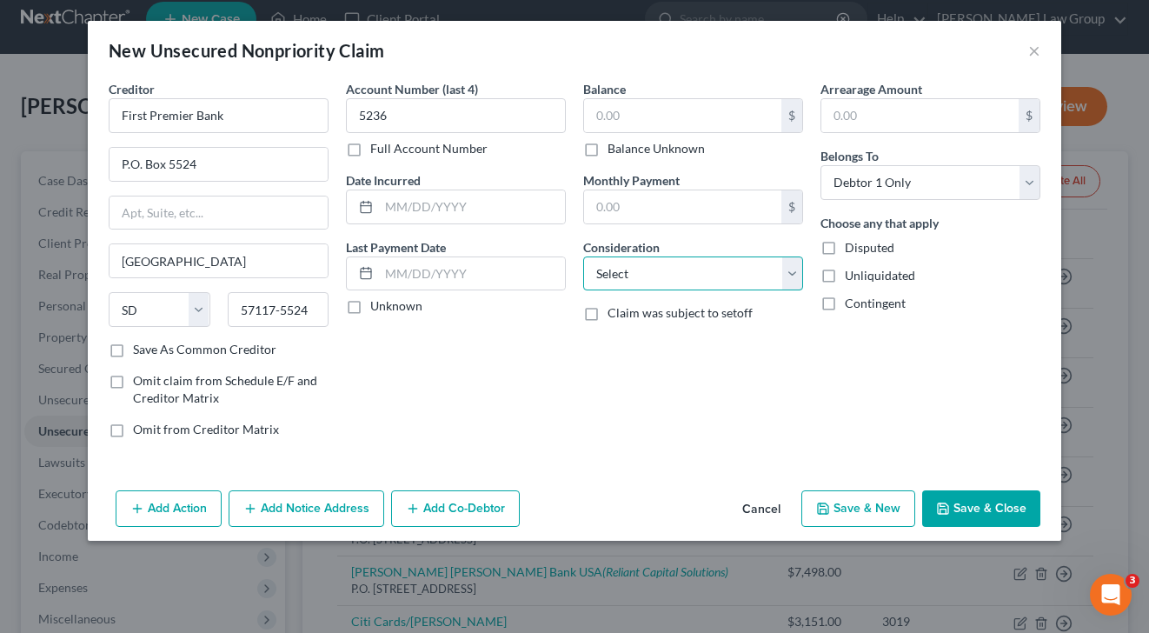
click at [681, 287] on select "Select Cable / Satellite Services Collection Agency Credit Card Debt Debt Couns…" at bounding box center [693, 273] width 220 height 35
select select "2"
click at [583, 256] on select "Select Cable / Satellite Services Collection Agency Credit Card Debt Debt Couns…" at bounding box center [693, 273] width 220 height 35
click at [651, 112] on input "text" at bounding box center [682, 115] width 197 height 33
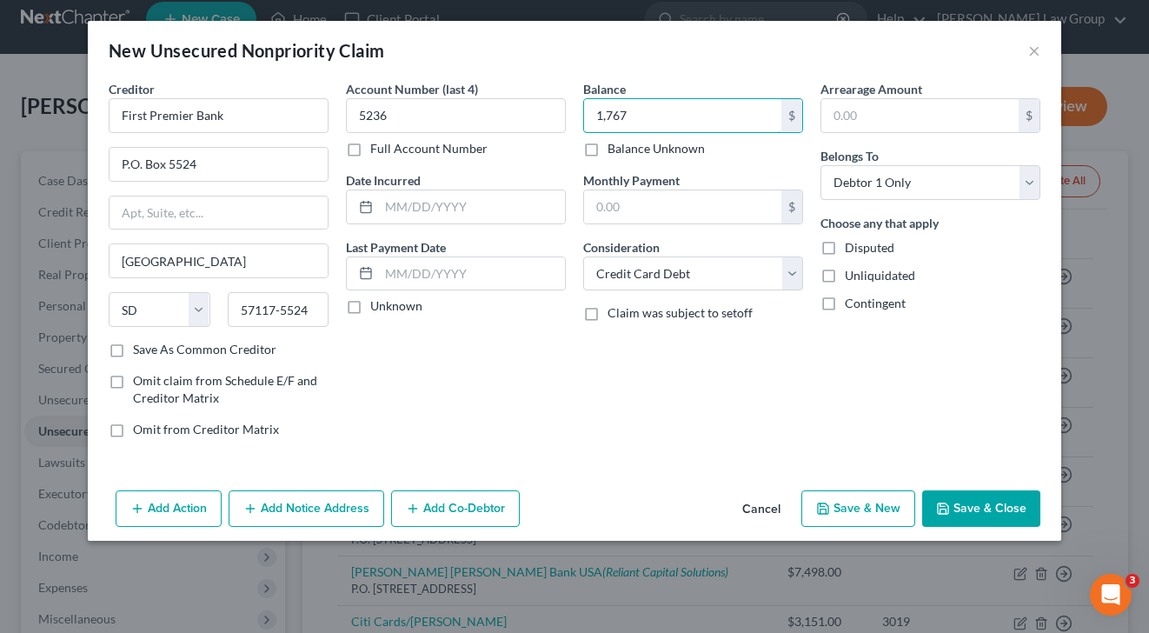
type input "1,767"
click at [879, 499] on button "Save & New" at bounding box center [858, 508] width 114 height 36
select select "0"
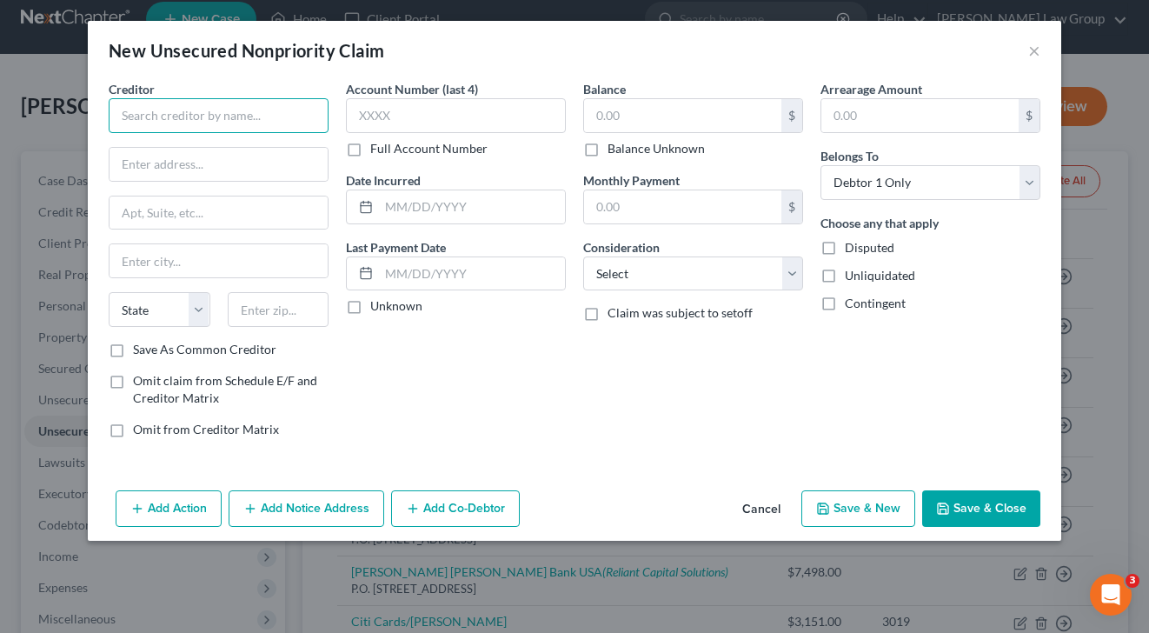
click at [247, 111] on input "text" at bounding box center [219, 115] width 220 height 35
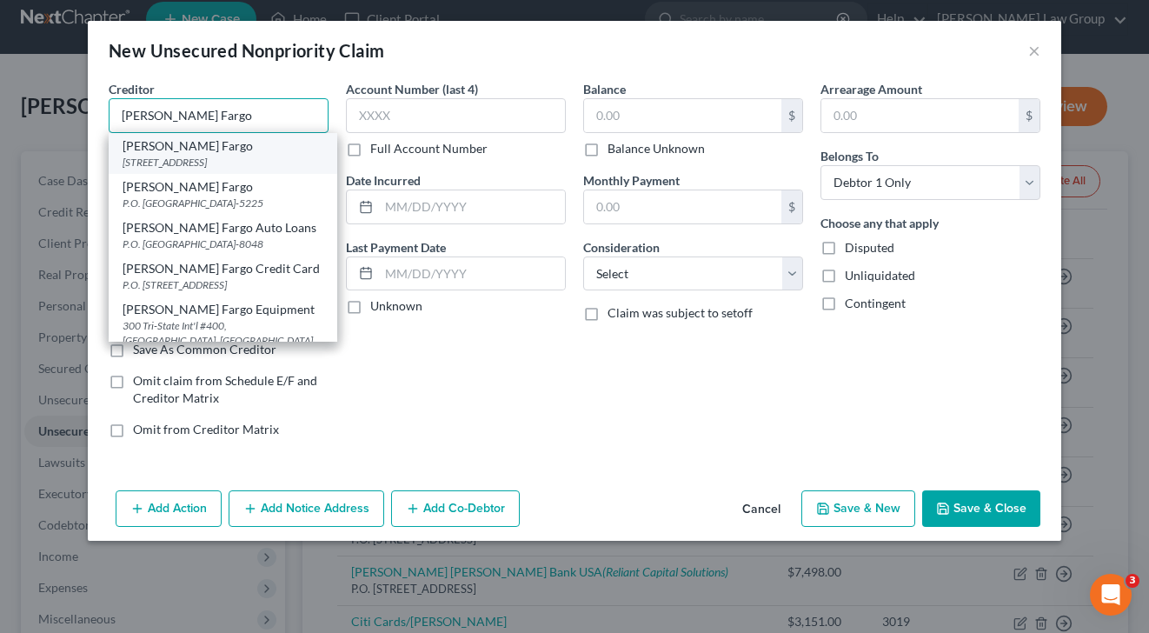
type input "[PERSON_NAME] Fargo"
click at [174, 154] on div "[PERSON_NAME] Fargo" at bounding box center [223, 145] width 201 height 17
type input "[STREET_ADDRESS]"
type input "[GEOGRAPHIC_DATA]"
select select "16"
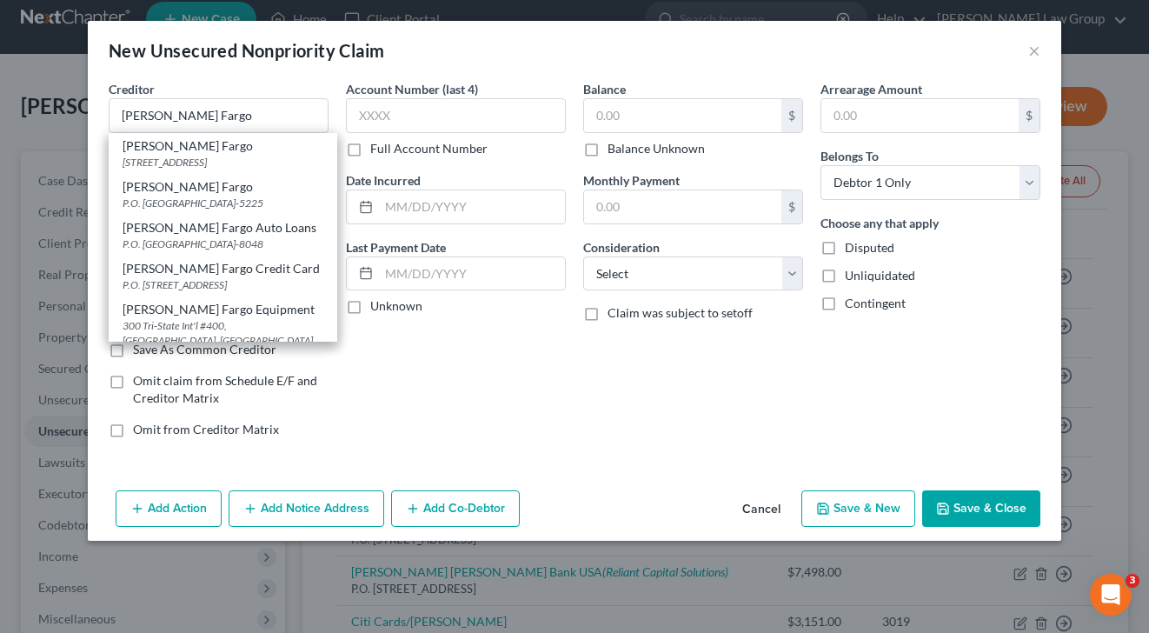
type input "50266-0000"
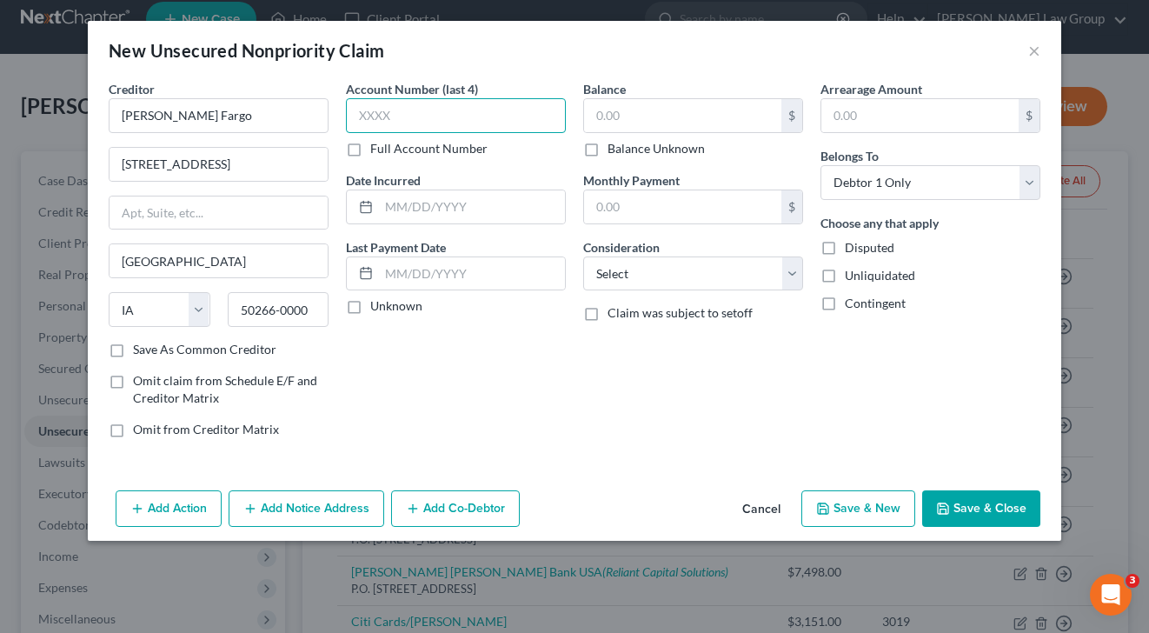
click at [437, 116] on input "text" at bounding box center [456, 115] width 220 height 35
type input "1321"
click at [674, 108] on input "text" at bounding box center [682, 115] width 197 height 33
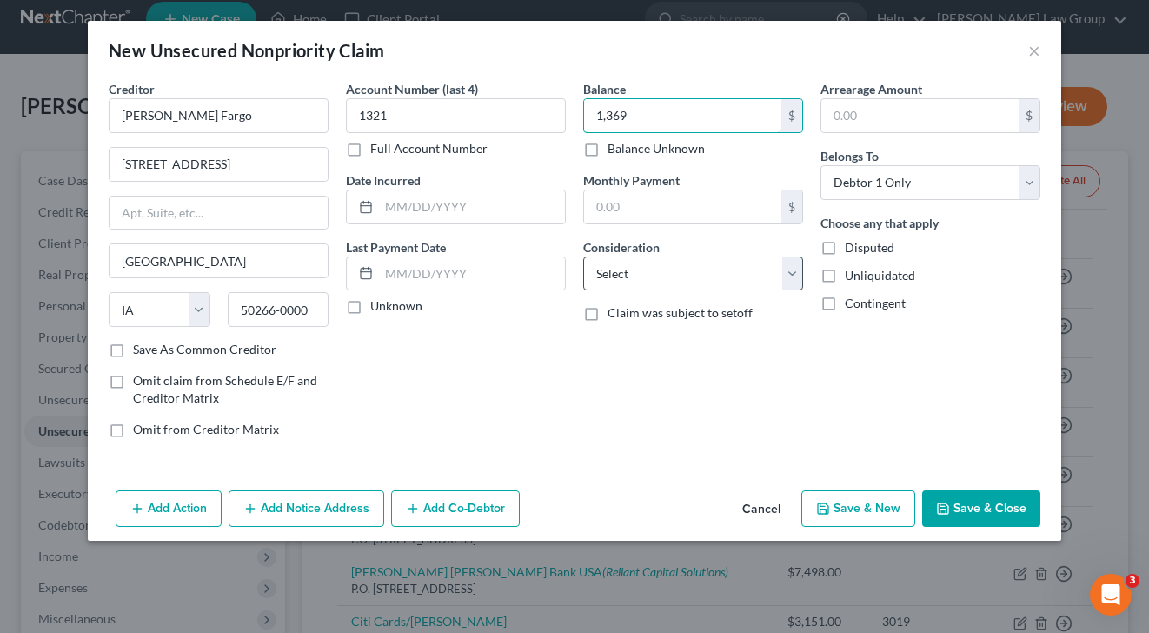
type input "1,369"
click at [616, 282] on select "Select Cable / Satellite Services Collection Agency Credit Card Debt Debt Couns…" at bounding box center [693, 273] width 220 height 35
select select "2"
click at [583, 256] on select "Select Cable / Satellite Services Collection Agency Credit Card Debt Debt Couns…" at bounding box center [693, 273] width 220 height 35
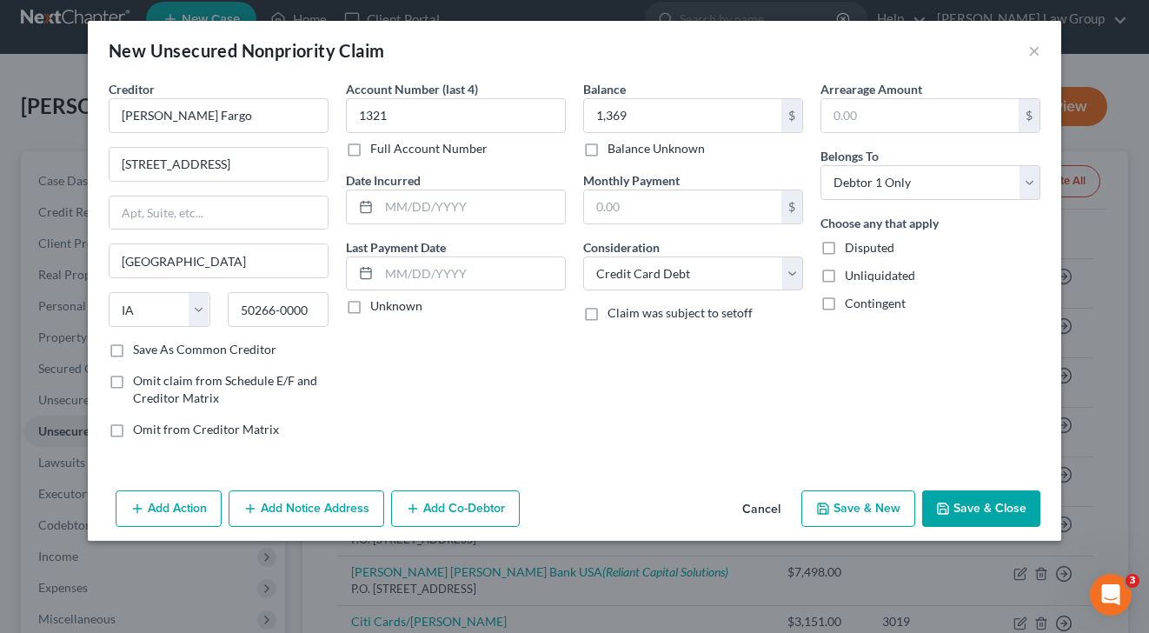
click at [882, 511] on button "Save & New" at bounding box center [858, 508] width 114 height 36
select select "0"
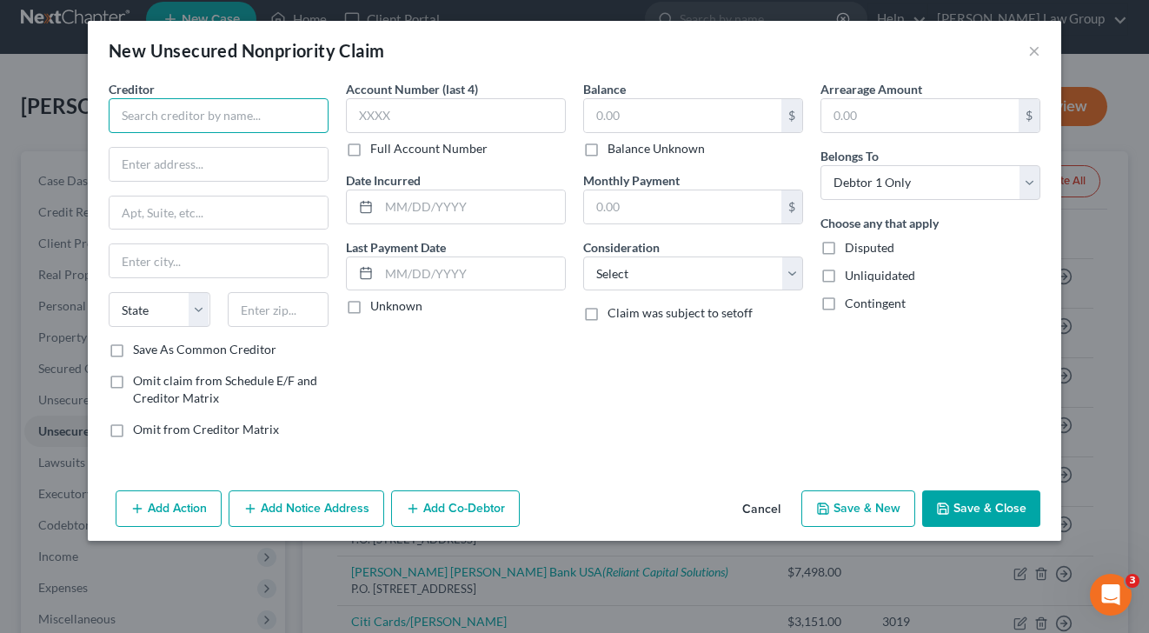
click at [202, 127] on input "text" at bounding box center [219, 115] width 220 height 35
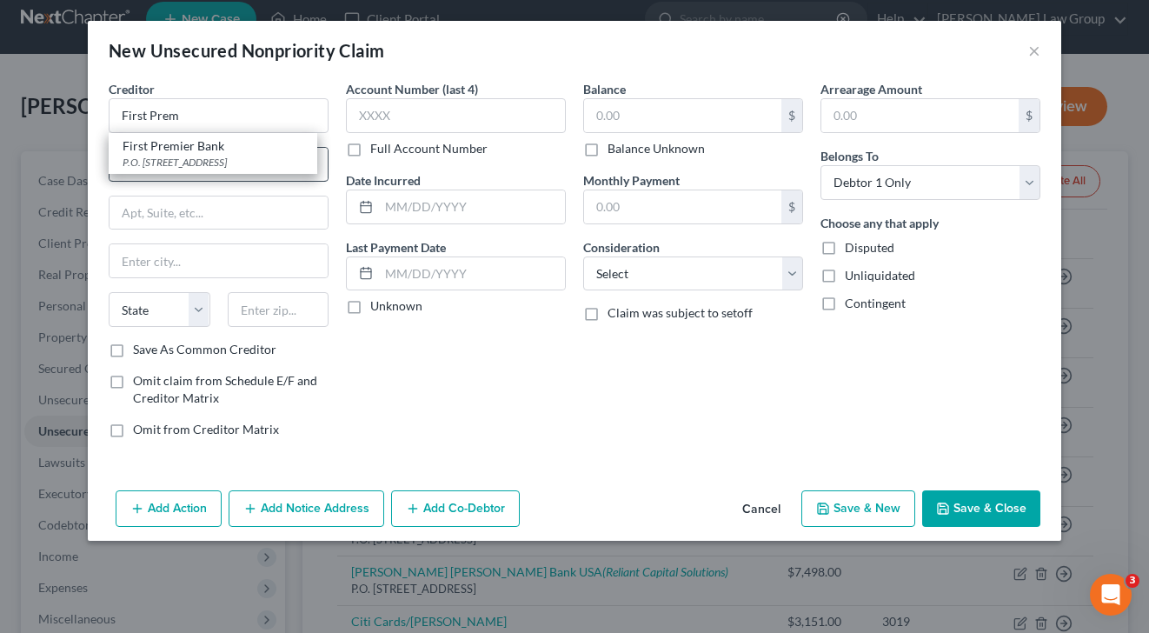
click at [155, 153] on div "First Premier Bank" at bounding box center [213, 145] width 181 height 17
type input "First Premier Bank"
type input "P.O. Box 5524"
type input "[GEOGRAPHIC_DATA]"
select select "43"
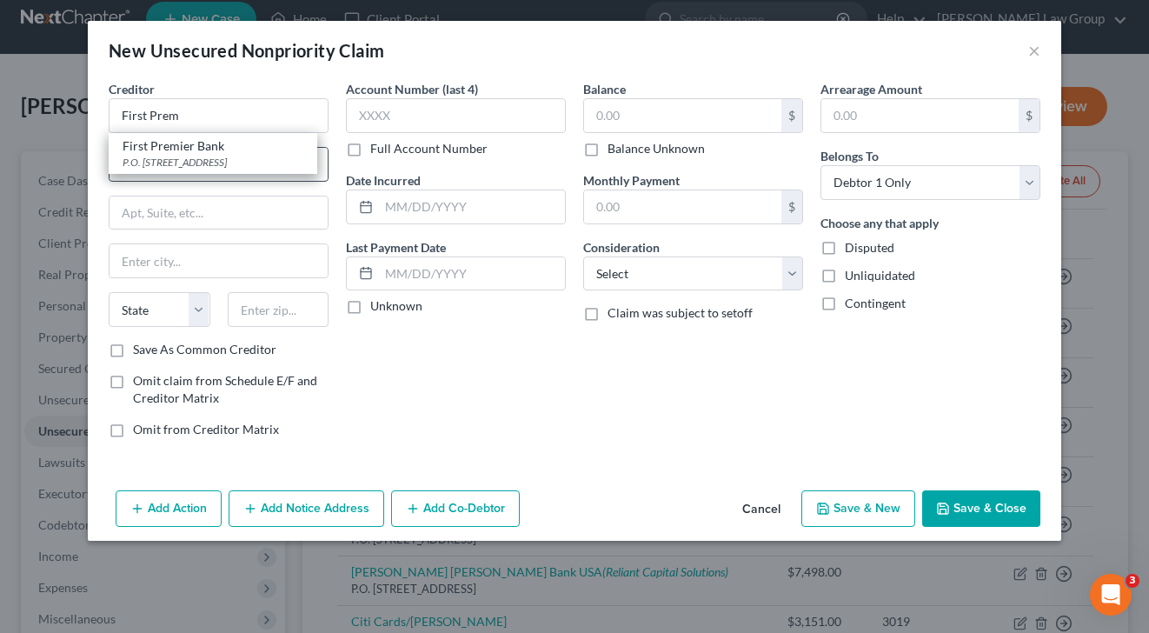
type input "57117-5524"
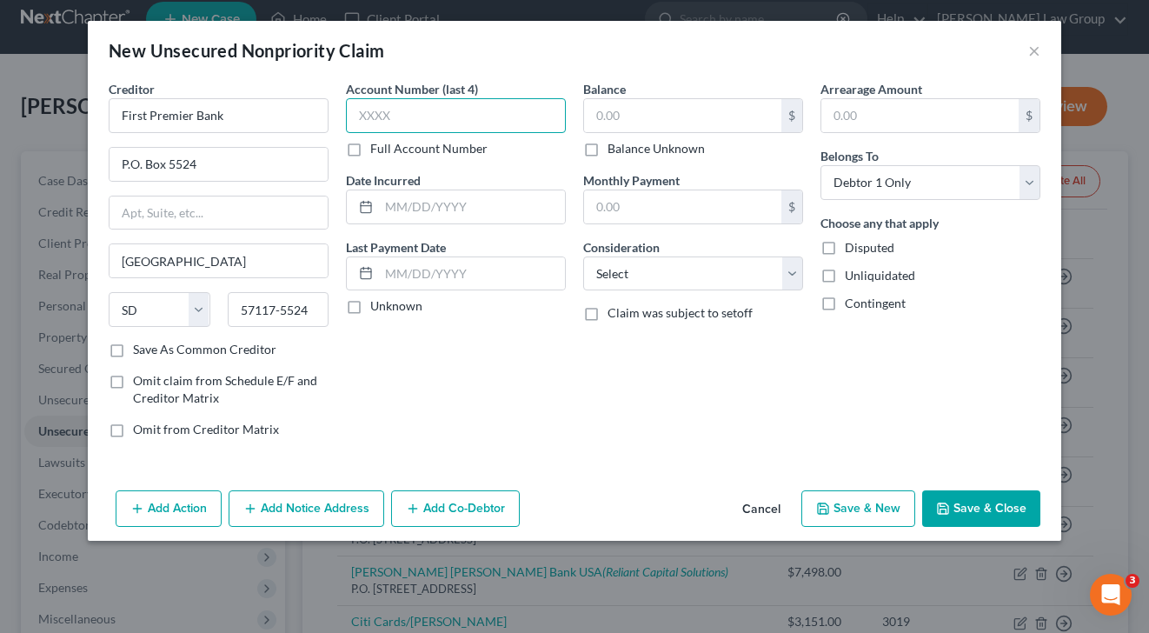
click at [456, 103] on input "text" at bounding box center [456, 115] width 220 height 35
type input "4186"
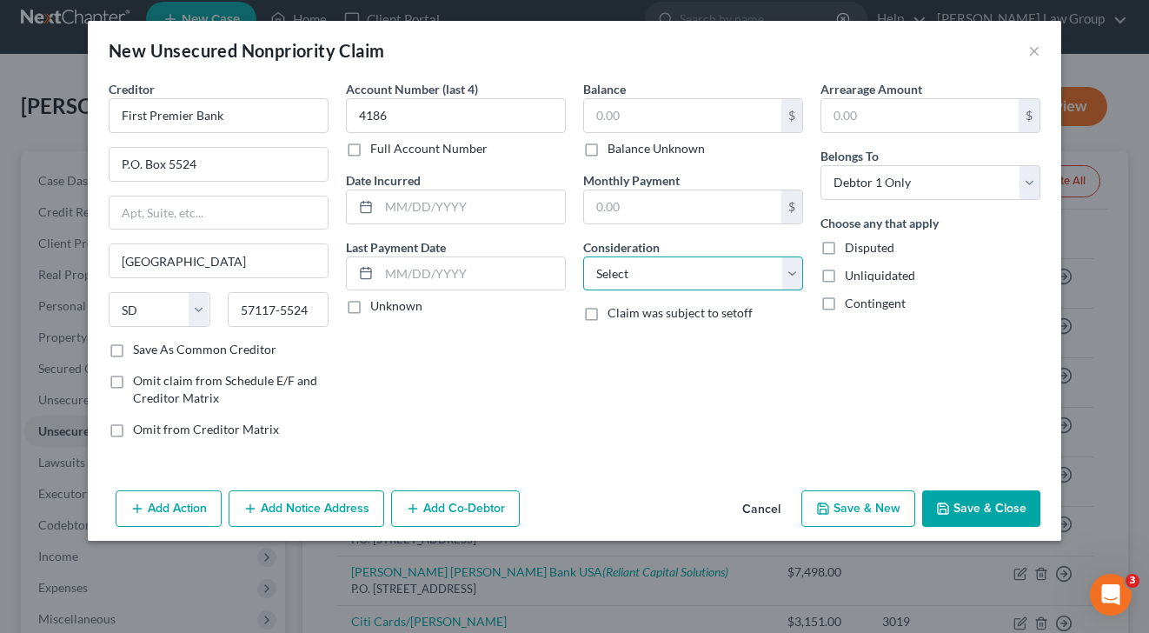
click at [672, 282] on select "Select Cable / Satellite Services Collection Agency Credit Card Debt Debt Couns…" at bounding box center [693, 273] width 220 height 35
select select "2"
click at [583, 256] on select "Select Cable / Satellite Services Collection Agency Credit Card Debt Debt Couns…" at bounding box center [693, 273] width 220 height 35
click at [649, 108] on input "1" at bounding box center [682, 115] width 197 height 33
click at [991, 508] on button "Save & Close" at bounding box center [981, 508] width 118 height 36
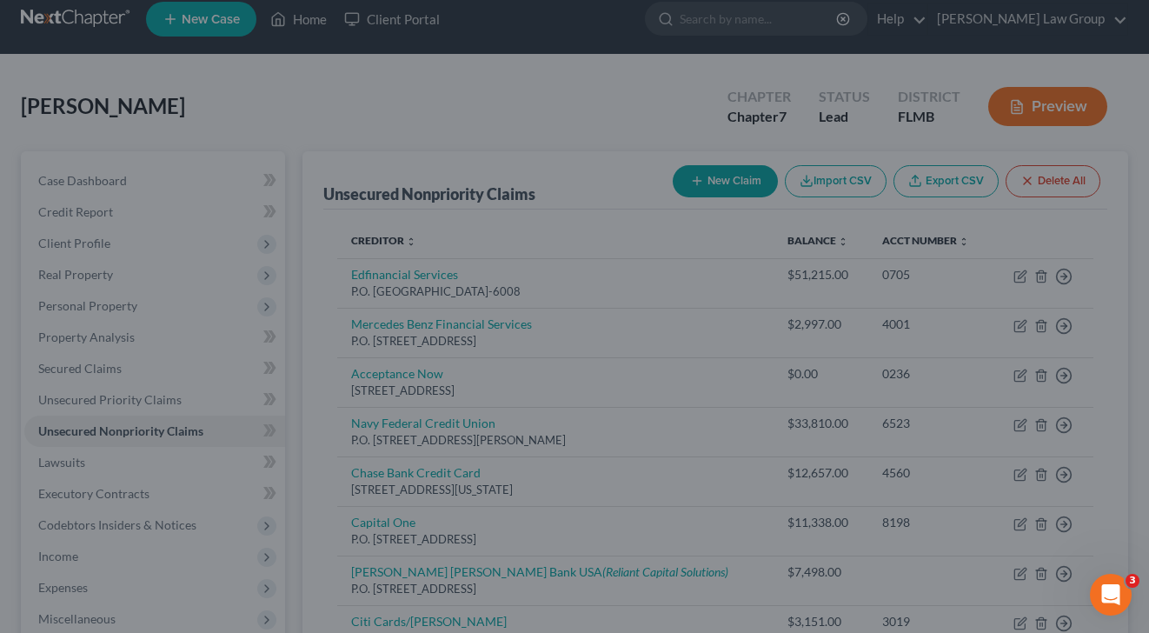
type input "1,279.00"
type input "0.00"
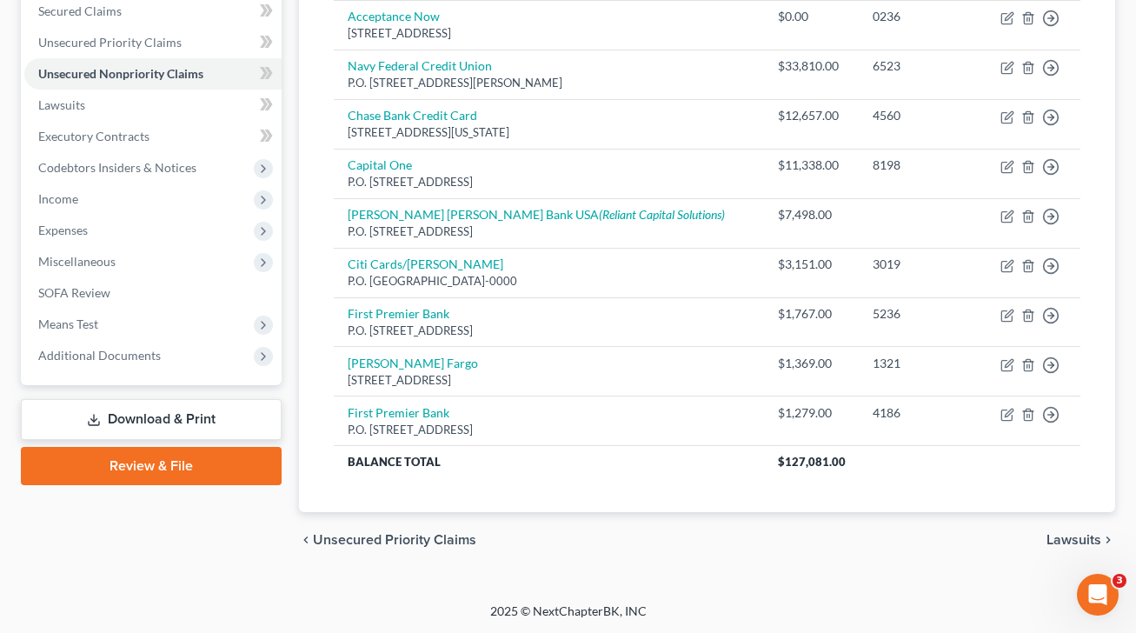
scroll to position [0, 0]
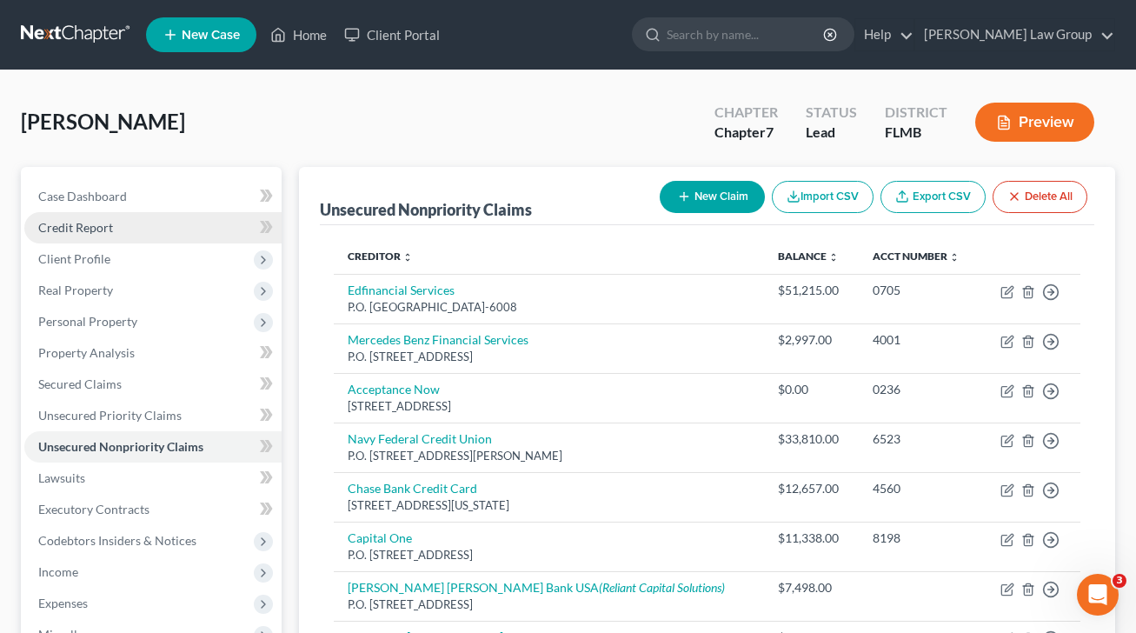
click at [90, 225] on span "Credit Report" at bounding box center [75, 227] width 75 height 15
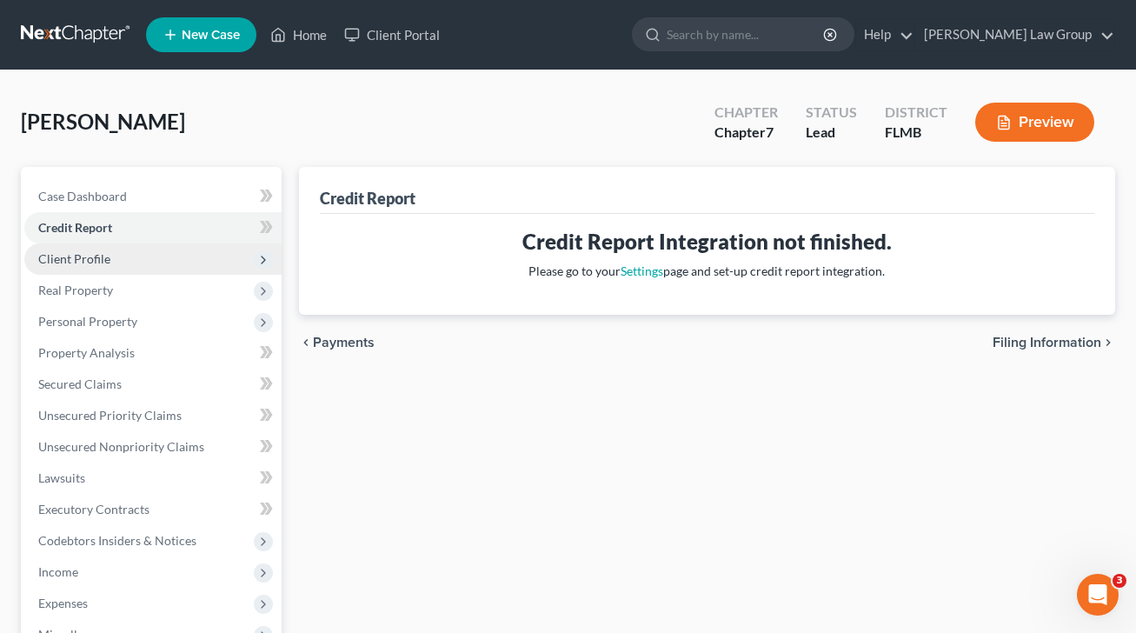
click at [97, 257] on span "Client Profile" at bounding box center [74, 258] width 72 height 15
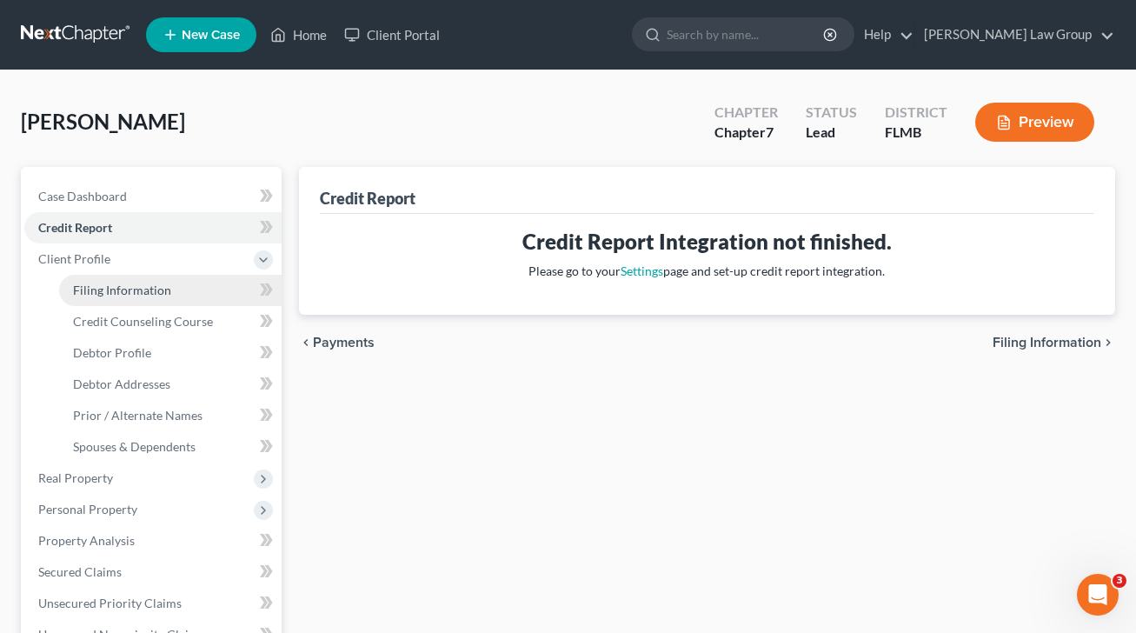
click at [169, 294] on link "Filing Information" at bounding box center [170, 290] width 222 height 31
select select "1"
select select "0"
select select "15"
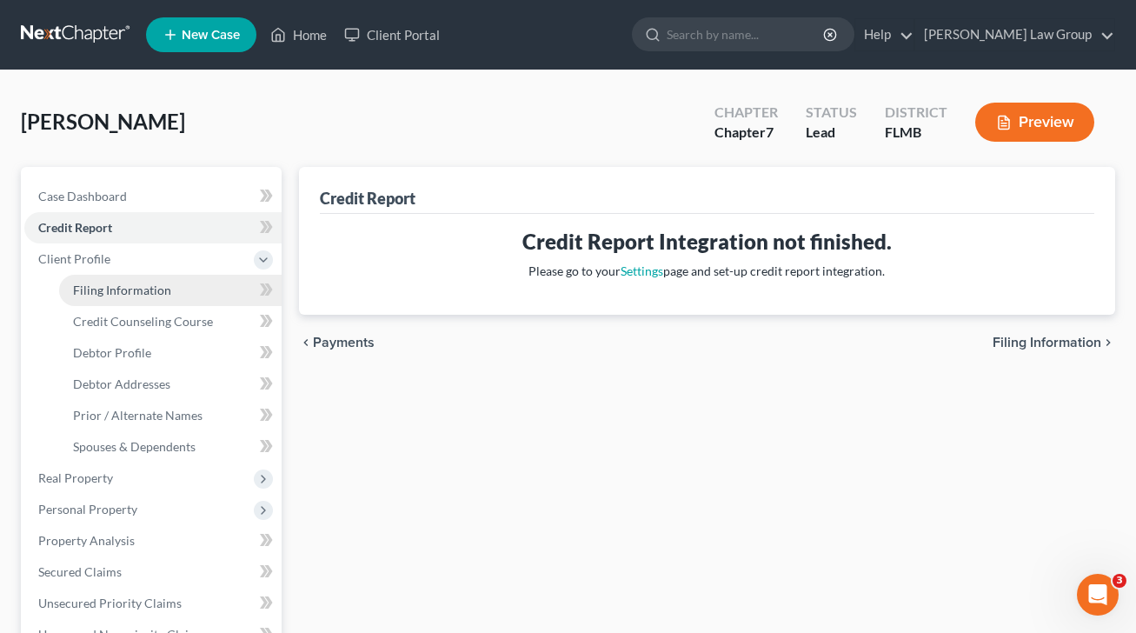
select select "0"
select select "9"
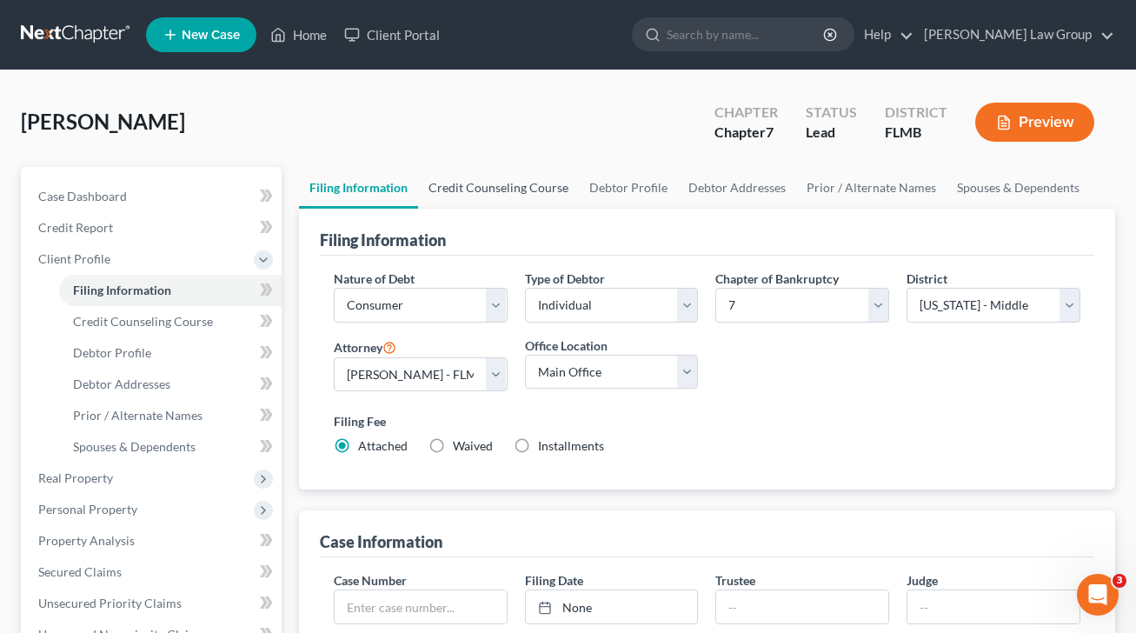
click at [501, 191] on link "Credit Counseling Course" at bounding box center [498, 188] width 161 height 42
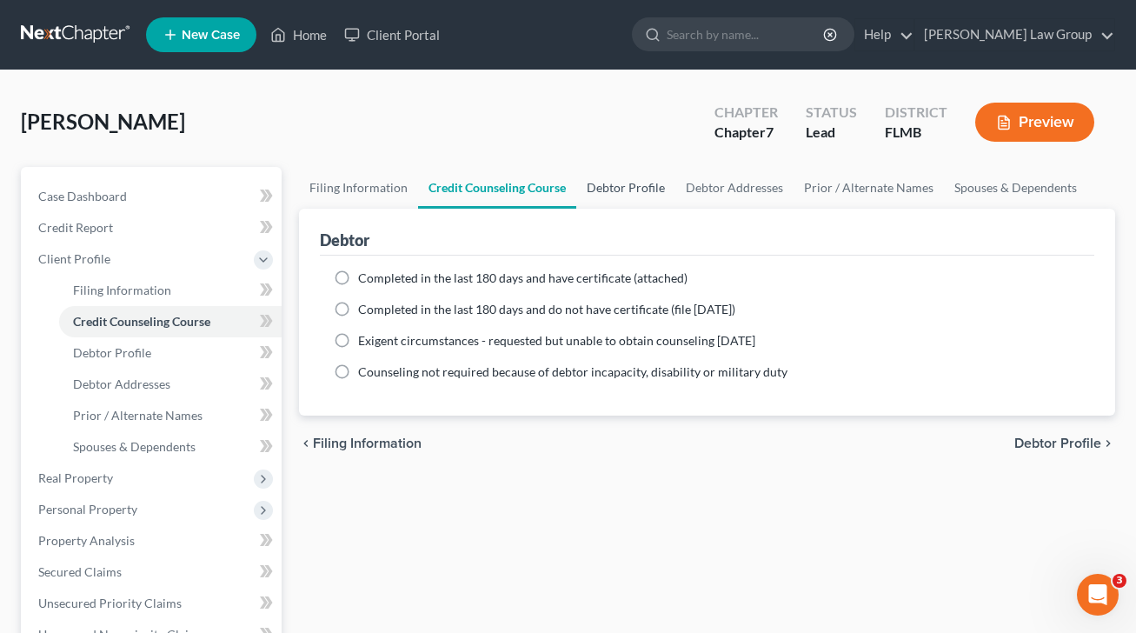
click at [632, 189] on link "Debtor Profile" at bounding box center [625, 188] width 99 height 42
select select "0"
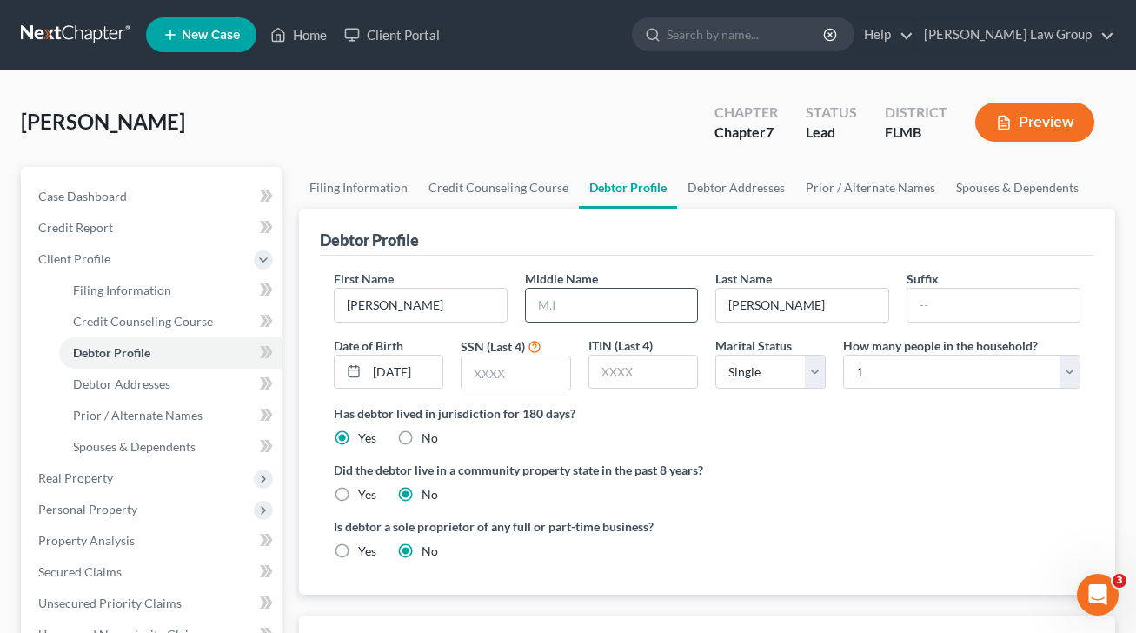
click at [614, 307] on input "text" at bounding box center [612, 305] width 172 height 33
paste input "[PERSON_NAME]"
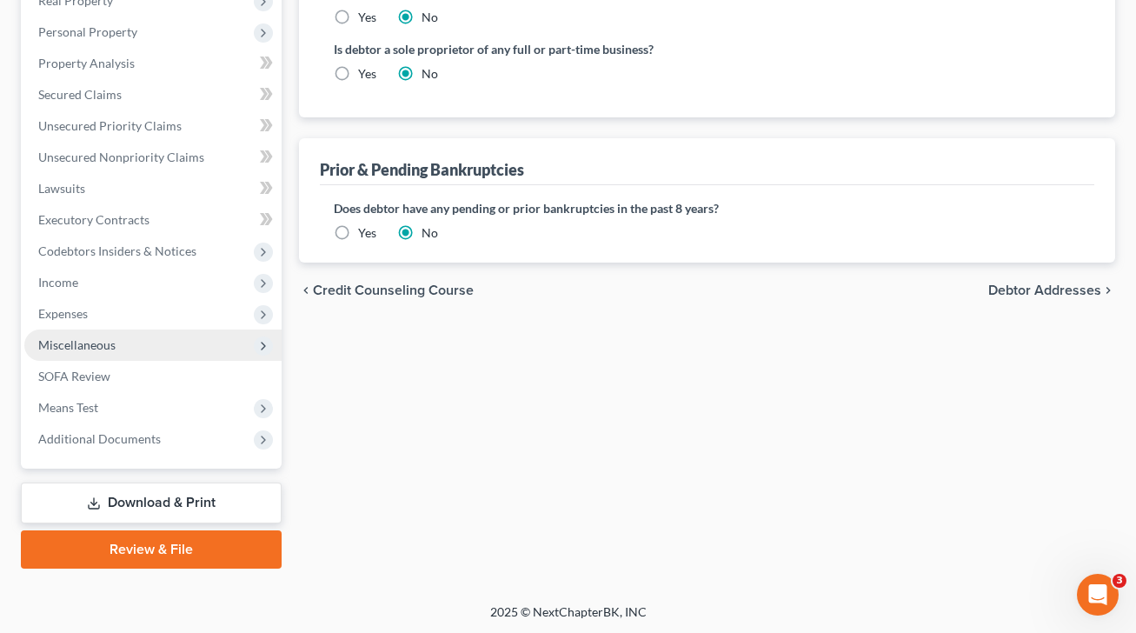
type input "[PERSON_NAME]"
click at [137, 346] on span "Miscellaneous" at bounding box center [152, 344] width 257 height 31
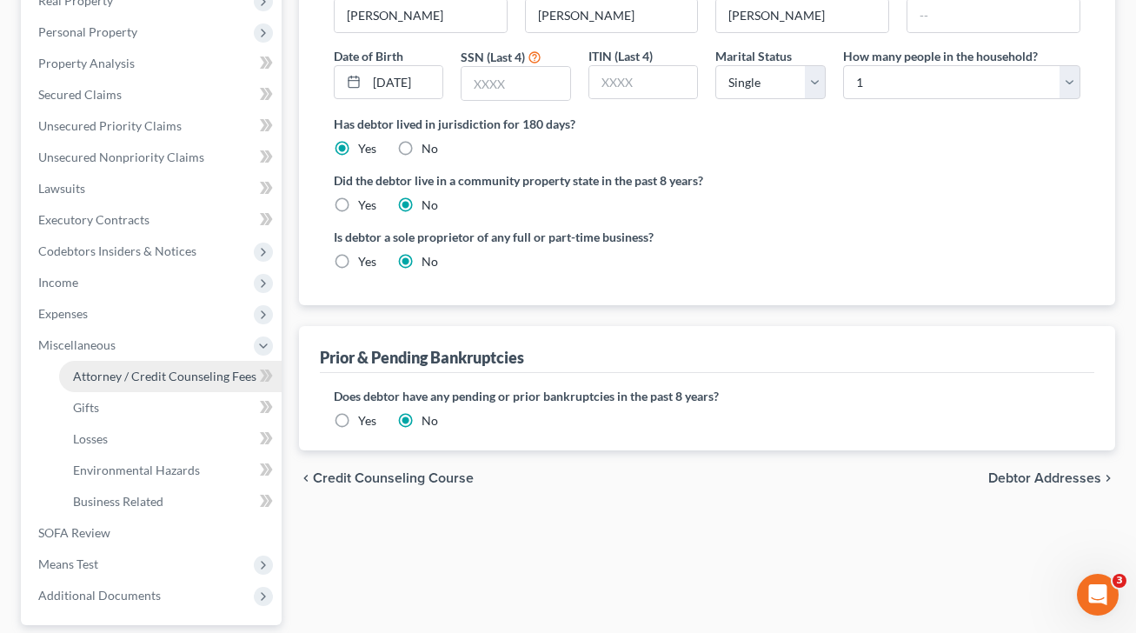
click at [155, 375] on span "Attorney / Credit Counseling Fees" at bounding box center [164, 375] width 183 height 15
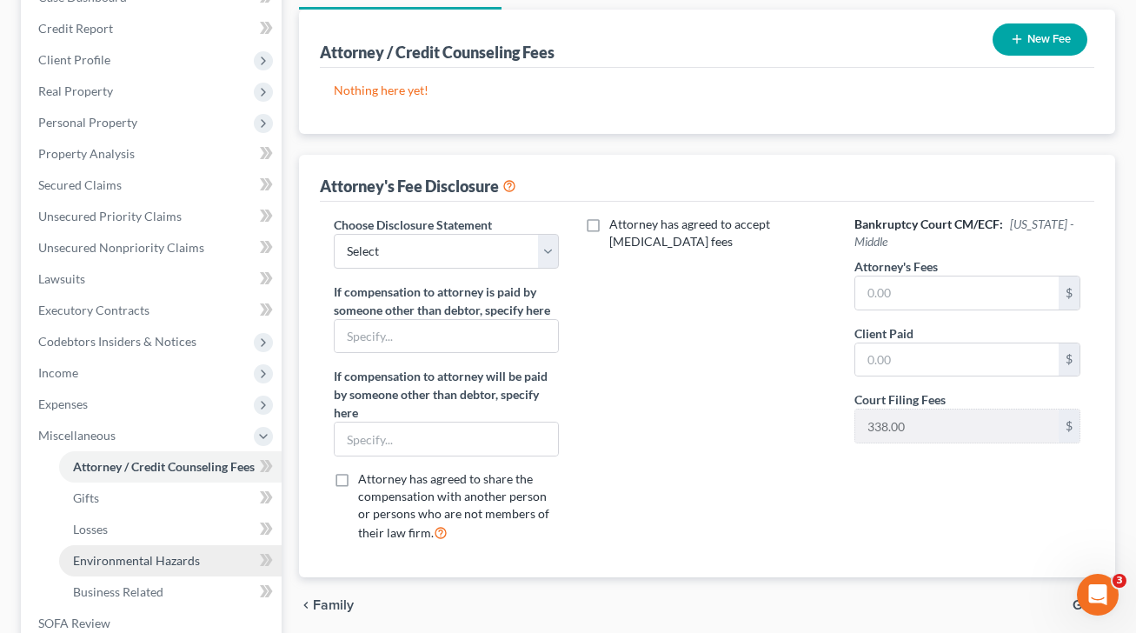
scroll to position [446, 0]
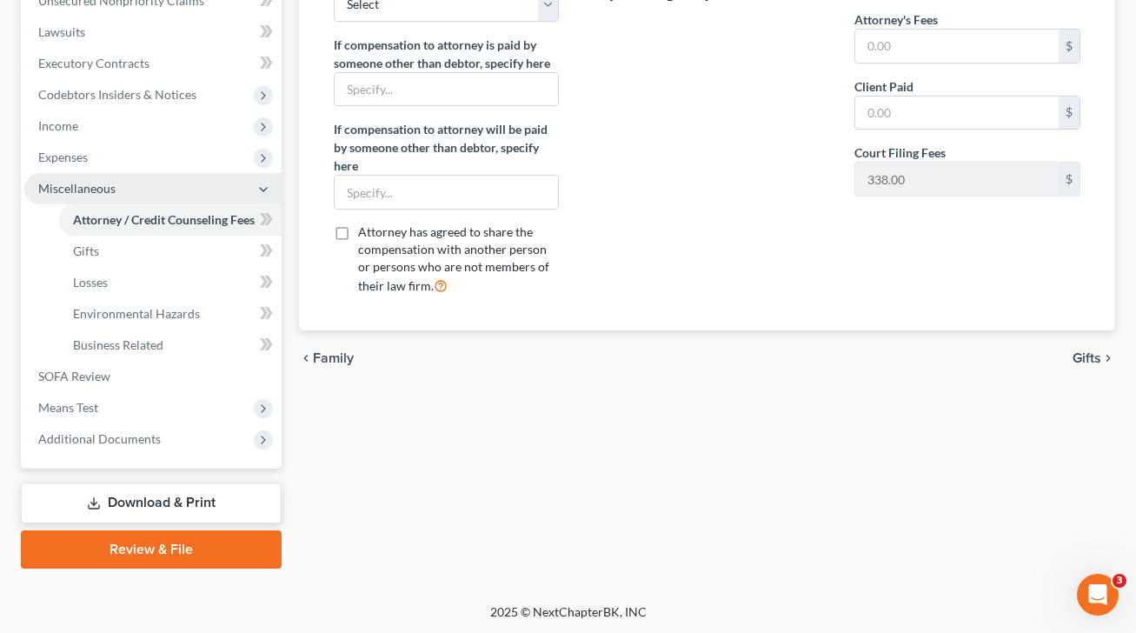
click at [130, 194] on span "Miscellaneous" at bounding box center [152, 188] width 257 height 31
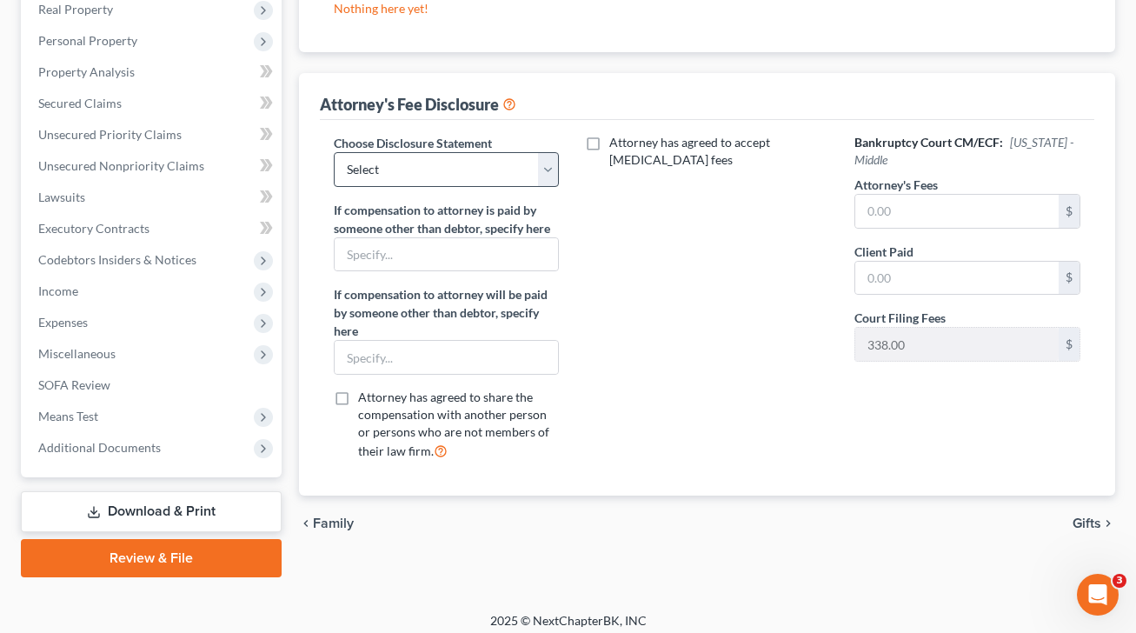
scroll to position [264, 0]
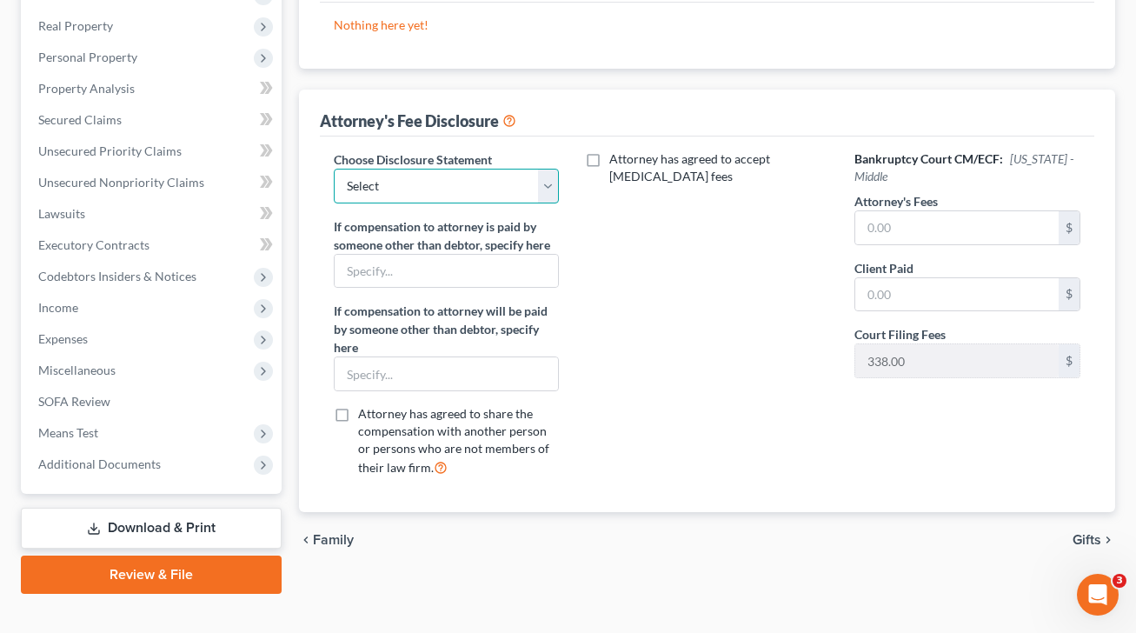
click at [526, 181] on select "Select Disclosure" at bounding box center [447, 186] width 226 height 35
select select "0"
click at [334, 169] on select "Select Disclosure" at bounding box center [447, 186] width 226 height 35
click at [950, 216] on input "text" at bounding box center [956, 227] width 203 height 33
click at [927, 227] on input "text" at bounding box center [956, 227] width 203 height 33
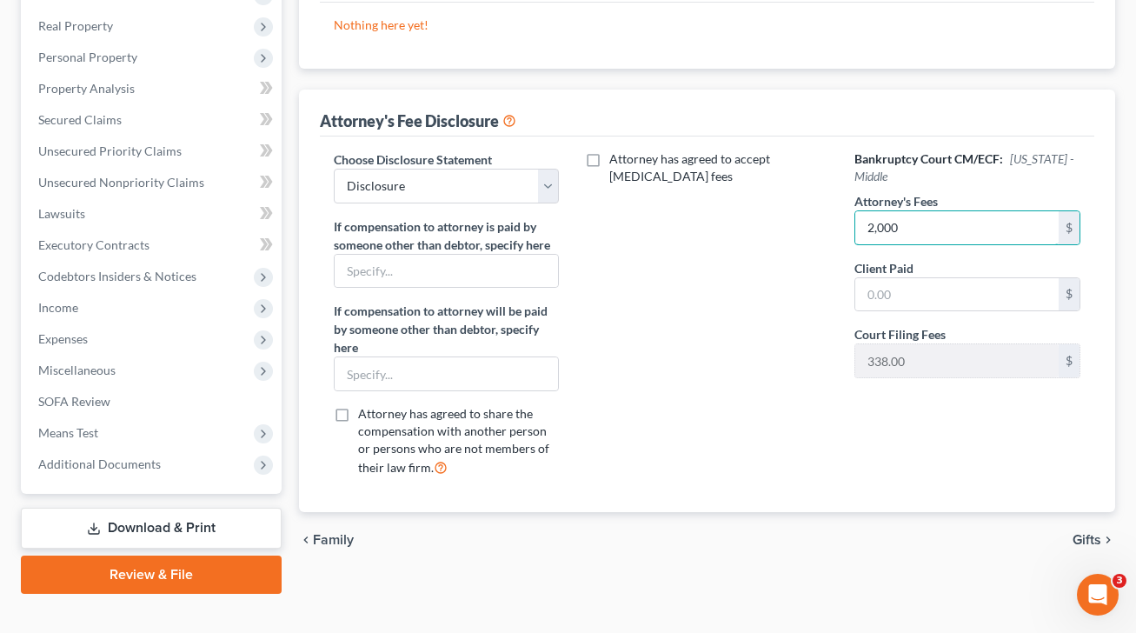
type input "2,000"
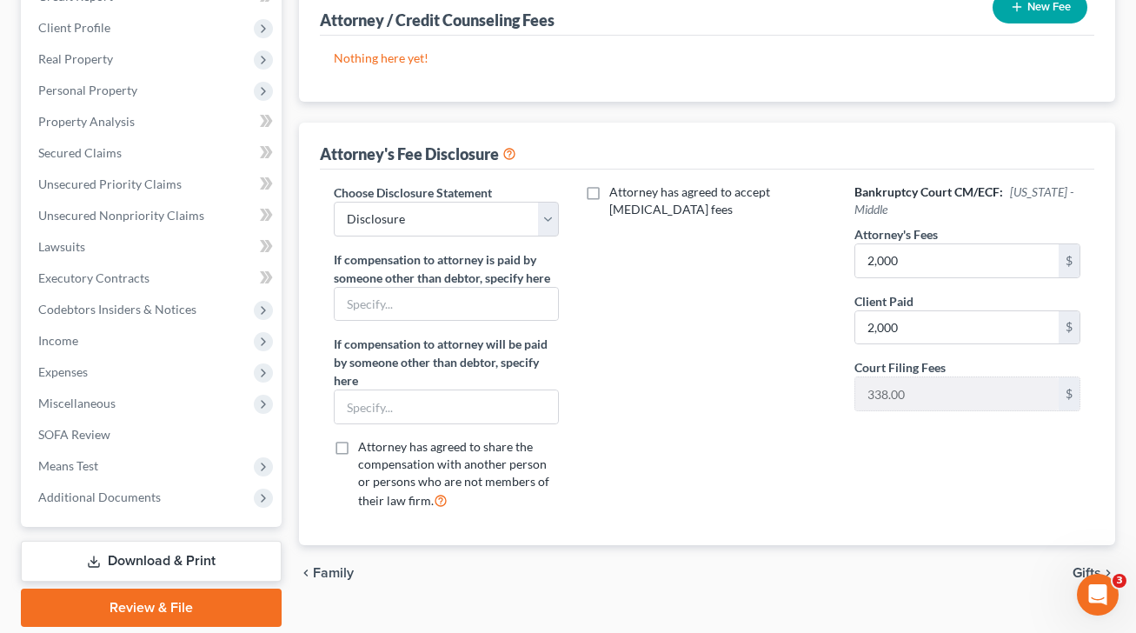
scroll to position [0, 0]
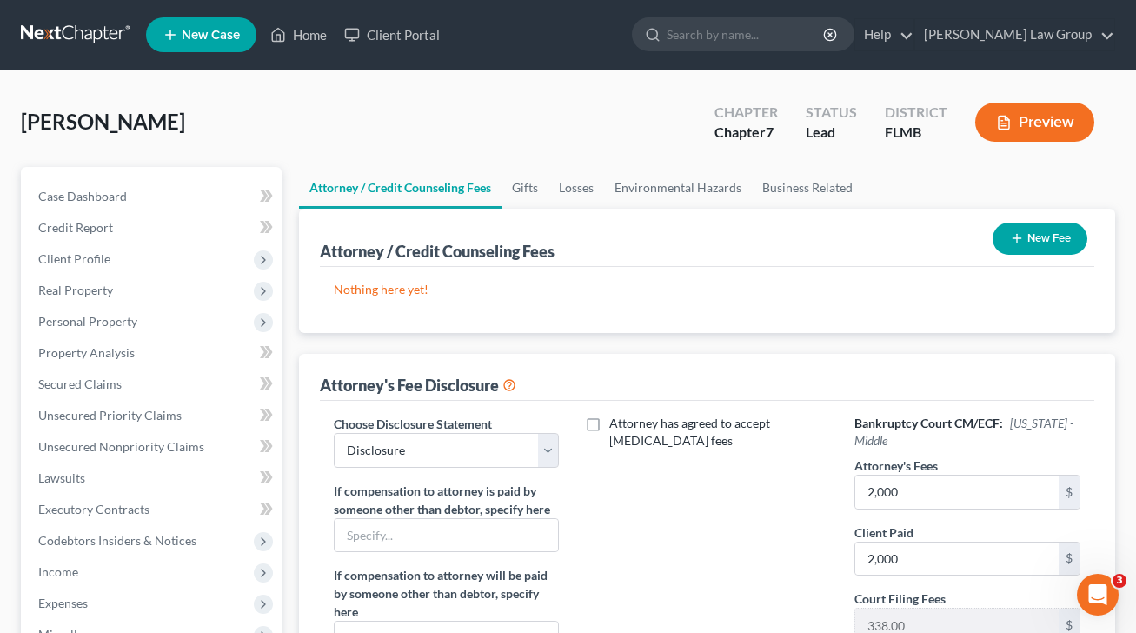
click at [1041, 232] on button "New Fee" at bounding box center [1039, 238] width 95 height 32
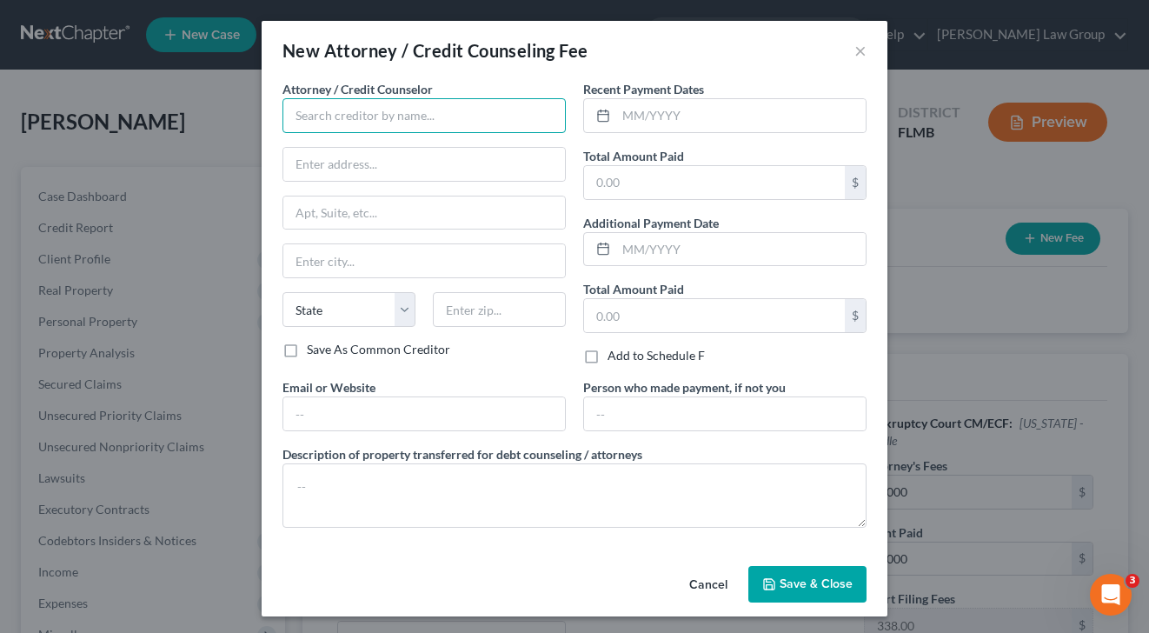
click at [413, 117] on input "text" at bounding box center [423, 115] width 283 height 35
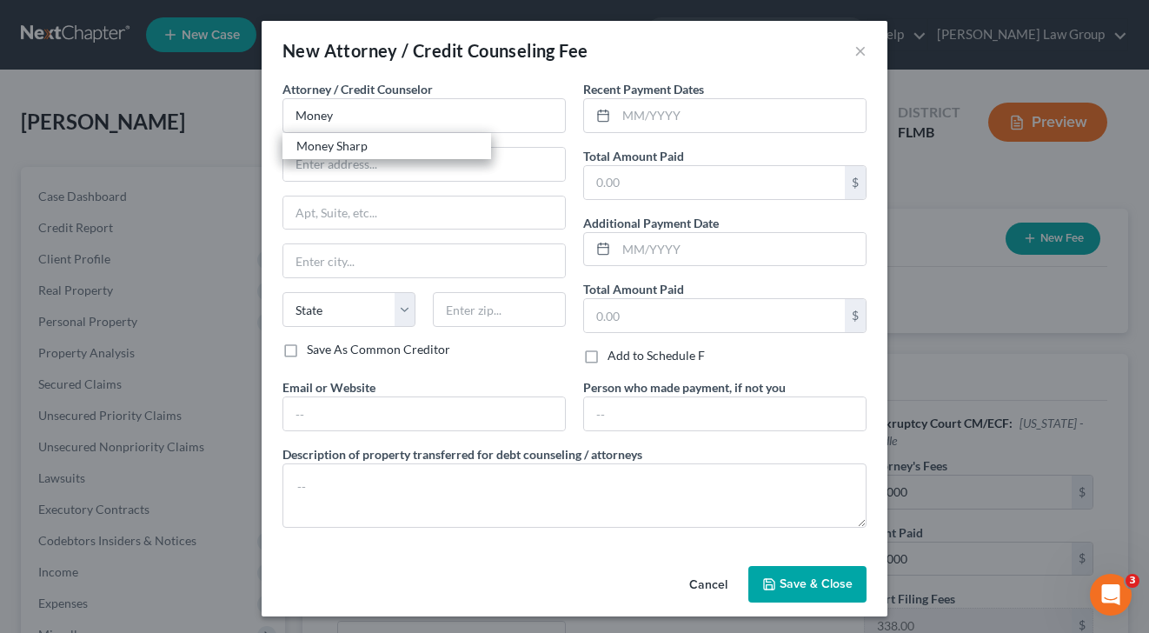
click at [384, 144] on div "Money Sharp" at bounding box center [386, 145] width 181 height 17
type input "Money Sharp"
type input "[STREET_ADDRESS][PERSON_NAME]"
type input "[GEOGRAPHIC_DATA]"
select select "14"
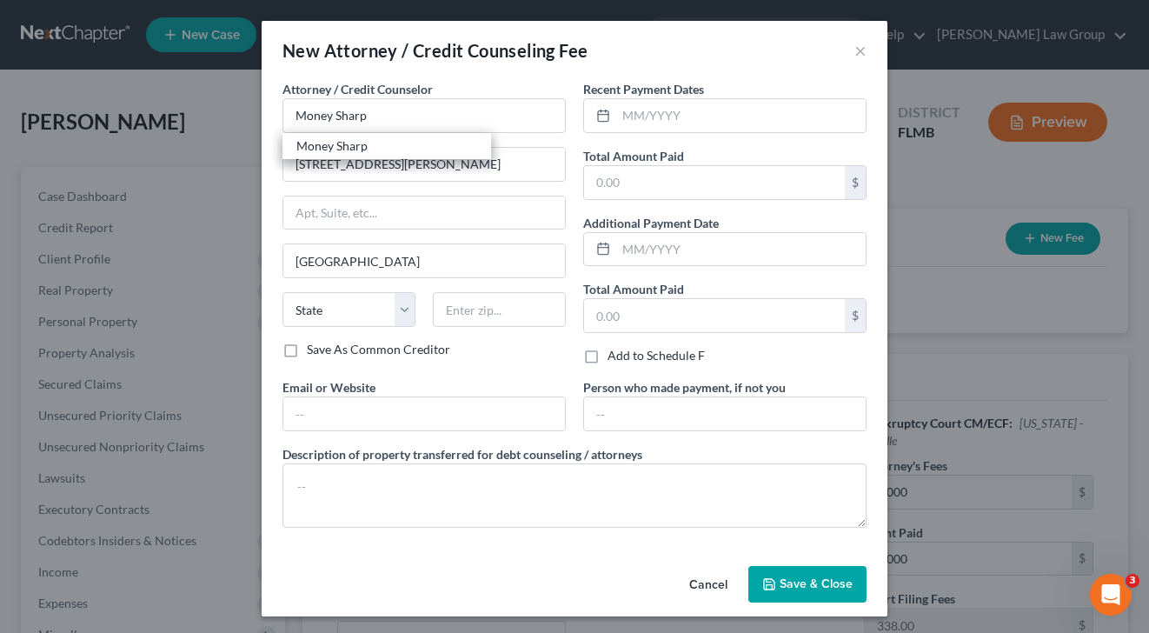
type input "60601"
click at [715, 103] on input "text" at bounding box center [740, 115] width 249 height 33
type input "[DATE]"
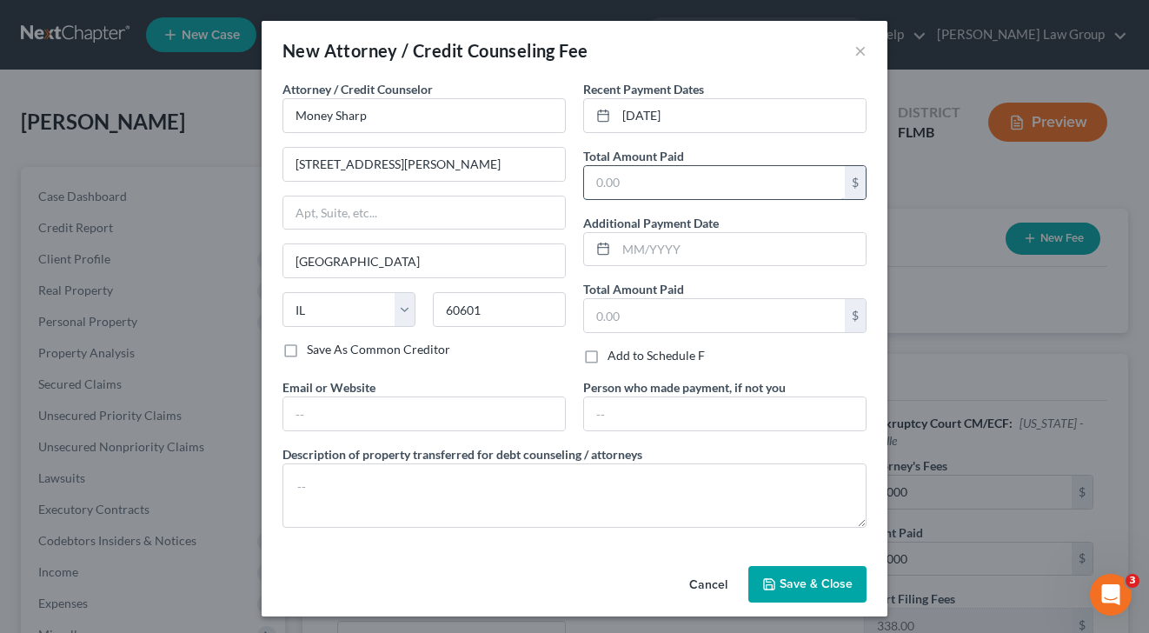
click at [660, 178] on input "text" at bounding box center [714, 182] width 261 height 33
type input "11.99"
click at [345, 409] on input "text" at bounding box center [424, 413] width 282 height 33
type input "[DOMAIN_NAME]"
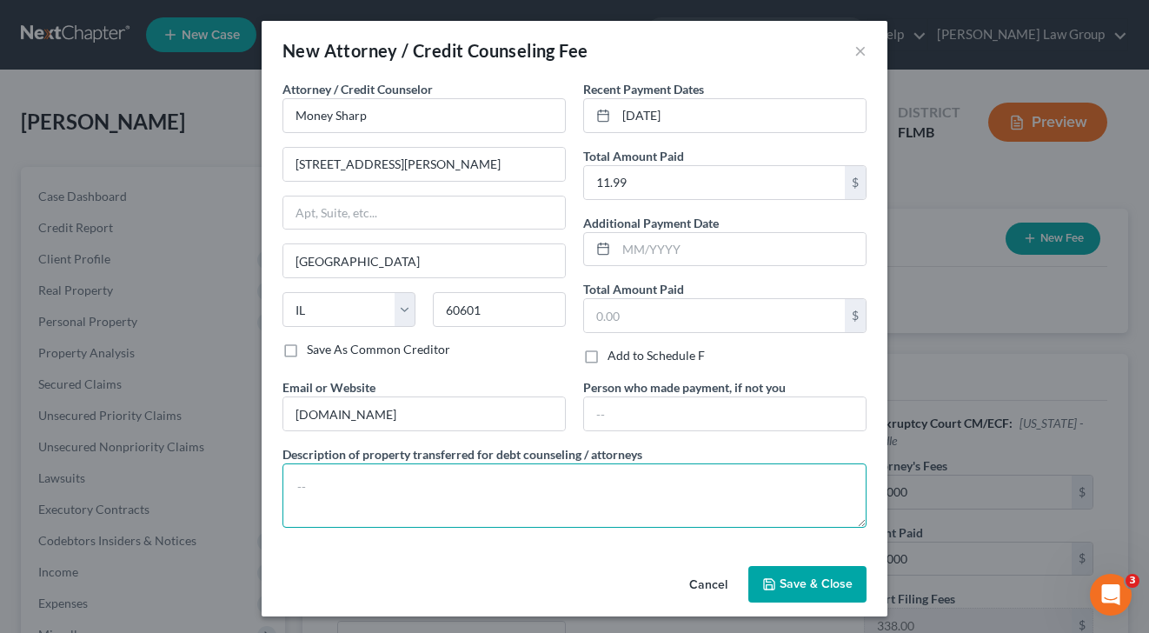
click at [363, 484] on textarea at bounding box center [574, 495] width 584 height 64
type textarea "Credit counseling"
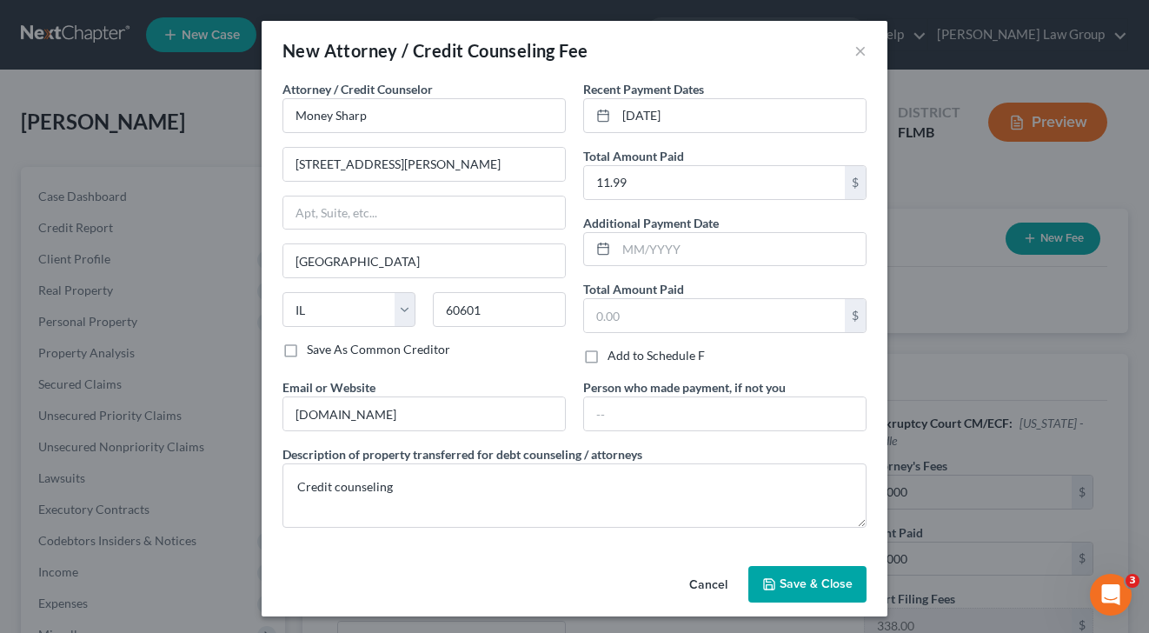
click at [809, 577] on span "Save & Close" at bounding box center [815, 583] width 73 height 15
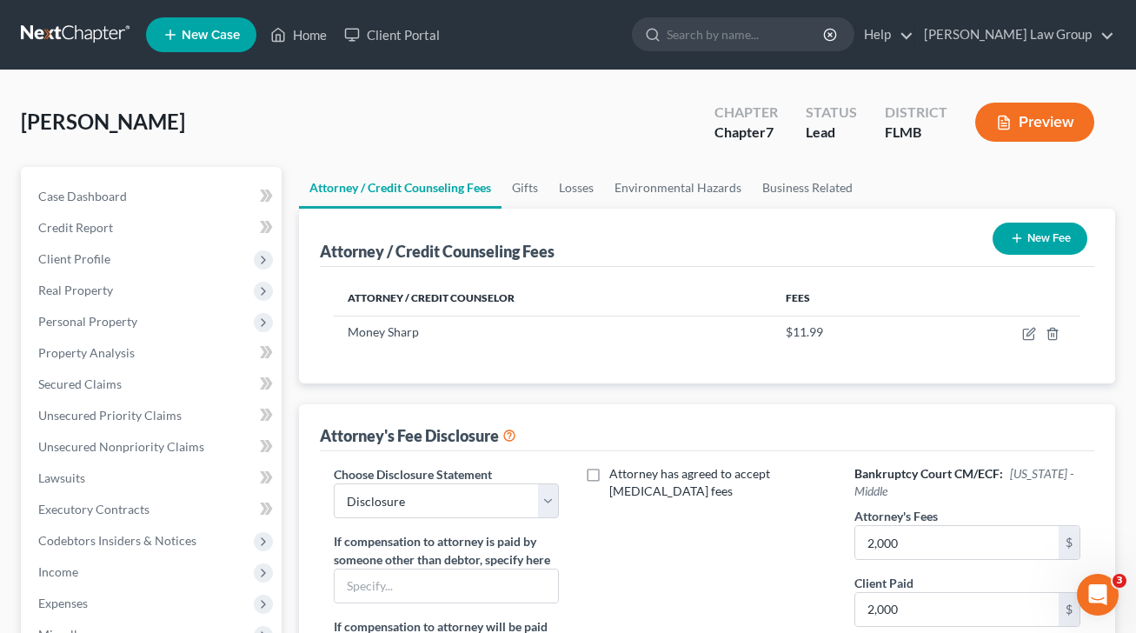
click at [1062, 240] on button "New Fee" at bounding box center [1039, 238] width 95 height 32
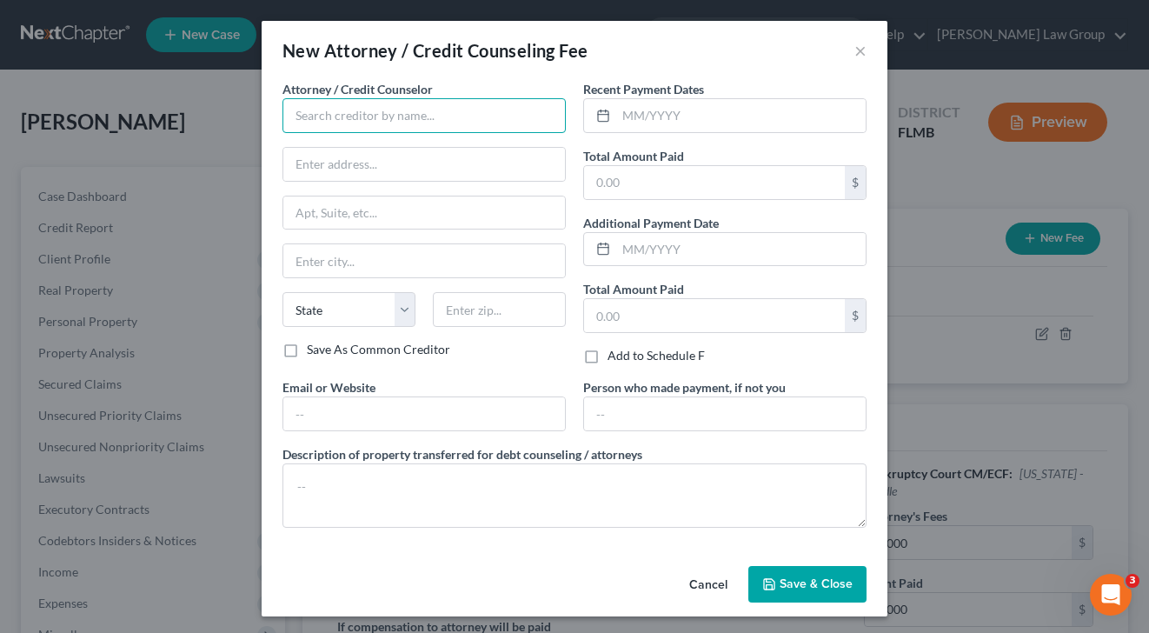
click at [458, 103] on input "text" at bounding box center [423, 115] width 283 height 35
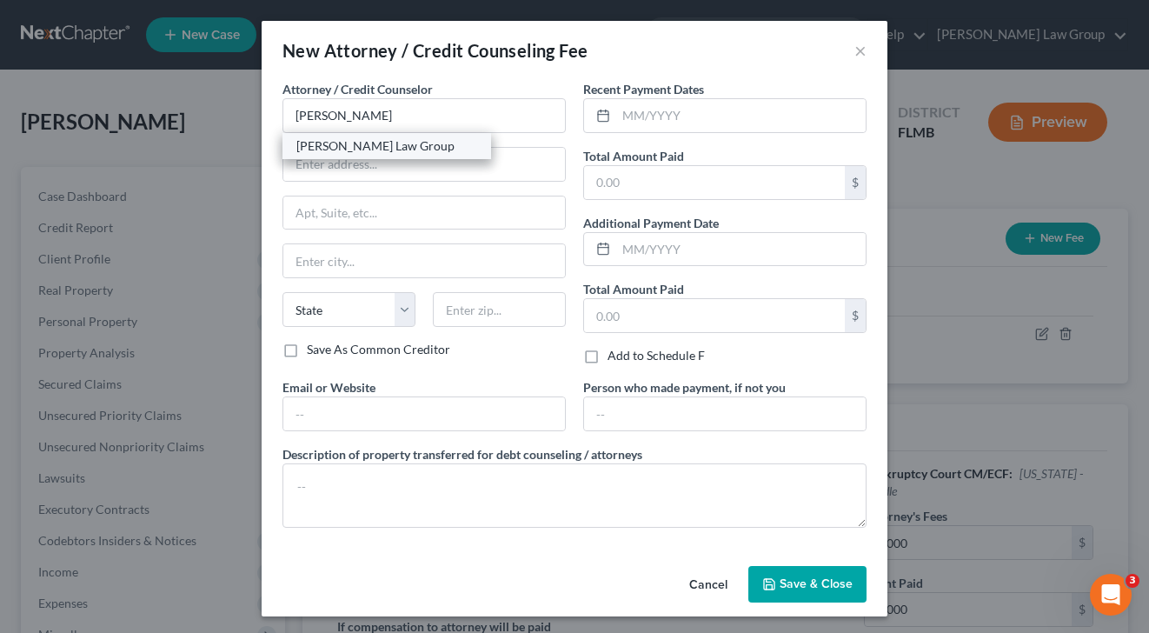
click at [388, 152] on div "[PERSON_NAME] Law Group" at bounding box center [386, 145] width 181 height 17
type input "[PERSON_NAME] Law Group"
type input "P.O. Box 309"
type input "Estero"
select select "9"
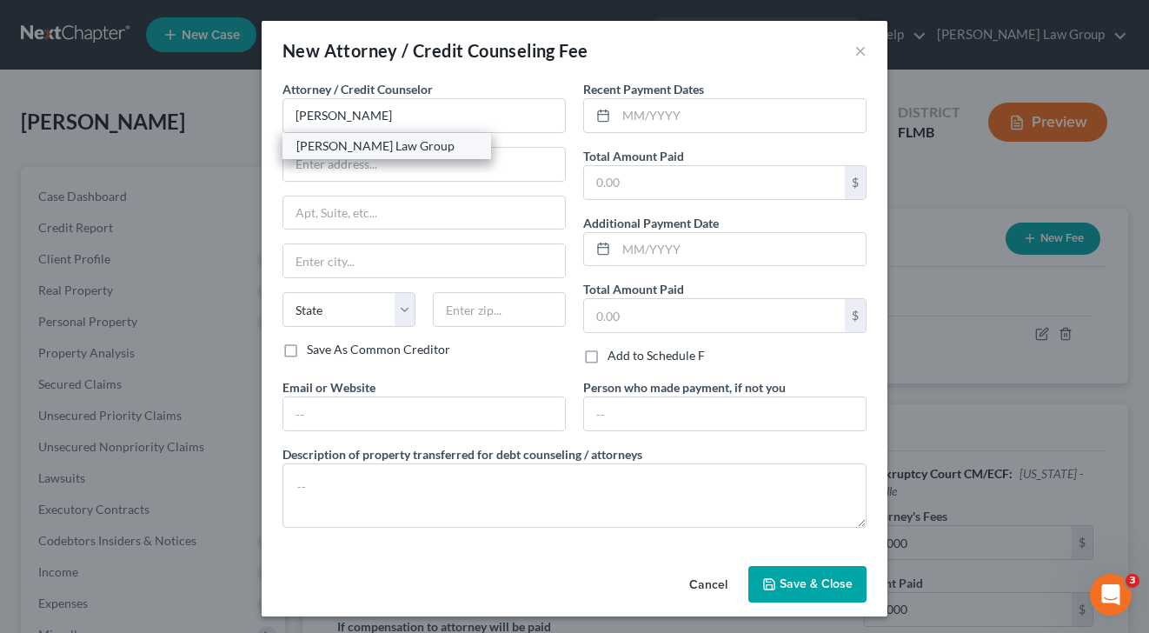
type input "33929-0000"
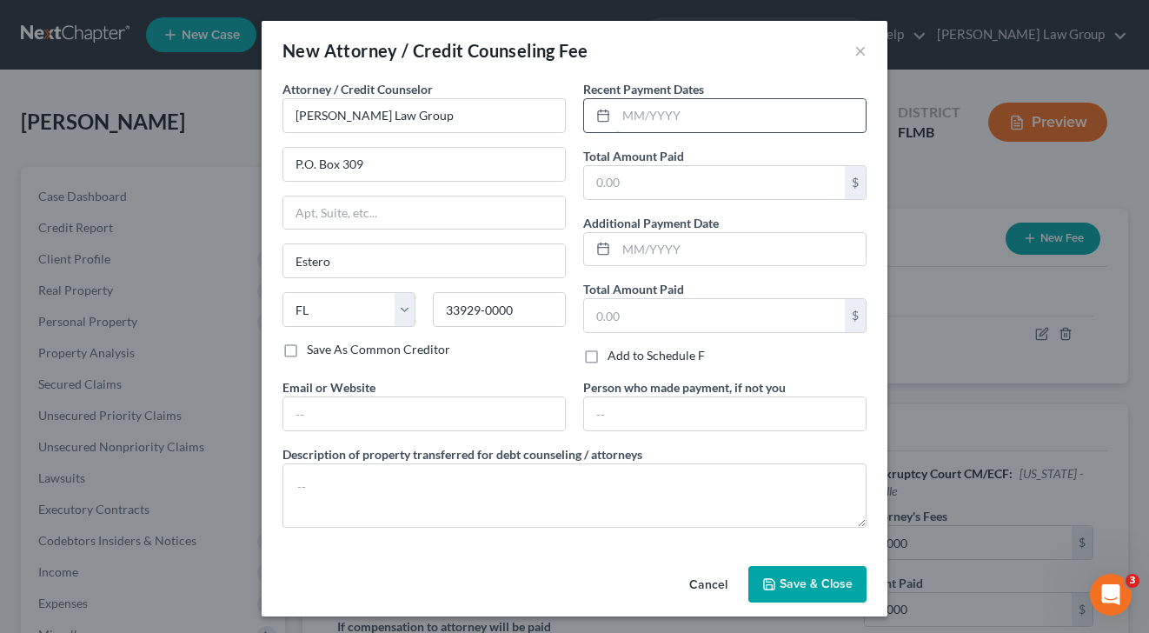
click at [626, 125] on input "text" at bounding box center [740, 115] width 249 height 33
drag, startPoint x: 719, startPoint y: 114, endPoint x: 510, endPoint y: 106, distance: 208.7
click at [510, 107] on div "Attorney / Credit Counselor * [PERSON_NAME] Law Group P.O. [GEOGRAPHIC_DATA][US…" at bounding box center [574, 310] width 601 height 461
type input "[DATE]"
click at [666, 239] on input "text" at bounding box center [740, 249] width 249 height 33
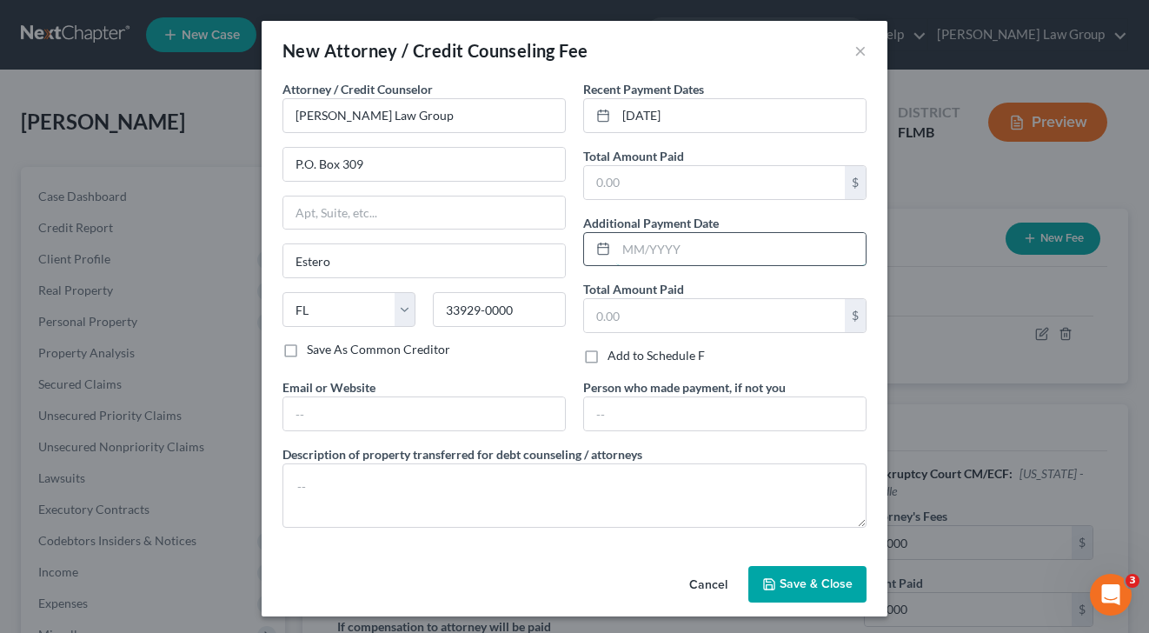
paste input "[DATE]"
type input "[DATE]"
click at [660, 178] on input "text" at bounding box center [714, 182] width 261 height 33
type input "2,000"
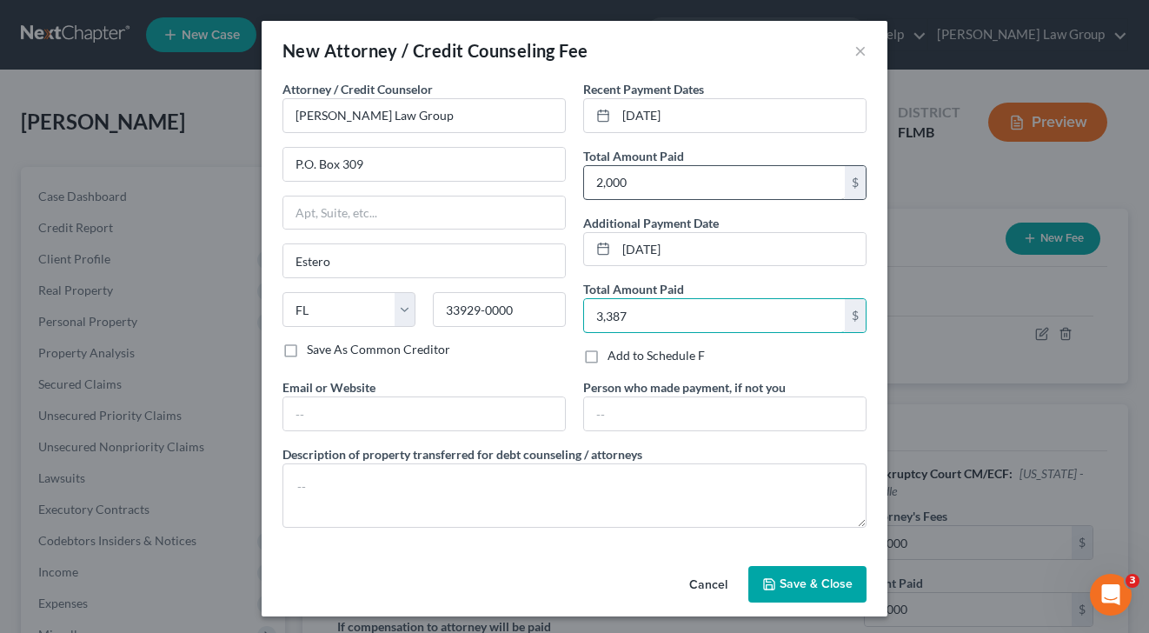
type input "3,387"
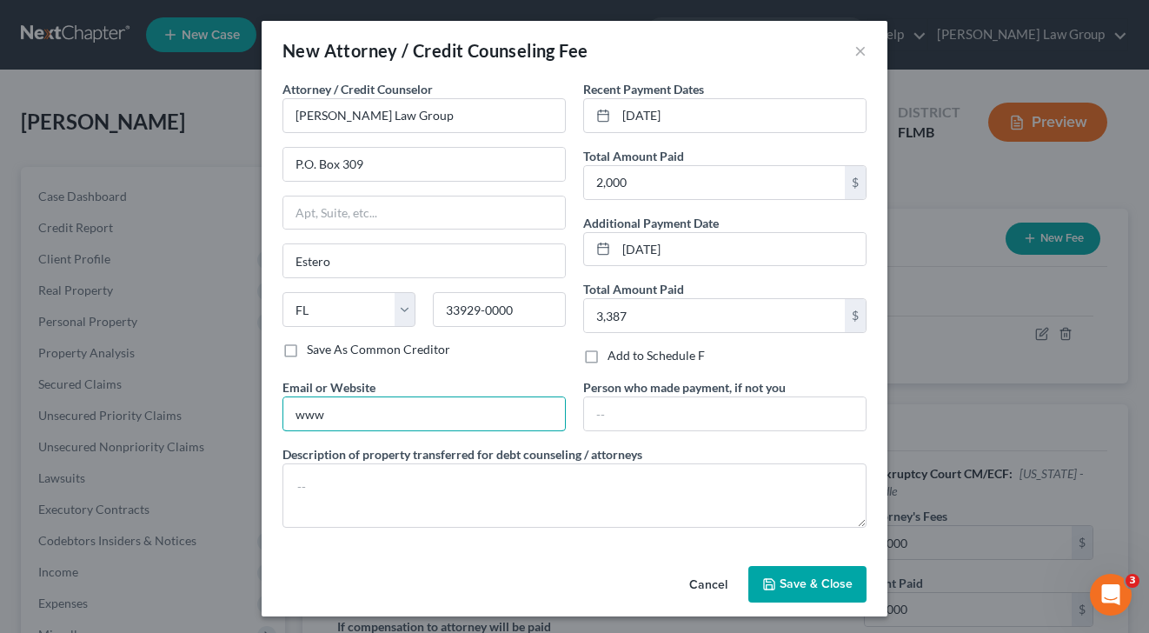
type input "[DOMAIN_NAME]"
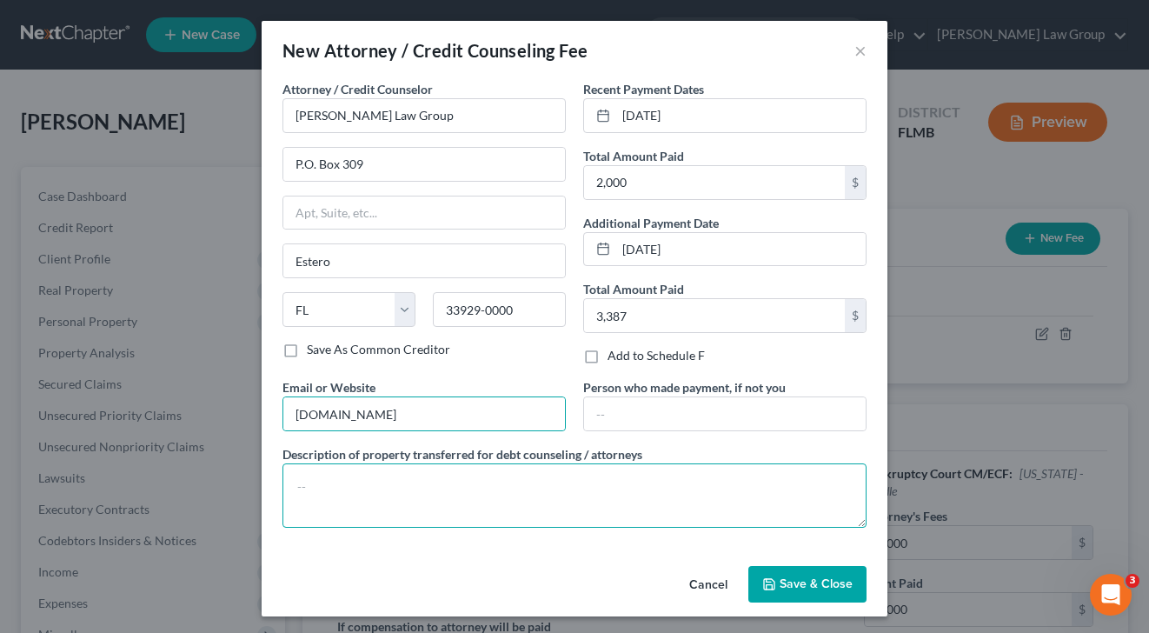
click at [343, 484] on textarea at bounding box center [574, 495] width 584 height 64
type textarea "$2000 + $338 filing fee"
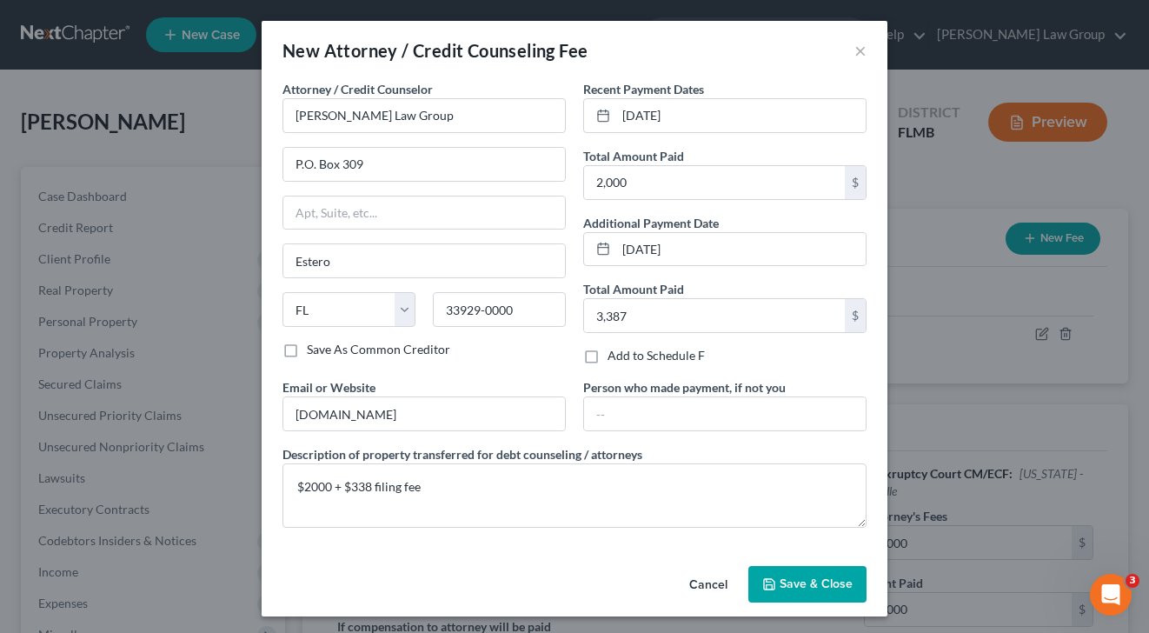
click at [830, 582] on span "Save & Close" at bounding box center [815, 583] width 73 height 15
